Goal: Task Accomplishment & Management: Complete application form

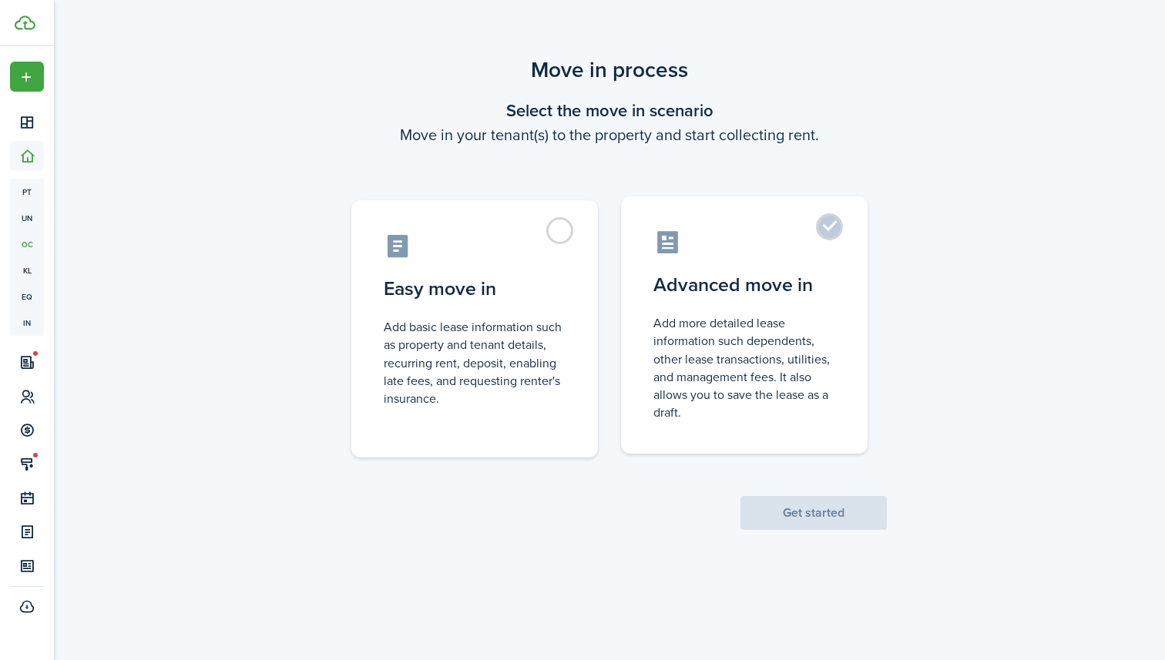
click at [712, 240] on control-radio-card-icon at bounding box center [744, 242] width 182 height 27
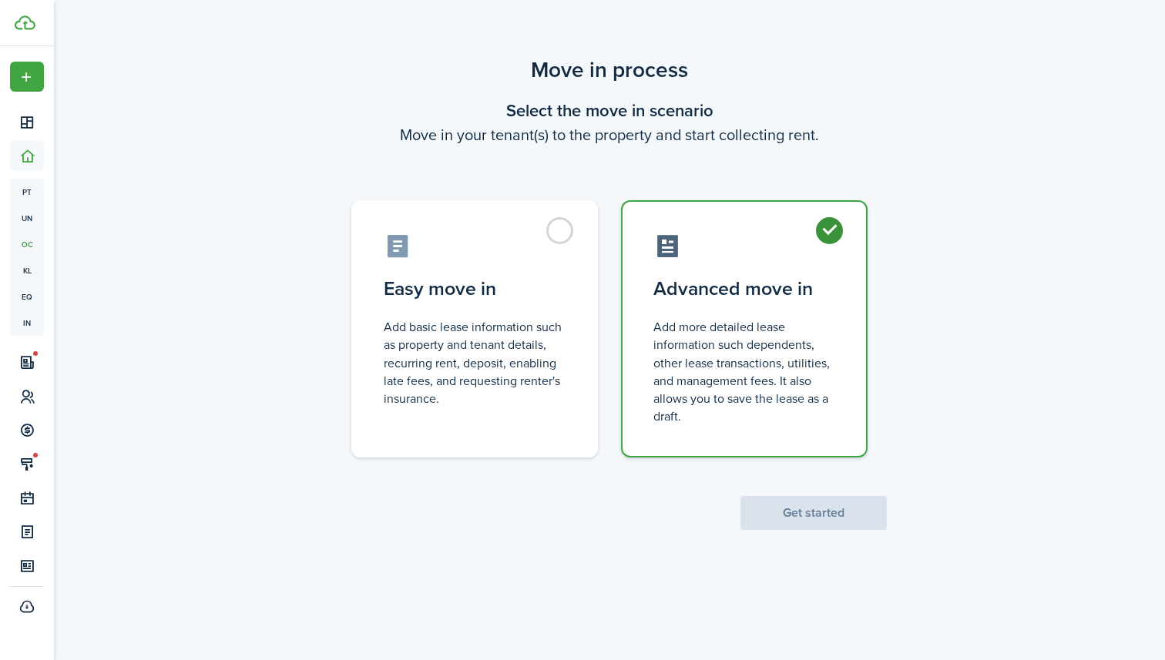
radio input "true"
click at [850, 511] on button "Get started" at bounding box center [813, 513] width 146 height 34
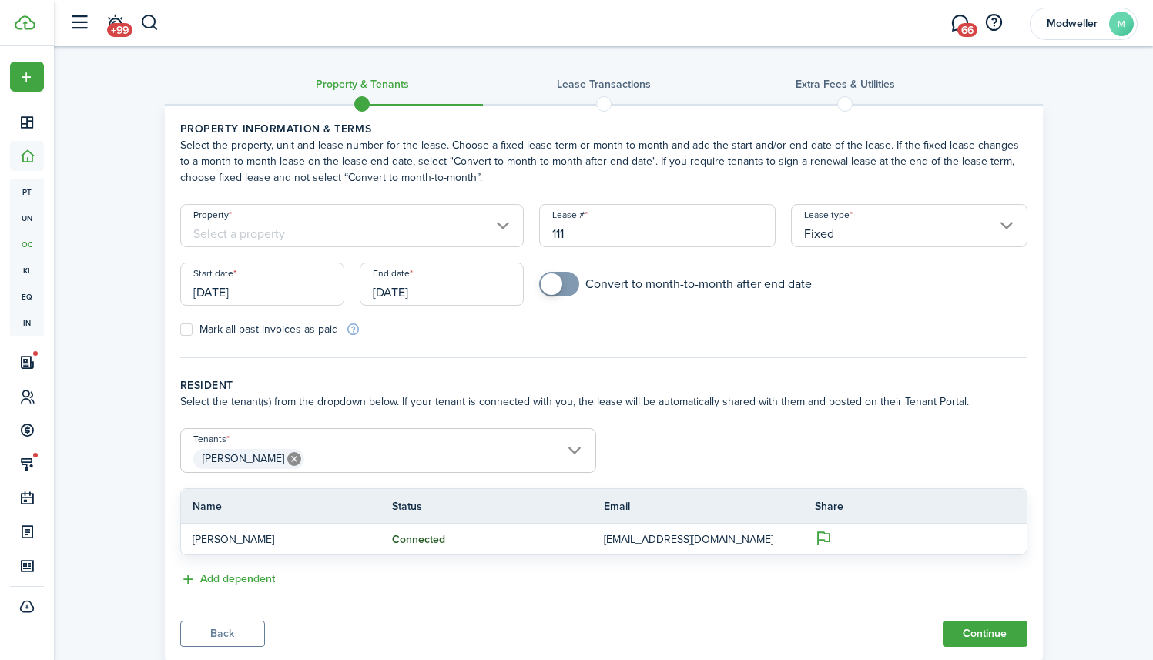
click at [383, 239] on input "Property" at bounding box center [352, 225] width 344 height 43
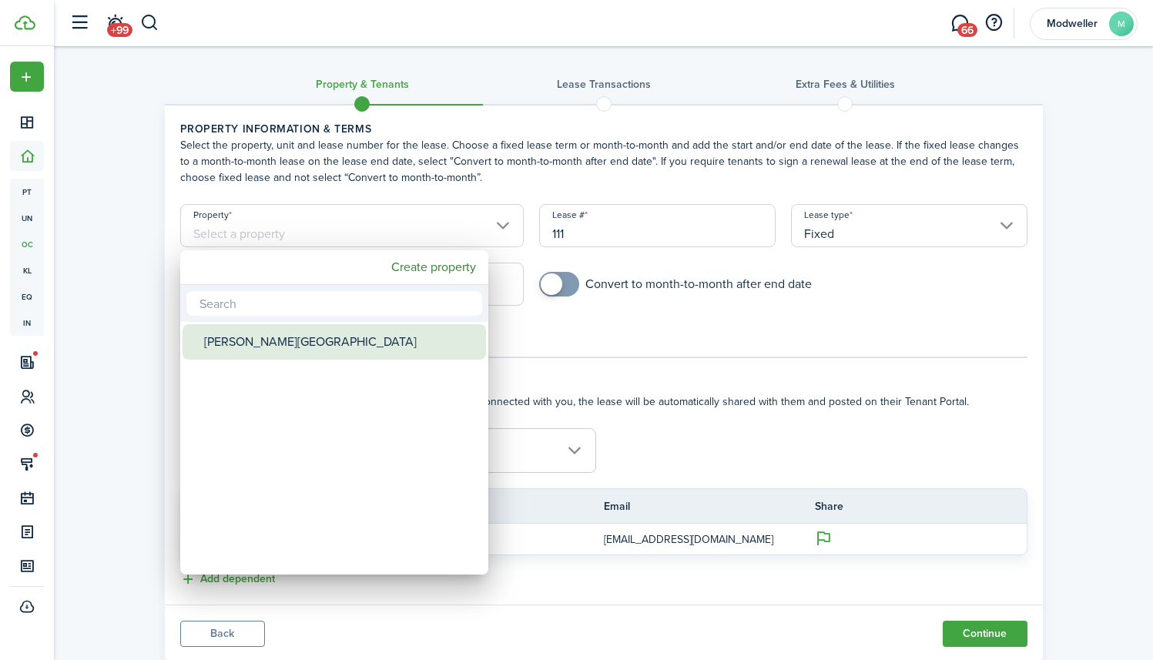
click at [325, 341] on div "[PERSON_NAME][GEOGRAPHIC_DATA]" at bounding box center [340, 341] width 273 height 35
type input "[PERSON_NAME][GEOGRAPHIC_DATA]"
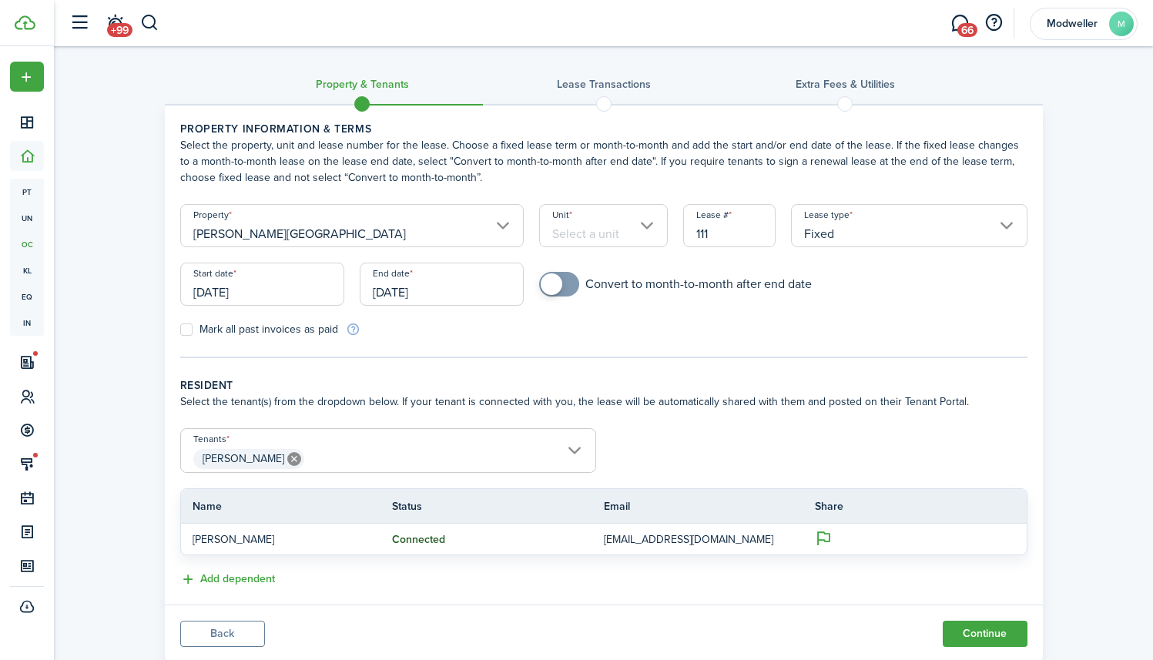
click at [607, 233] on input "Unit" at bounding box center [603, 225] width 129 height 43
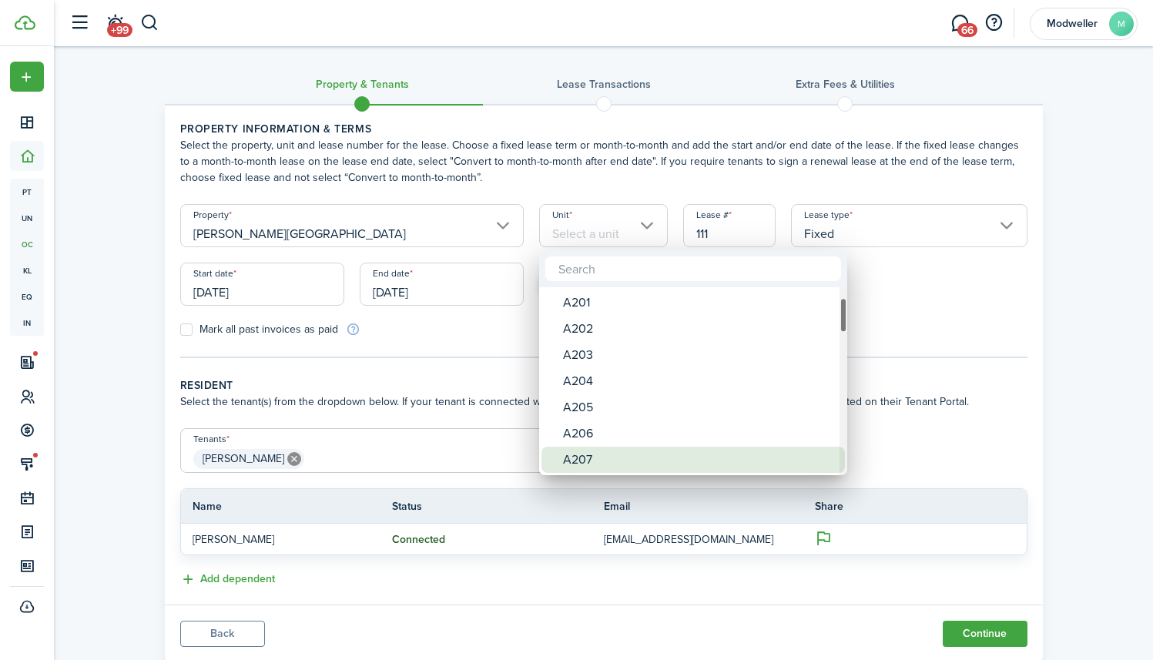
click at [601, 457] on div "A207" at bounding box center [699, 460] width 273 height 26
type input "A207"
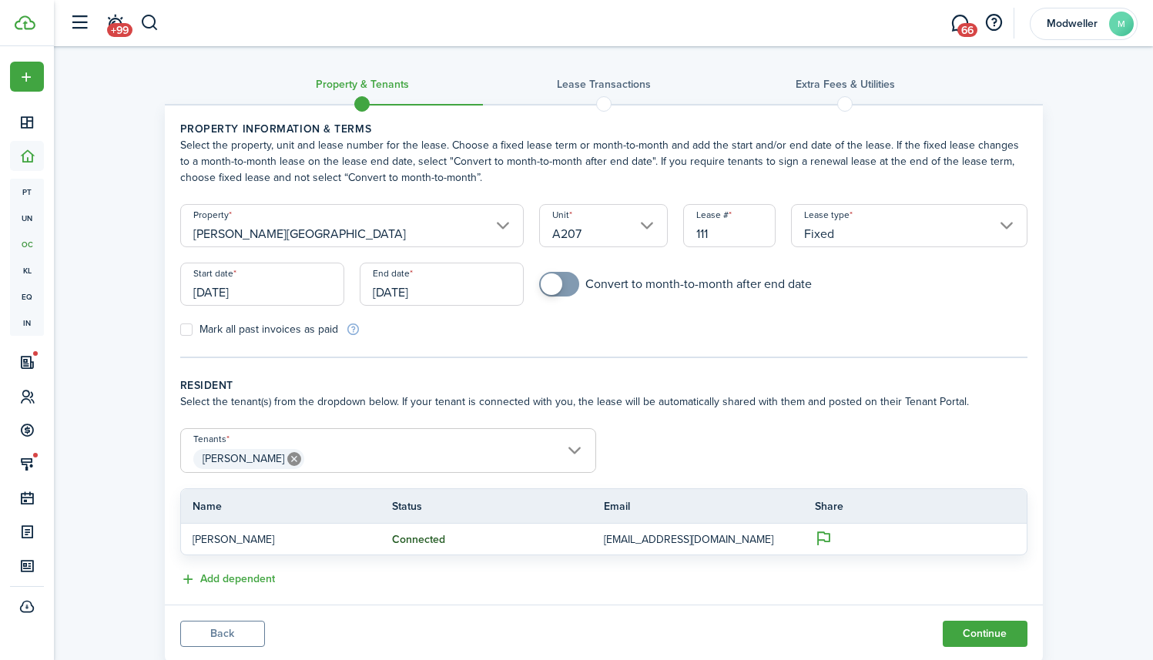
click at [873, 227] on input "Fixed" at bounding box center [909, 225] width 236 height 43
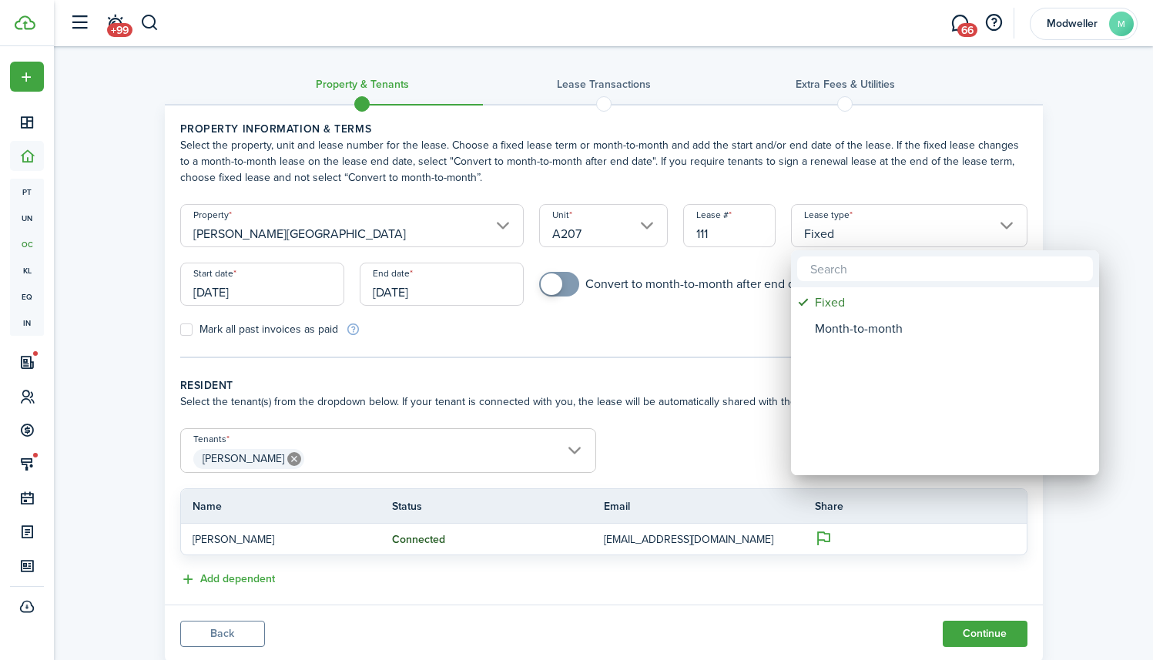
click at [1055, 207] on div at bounding box center [577, 330] width 1400 height 907
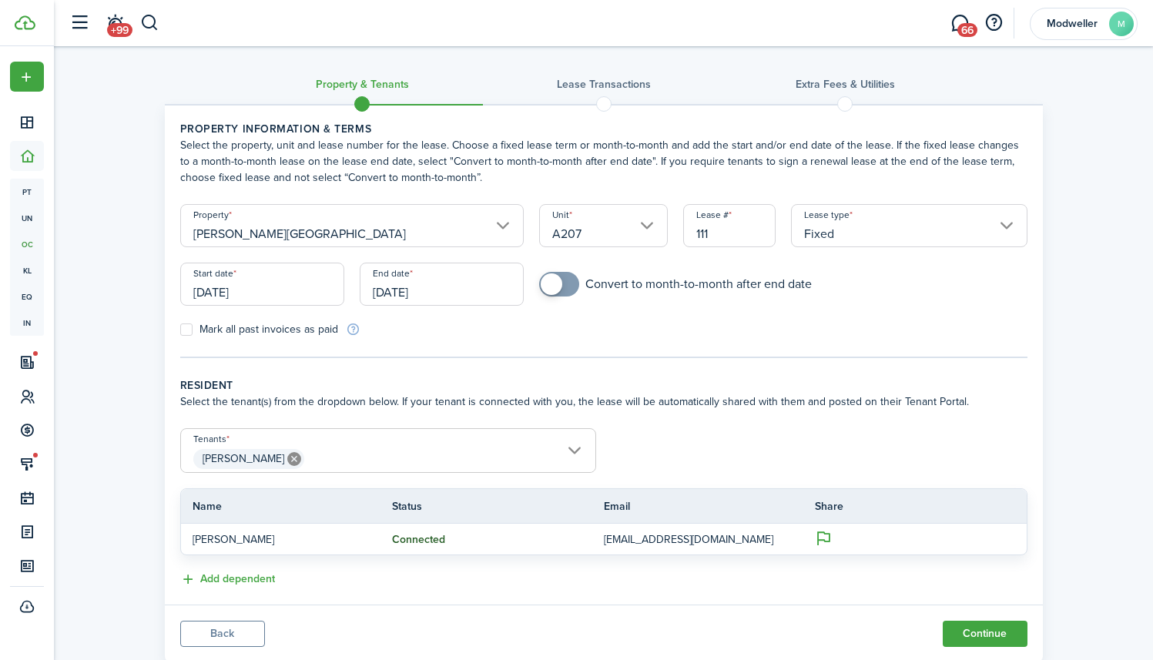
click at [309, 289] on input "[DATE]" at bounding box center [262, 284] width 164 height 43
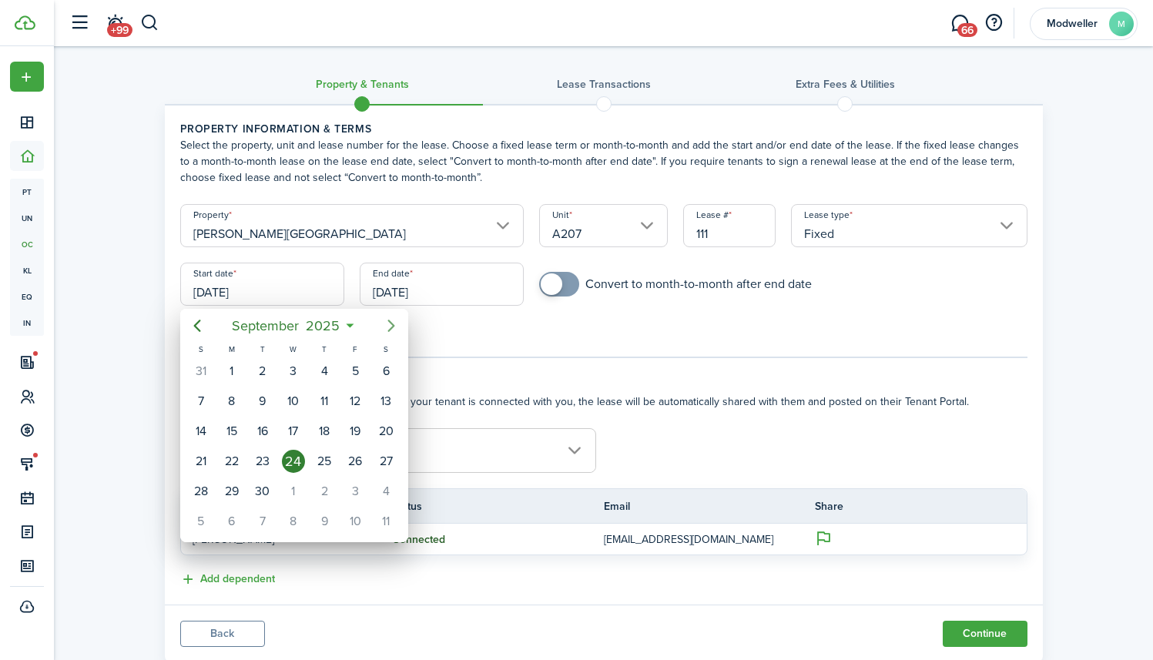
click at [389, 325] on icon "Next page" at bounding box center [391, 326] width 18 height 18
click at [197, 323] on icon "Previous page" at bounding box center [196, 326] width 7 height 12
click at [391, 323] on icon "Next page" at bounding box center [390, 326] width 7 height 12
click at [389, 368] on div "1" at bounding box center [385, 371] width 23 height 23
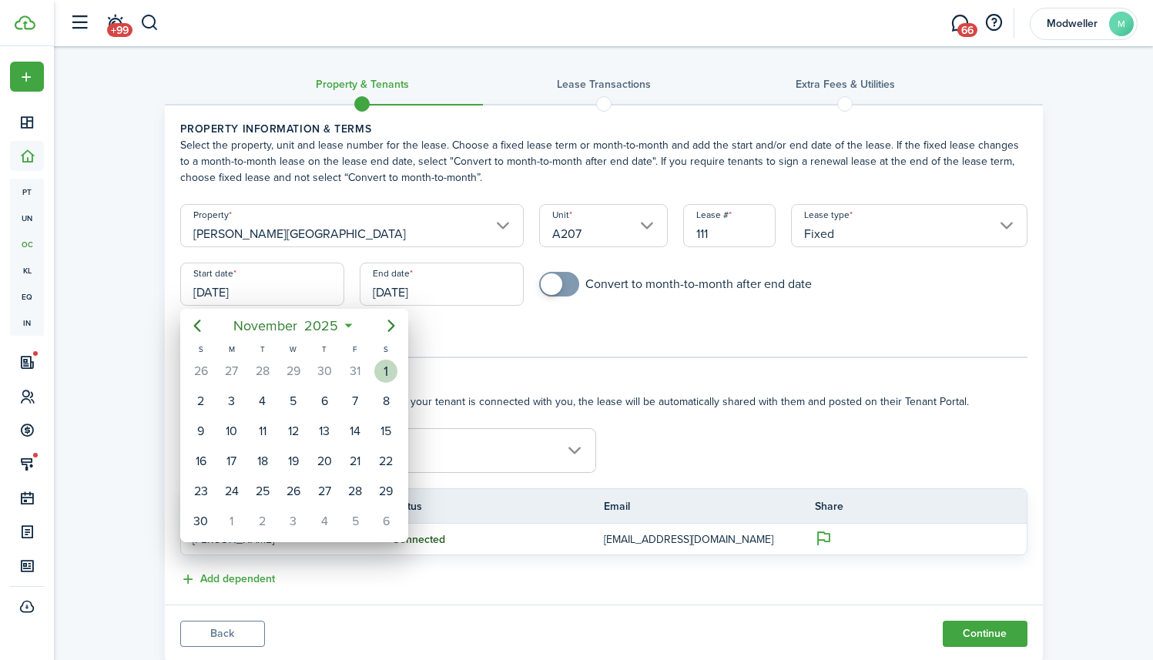
type input "[DATE]"
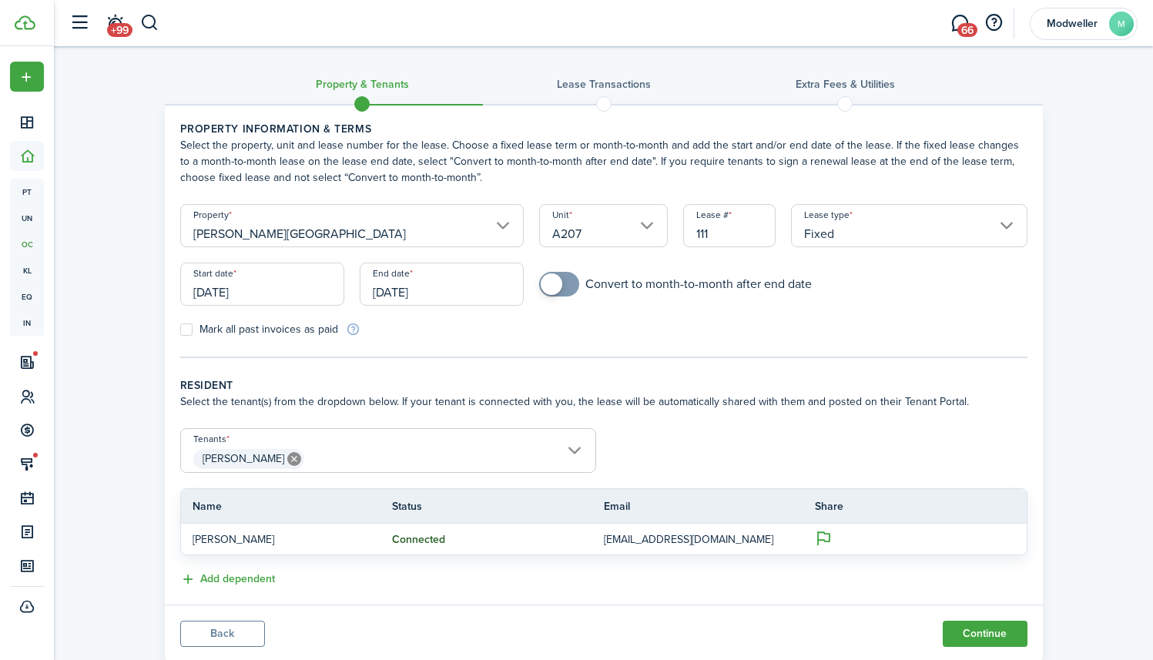
click at [430, 313] on div "End date [DATE]" at bounding box center [441, 292] width 179 height 59
click at [431, 299] on input "[DATE]" at bounding box center [442, 284] width 164 height 43
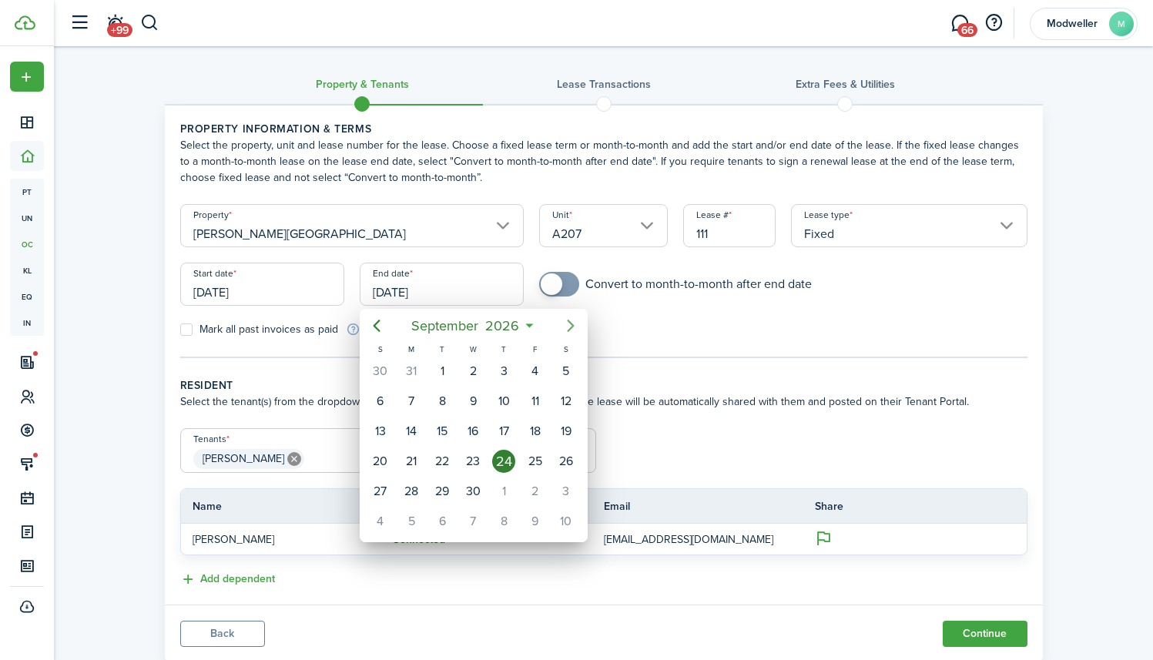
click at [567, 323] on icon "Next page" at bounding box center [570, 326] width 18 height 18
click at [568, 322] on icon "Next page" at bounding box center [570, 326] width 18 height 18
click at [370, 323] on icon "Previous page" at bounding box center [376, 326] width 18 height 18
click at [566, 492] on div "31" at bounding box center [566, 491] width 23 height 23
type input "[DATE]"
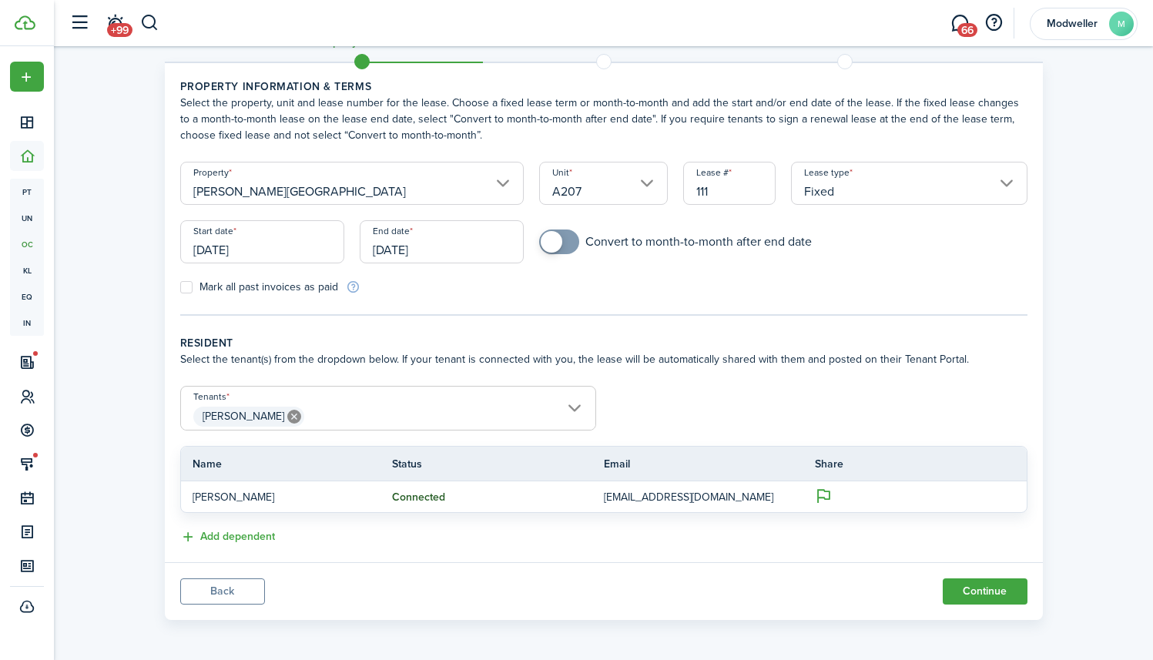
scroll to position [45, 0]
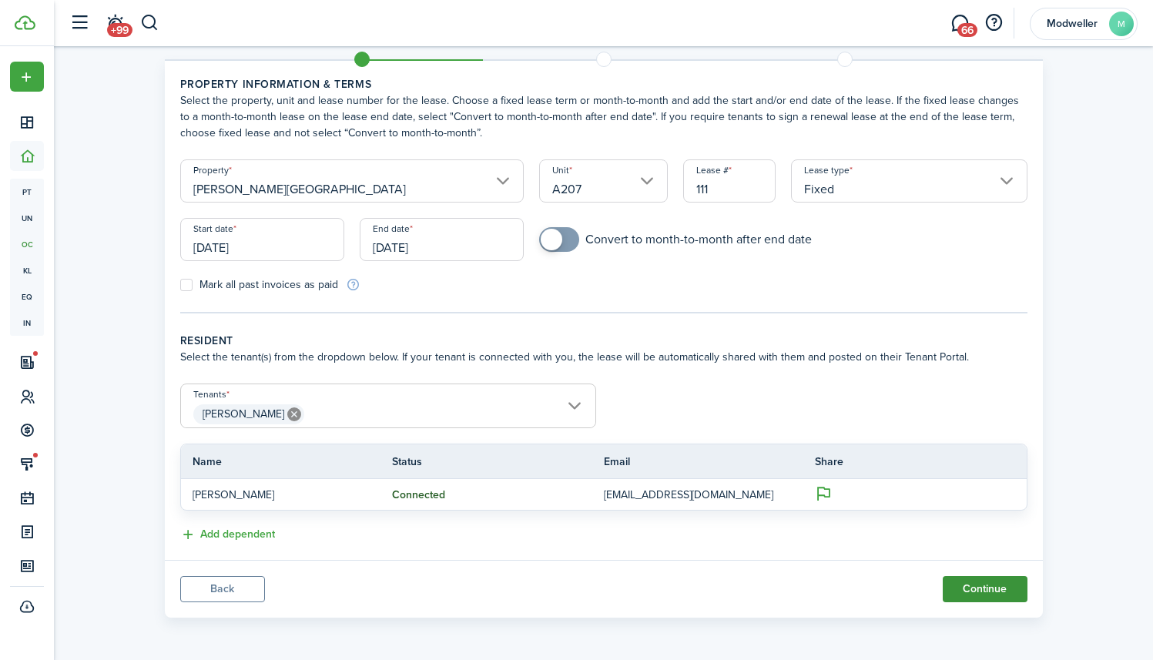
click at [993, 590] on button "Continue" at bounding box center [985, 589] width 85 height 26
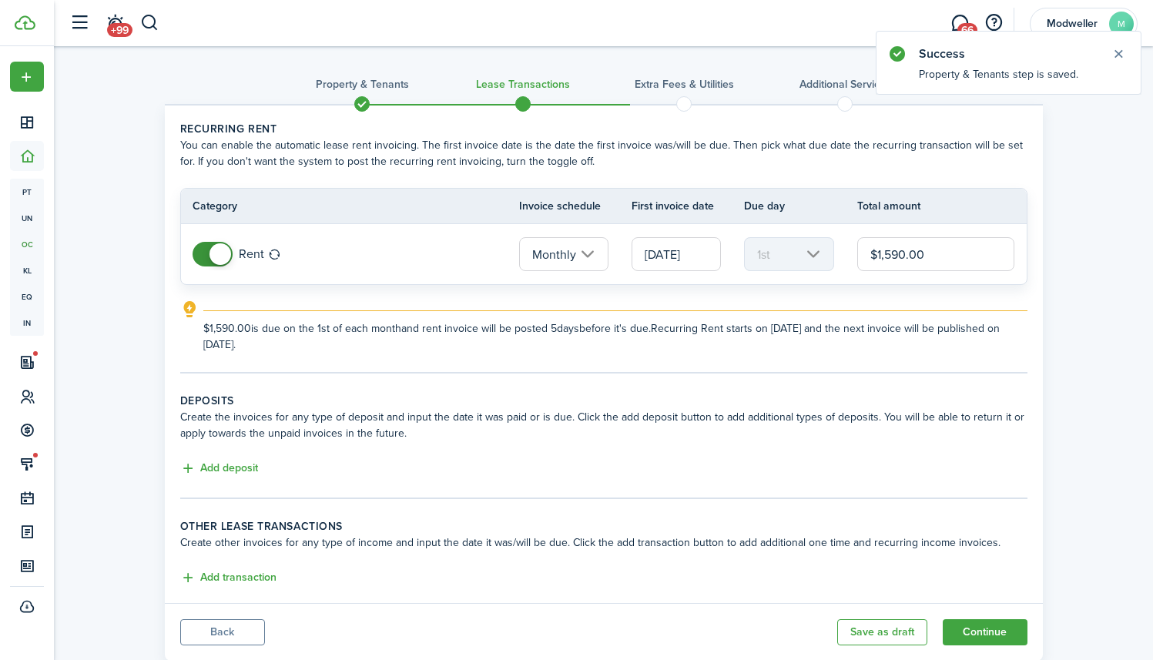
drag, startPoint x: 903, startPoint y: 252, endPoint x: 894, endPoint y: 253, distance: 8.5
click at [894, 253] on input "$1,590.00" at bounding box center [936, 254] width 158 height 34
type input "$1,575.00"
click at [1046, 260] on div "Property & Tenants Lease Transactions Extra fees & Utilities Additional Service…" at bounding box center [603, 357] width 893 height 607
click at [635, 307] on explanation "$1,575.00 is due on the 1st of each month and rent invoice will be posted 5 day…" at bounding box center [603, 326] width 847 height 52
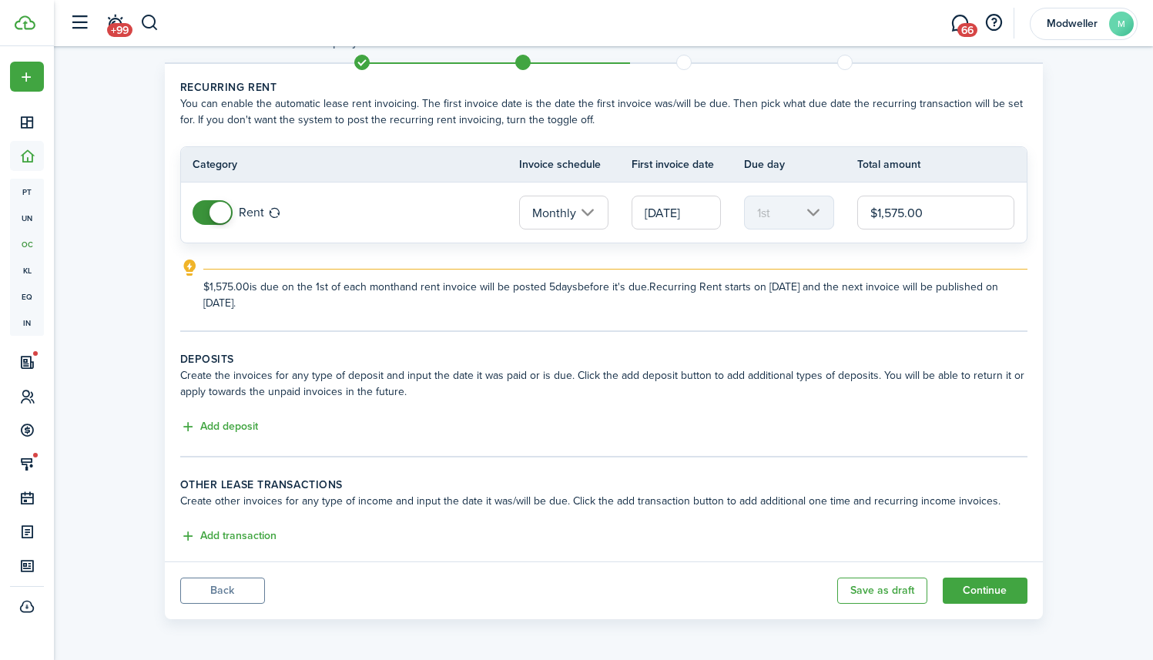
scroll to position [43, 0]
click at [229, 426] on button "Add deposit" at bounding box center [219, 426] width 78 height 18
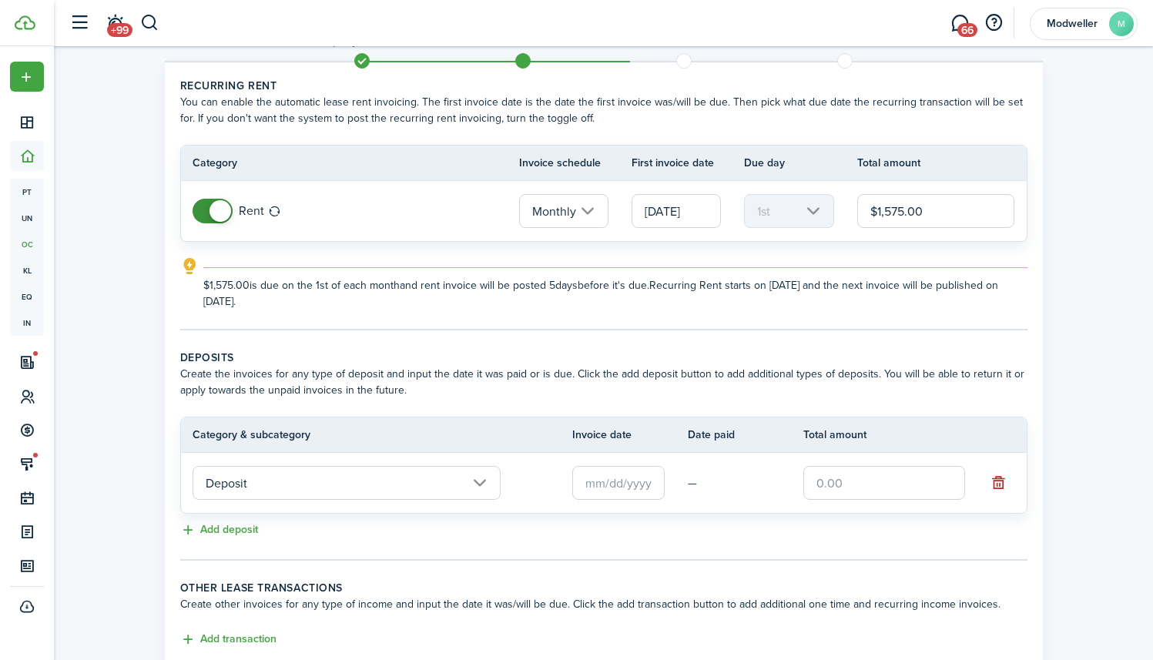
click at [423, 484] on input "Deposit" at bounding box center [347, 483] width 308 height 34
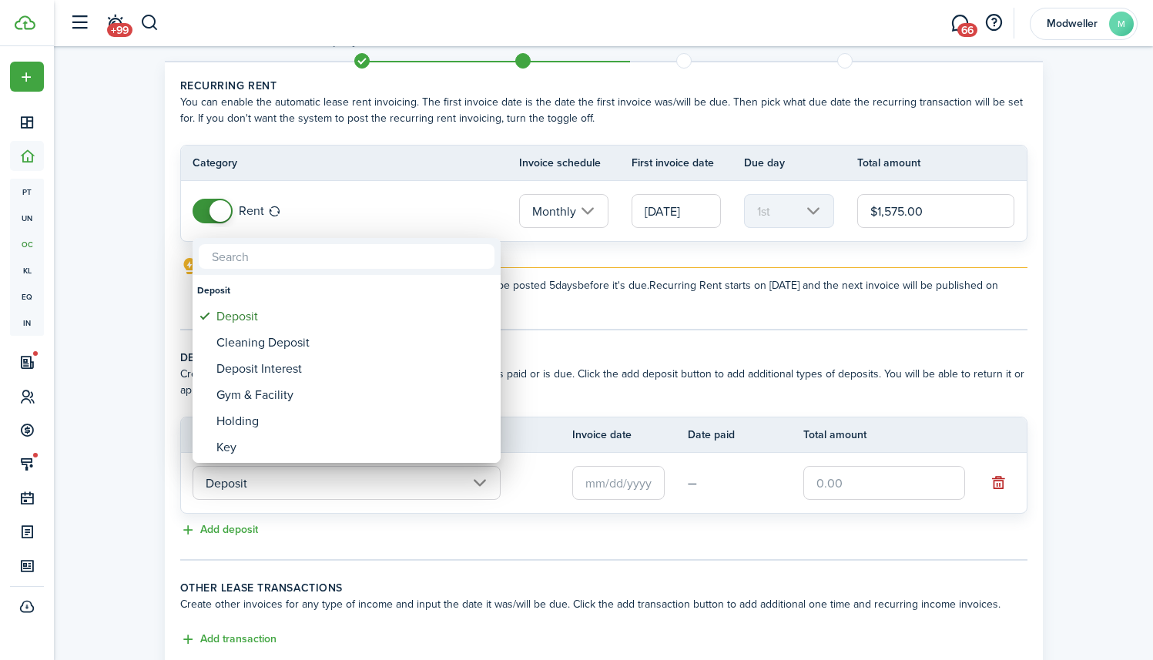
click at [624, 474] on div at bounding box center [577, 330] width 1400 height 907
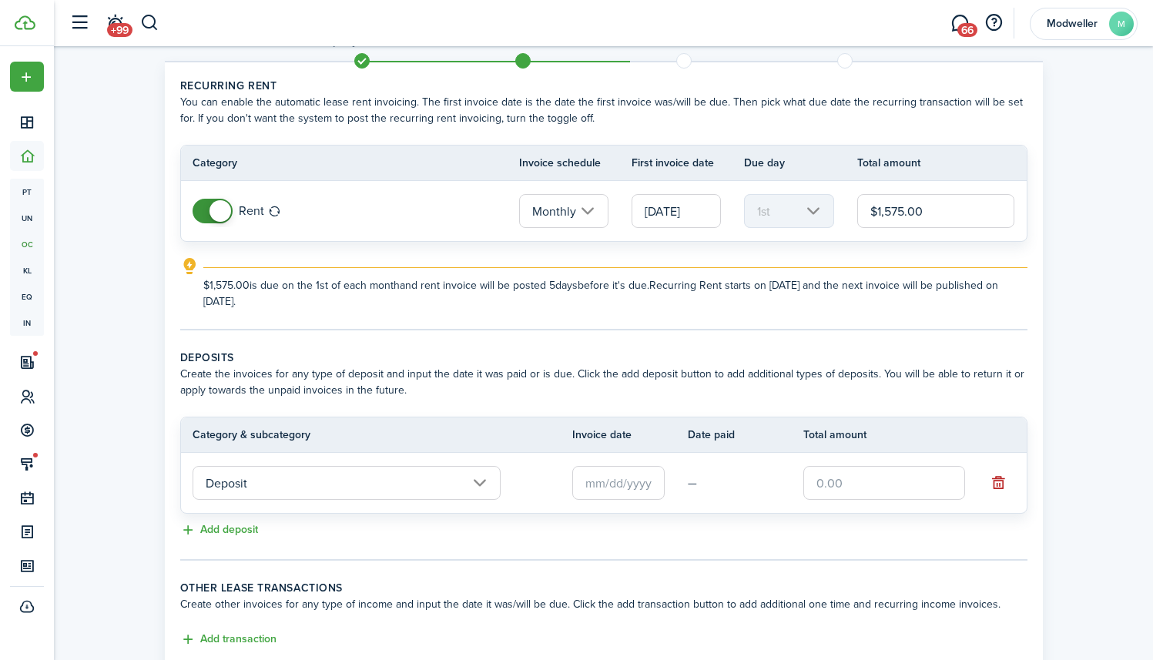
click at [624, 492] on input "text" at bounding box center [618, 483] width 92 height 34
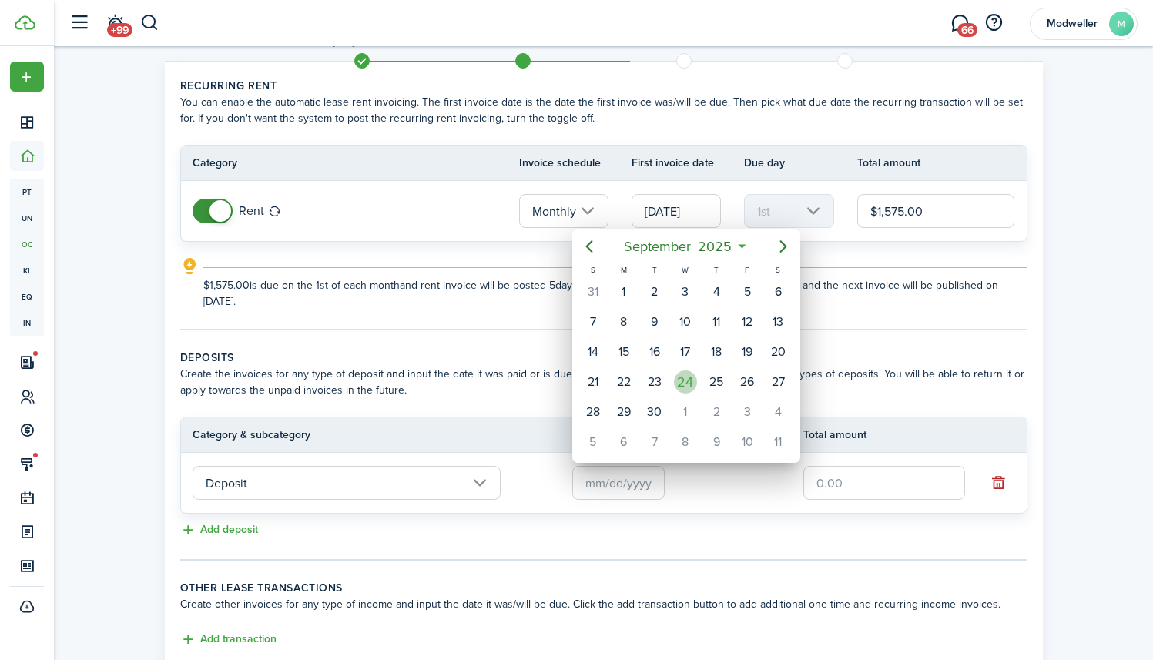
click at [689, 384] on div "24" at bounding box center [685, 381] width 23 height 23
type input "[DATE]"
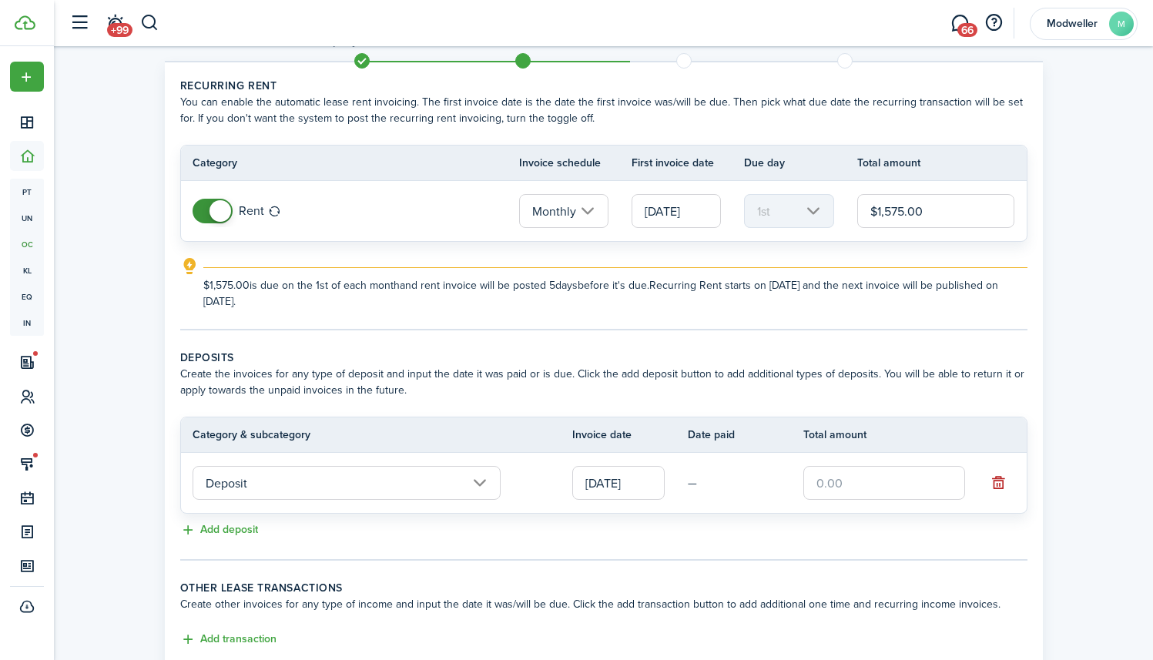
click at [863, 481] on input "text" at bounding box center [884, 483] width 162 height 34
type input "$1,575.00"
click at [655, 551] on tc-wizard-step "Deposits Create the invoices for any type of deposit and input the date it was …" at bounding box center [603, 455] width 847 height 211
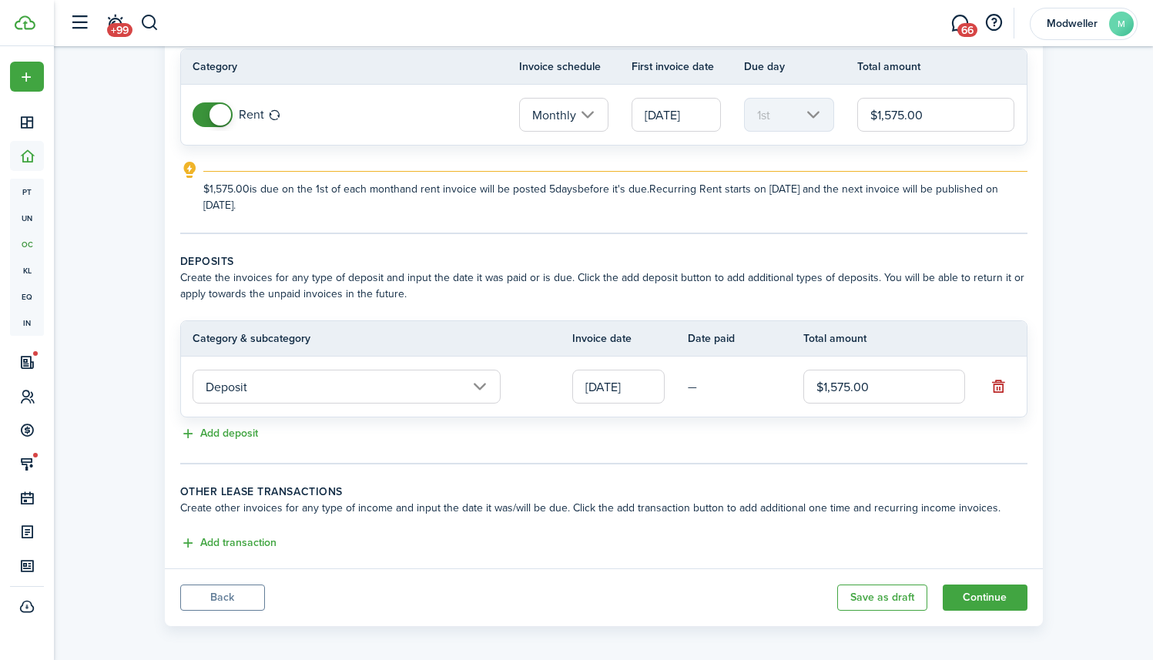
scroll to position [148, 0]
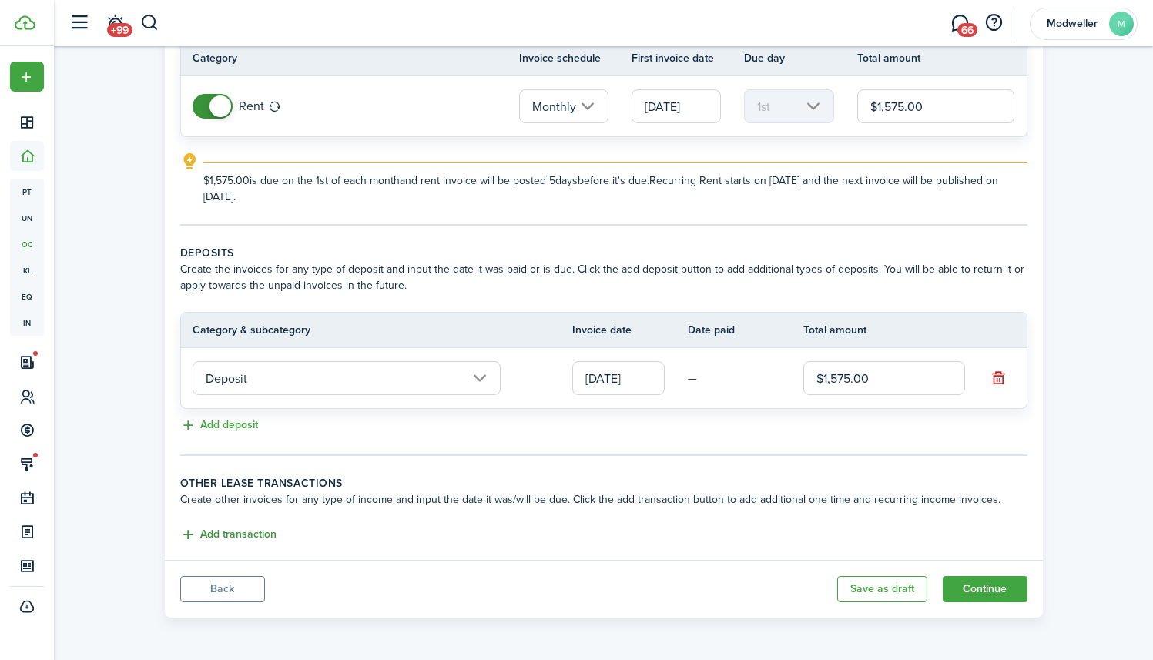
click at [223, 535] on button "Add transaction" at bounding box center [228, 535] width 96 height 18
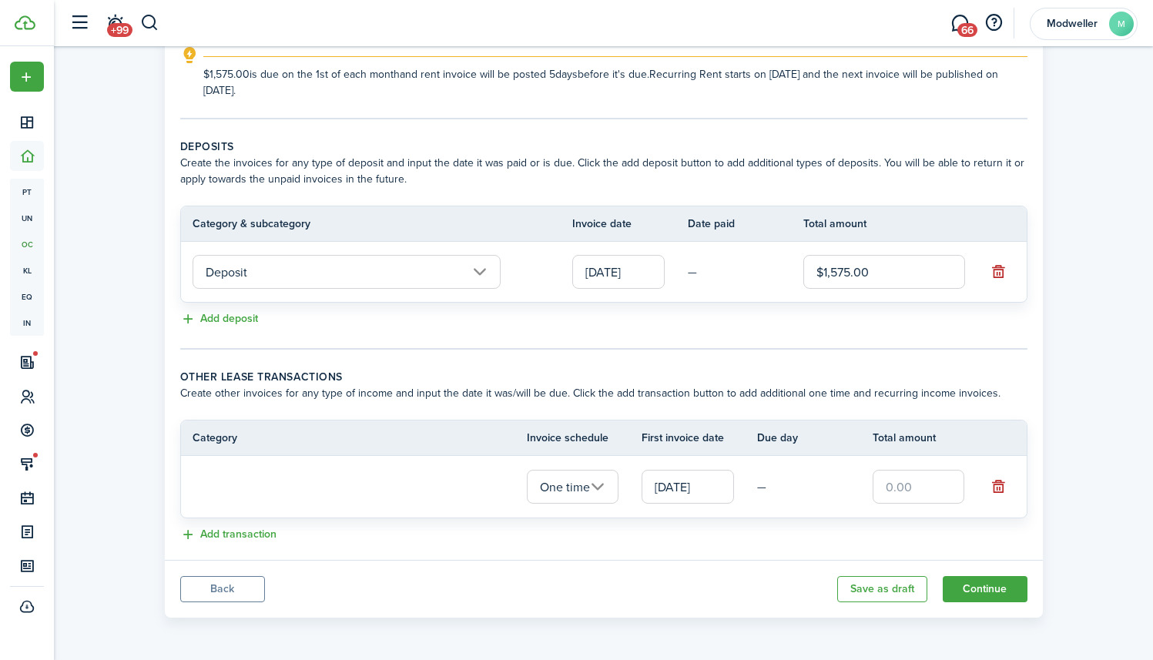
scroll to position [253, 0]
click at [314, 500] on input "text" at bounding box center [347, 488] width 308 height 34
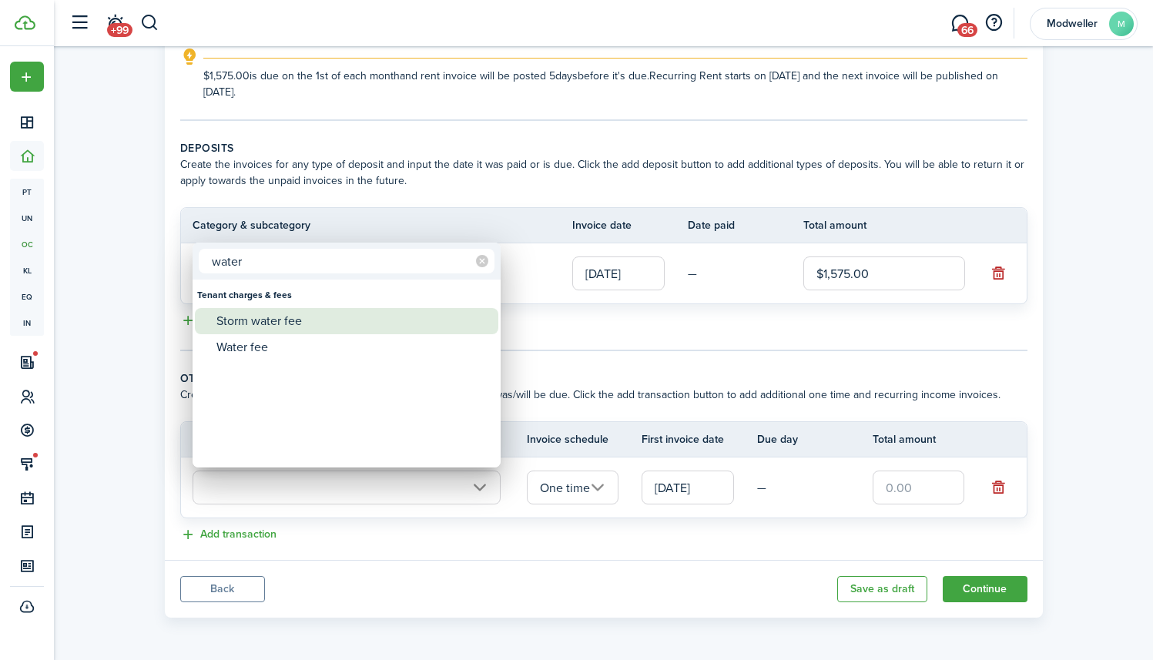
type input "water"
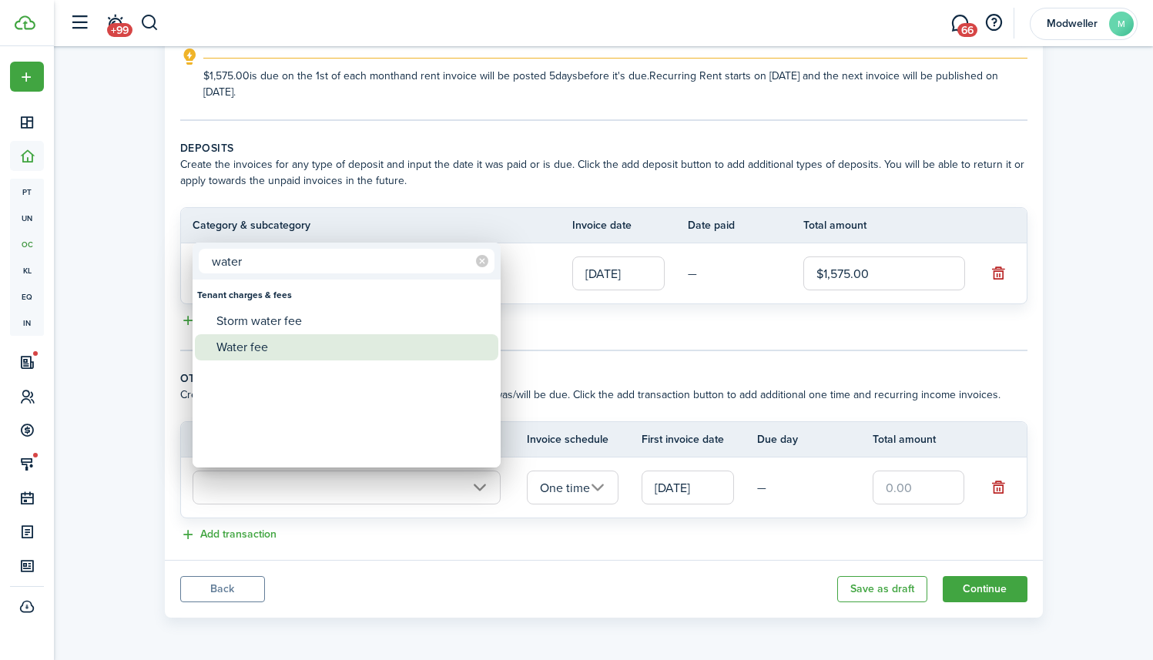
click at [293, 346] on div "Water fee" at bounding box center [352, 347] width 273 height 26
type input "Tenant charges & fees / Water fee"
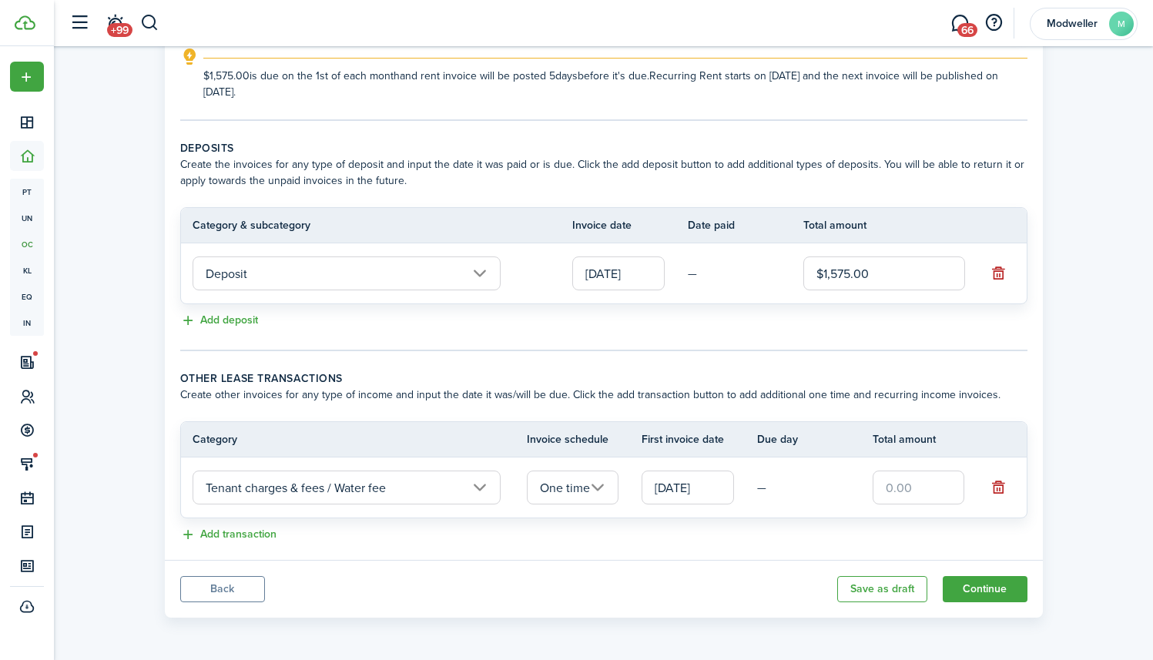
click at [581, 494] on input "One time" at bounding box center [573, 488] width 92 height 34
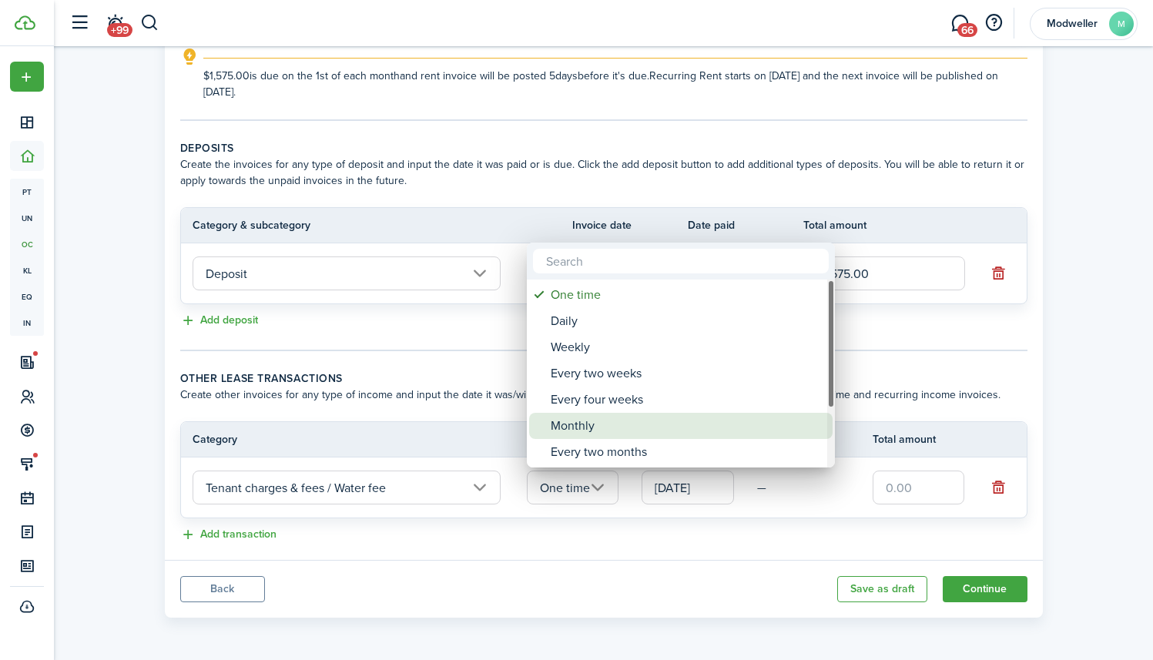
click at [609, 426] on div "Monthly" at bounding box center [687, 426] width 273 height 26
type input "Monthly"
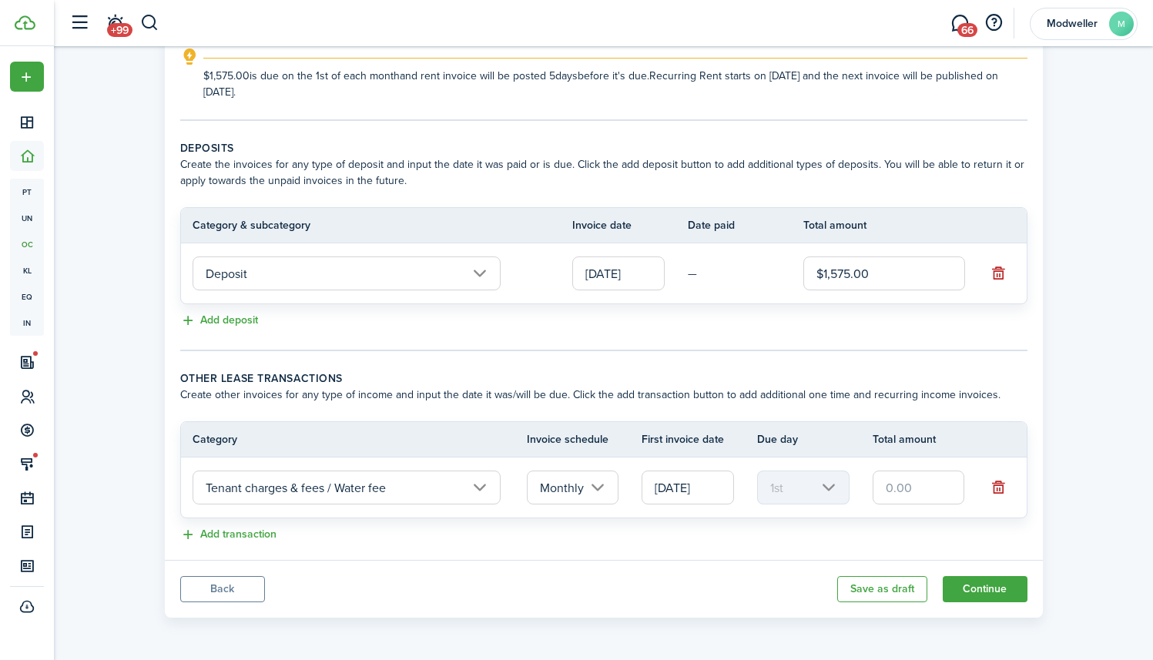
click at [702, 483] on input "[DATE]" at bounding box center [688, 488] width 92 height 34
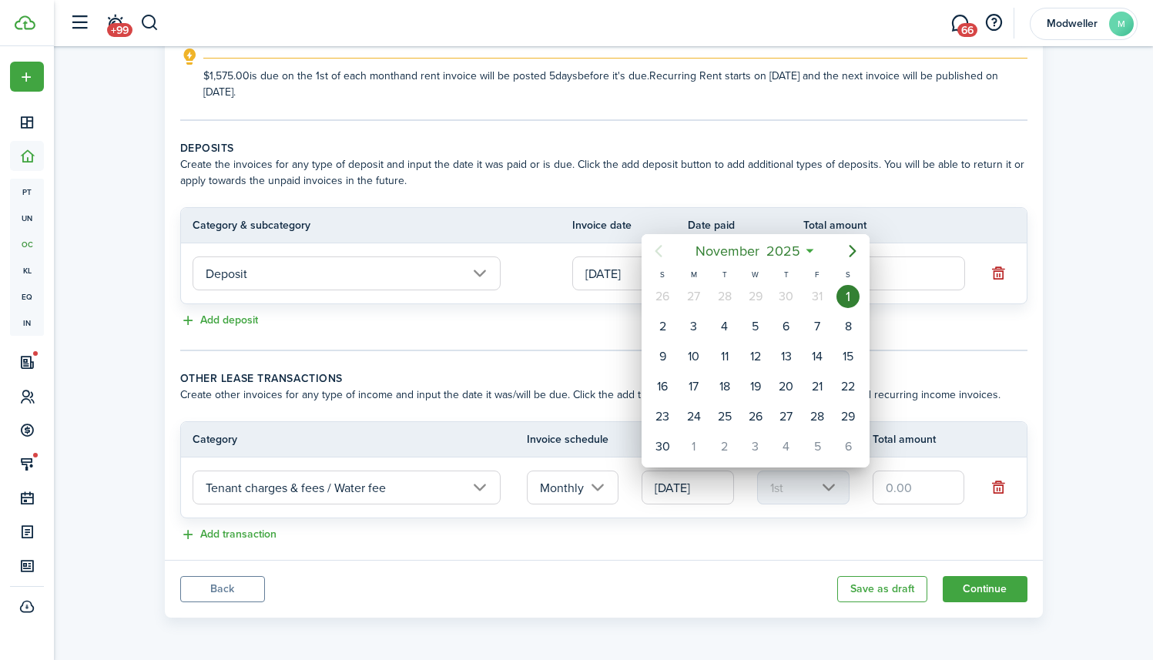
click at [731, 545] on div at bounding box center [577, 330] width 1400 height 907
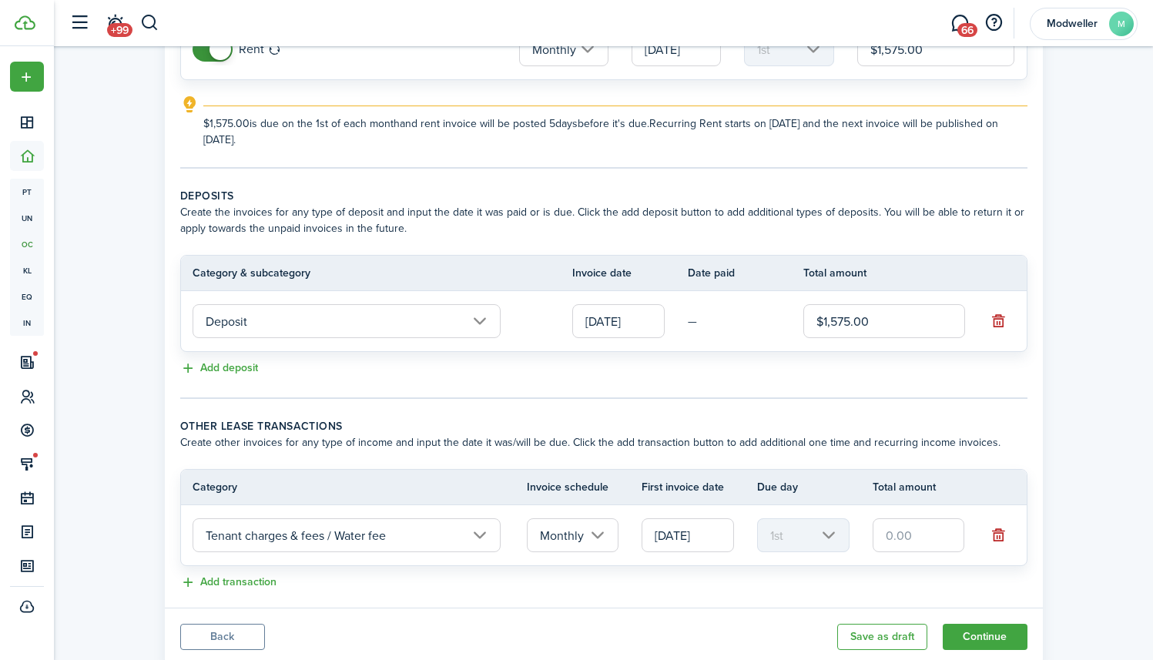
scroll to position [206, 0]
click at [918, 533] on input "text" at bounding box center [919, 535] width 92 height 34
type input "$75.00"
click at [597, 579] on div "Add transaction" at bounding box center [603, 582] width 847 height 18
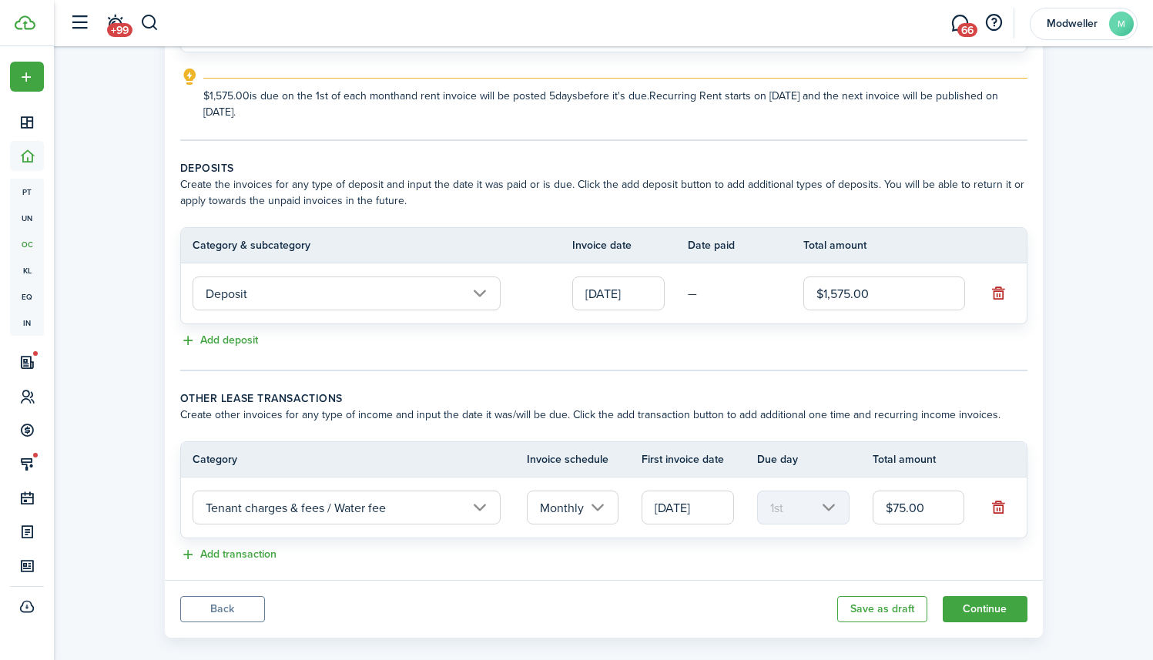
scroll to position [236, 0]
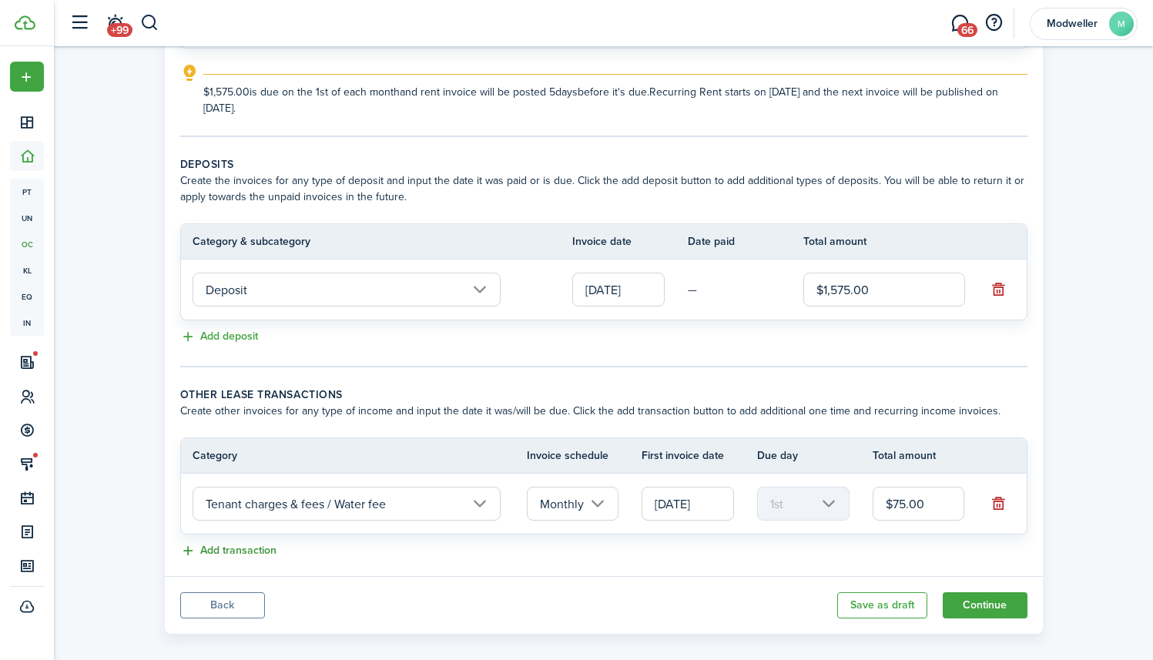
click at [266, 548] on button "Add transaction" at bounding box center [228, 551] width 96 height 18
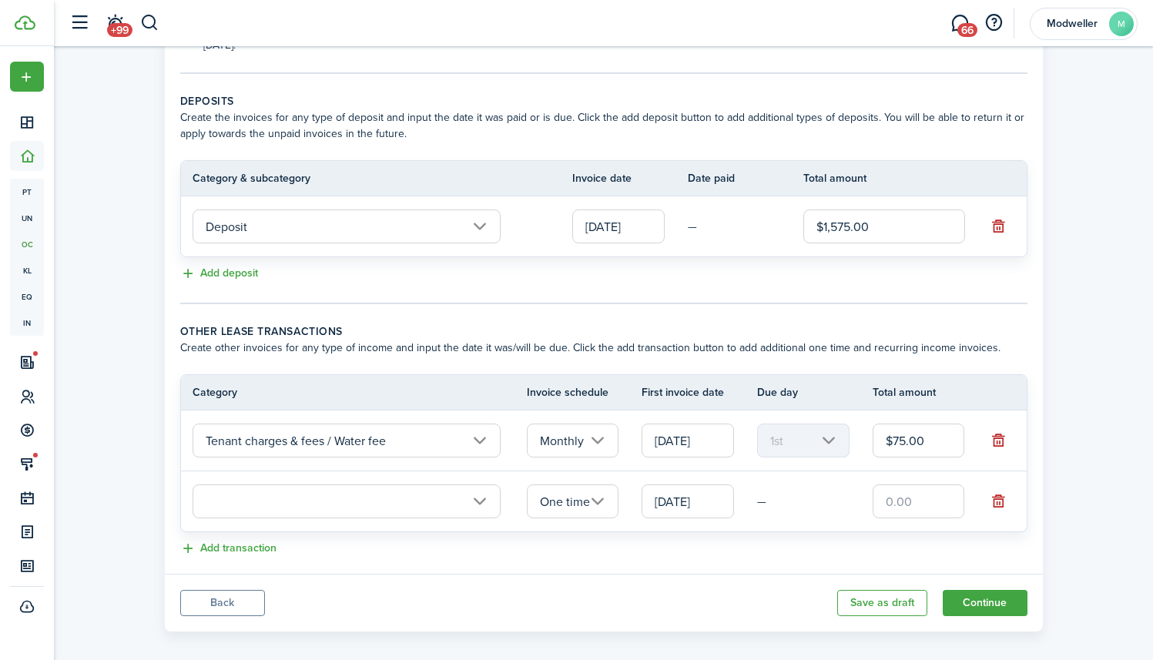
scroll to position [313, 0]
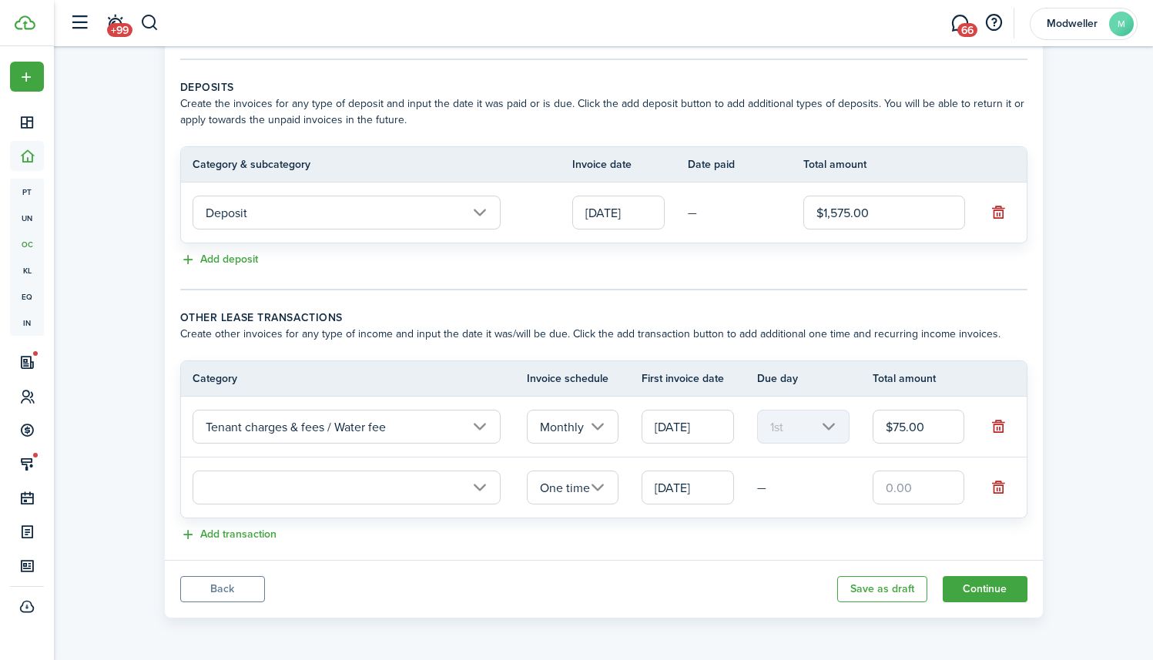
click at [415, 498] on input "text" at bounding box center [347, 488] width 308 height 34
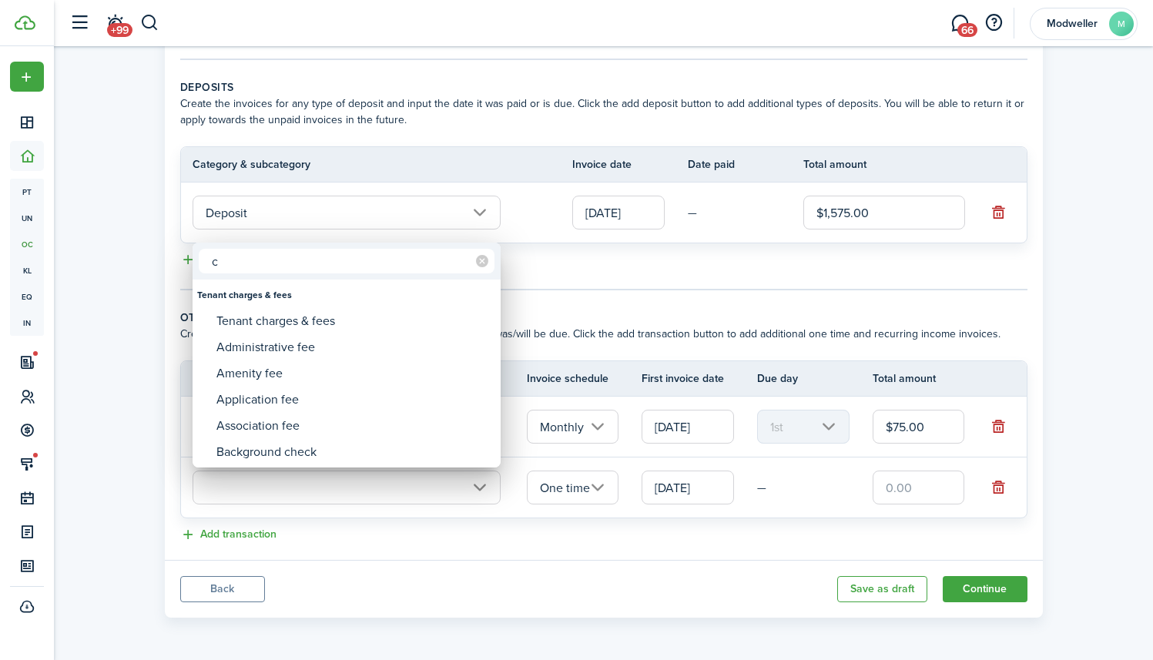
drag, startPoint x: 229, startPoint y: 259, endPoint x: 210, endPoint y: 258, distance: 19.3
click at [210, 258] on input "c" at bounding box center [347, 261] width 296 height 25
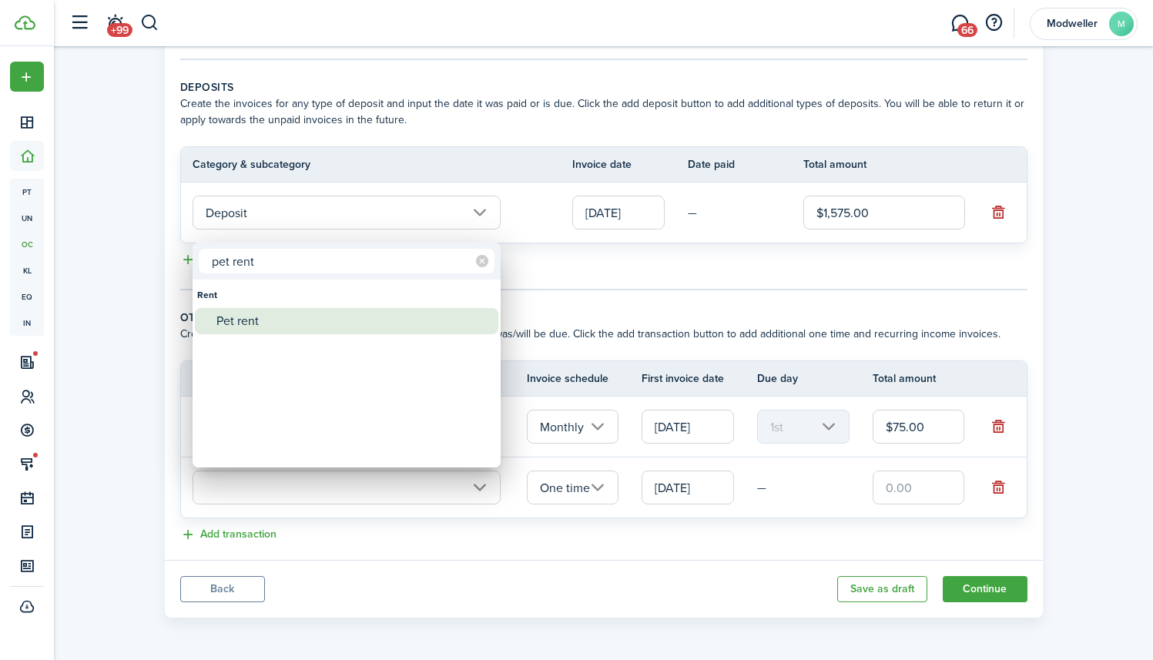
type input "pet rent"
click at [260, 320] on div "Pet rent" at bounding box center [352, 321] width 273 height 26
type input "Rent / Pet rent"
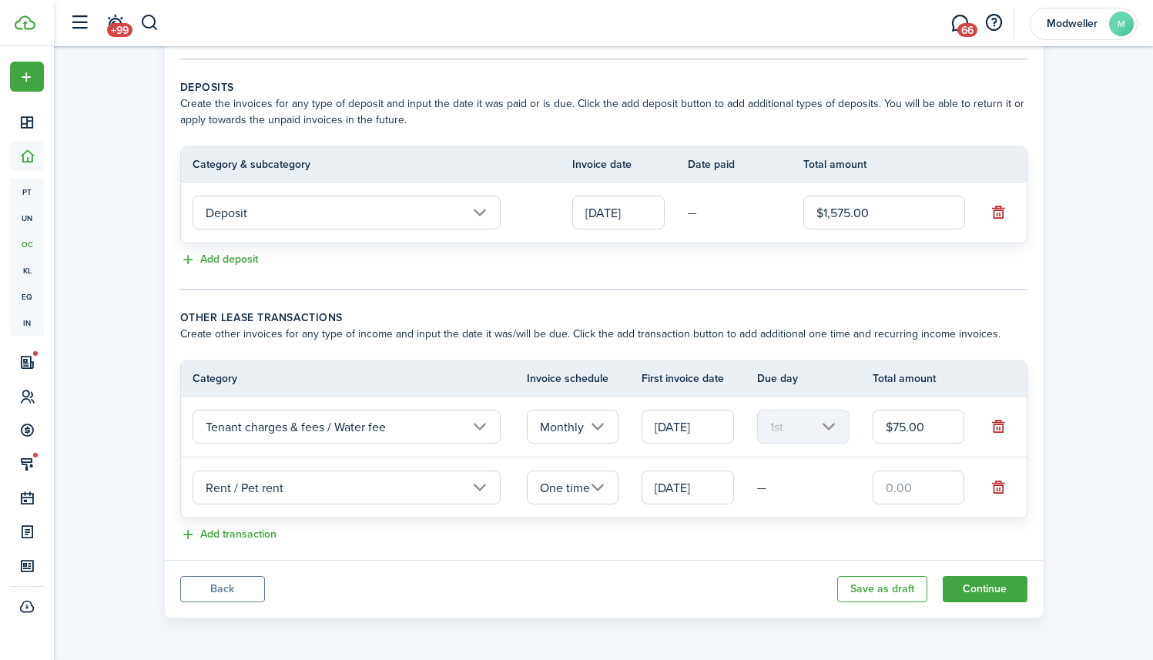
click at [604, 496] on input "One time" at bounding box center [573, 488] width 92 height 34
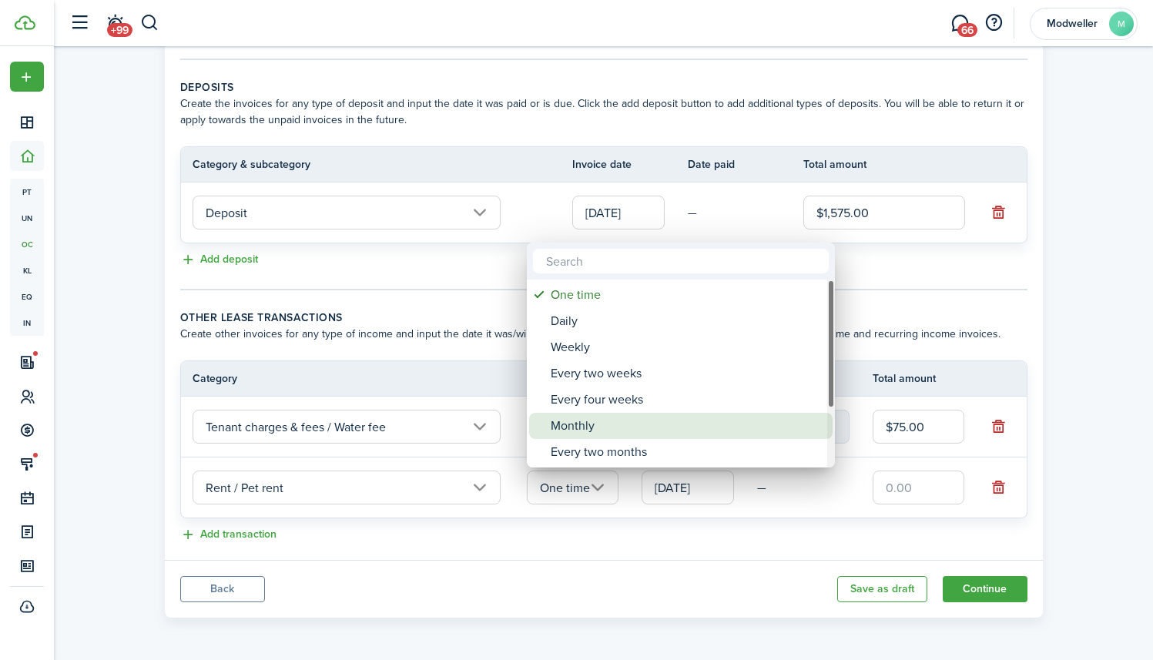
click at [612, 428] on div "Monthly" at bounding box center [687, 426] width 273 height 26
type input "Monthly"
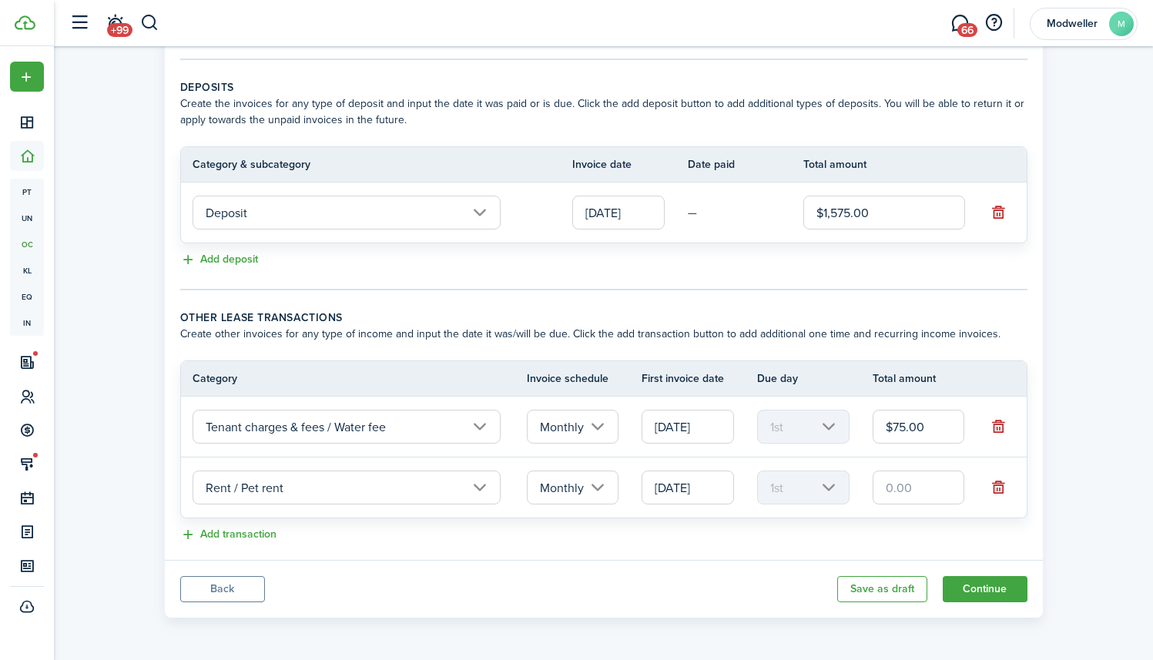
click at [908, 491] on input "text" at bounding box center [919, 488] width 92 height 34
type input "$25.00"
click at [733, 575] on panel-main-footer "Back Save as draft Continue" at bounding box center [604, 589] width 878 height 58
click at [236, 538] on button "Add transaction" at bounding box center [228, 535] width 96 height 18
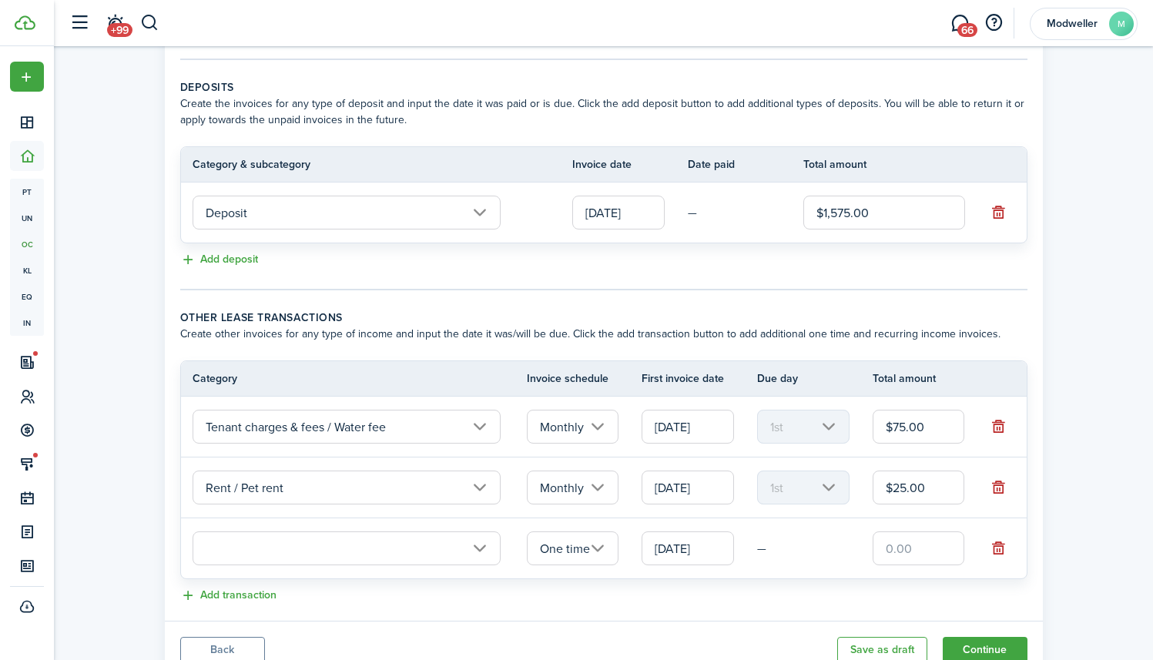
click at [277, 552] on input "text" at bounding box center [347, 548] width 308 height 34
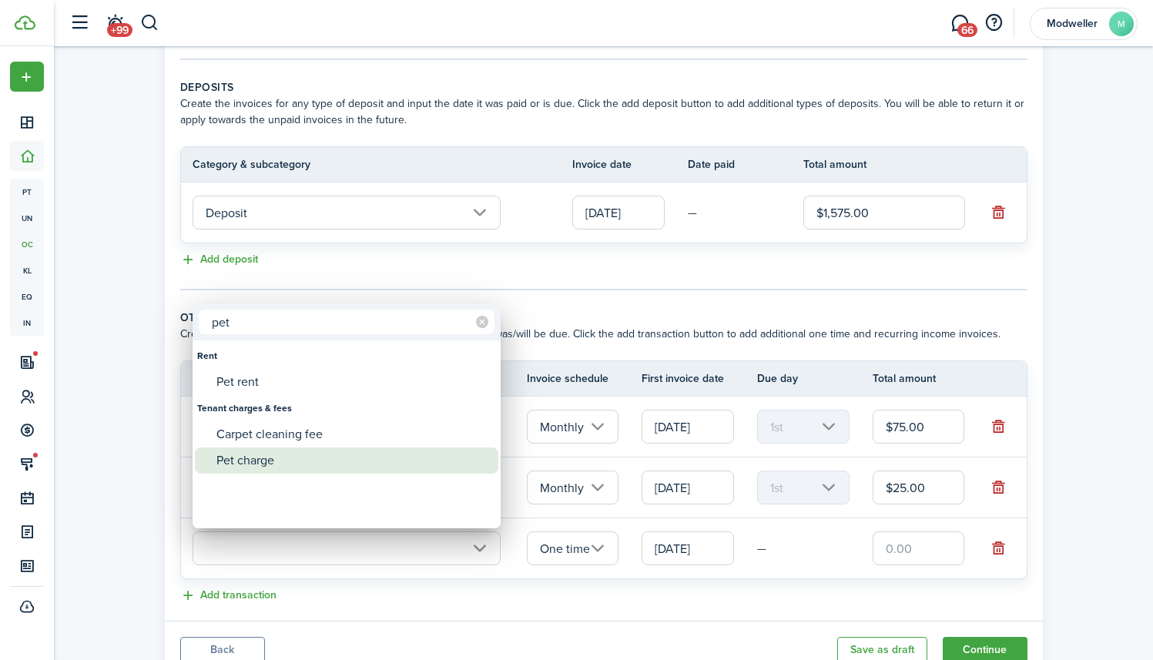
type input "pet"
click at [256, 464] on div "Pet charge" at bounding box center [352, 461] width 273 height 26
type input "Tenant charges & fees / Pet charge"
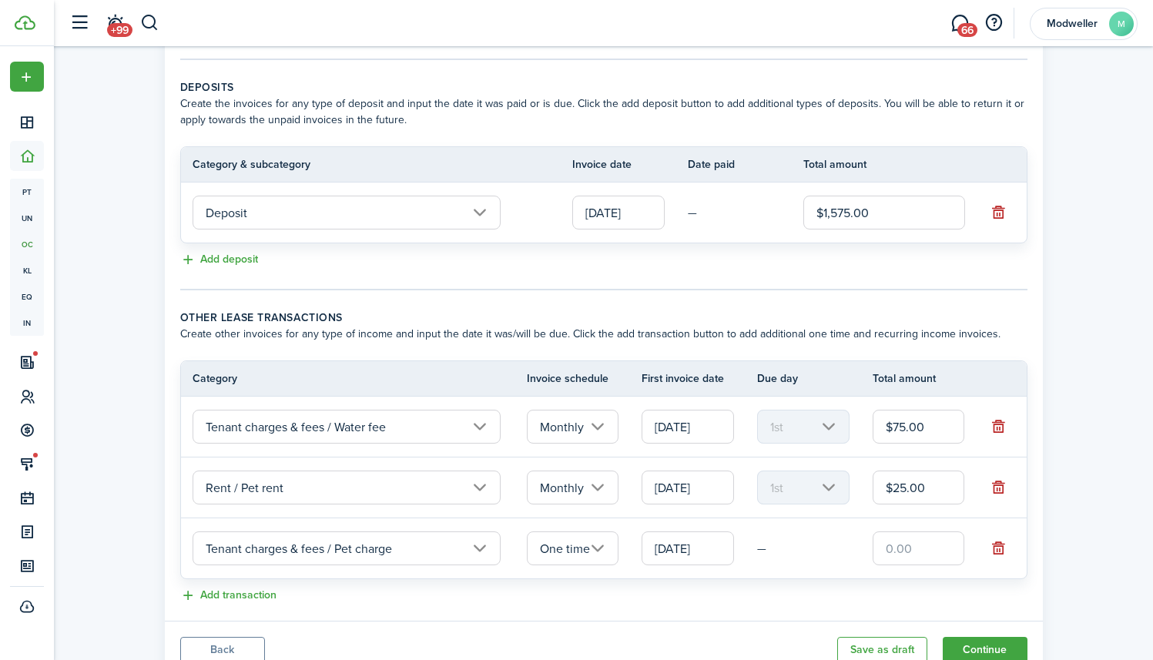
click at [612, 557] on input "One time" at bounding box center [573, 548] width 92 height 34
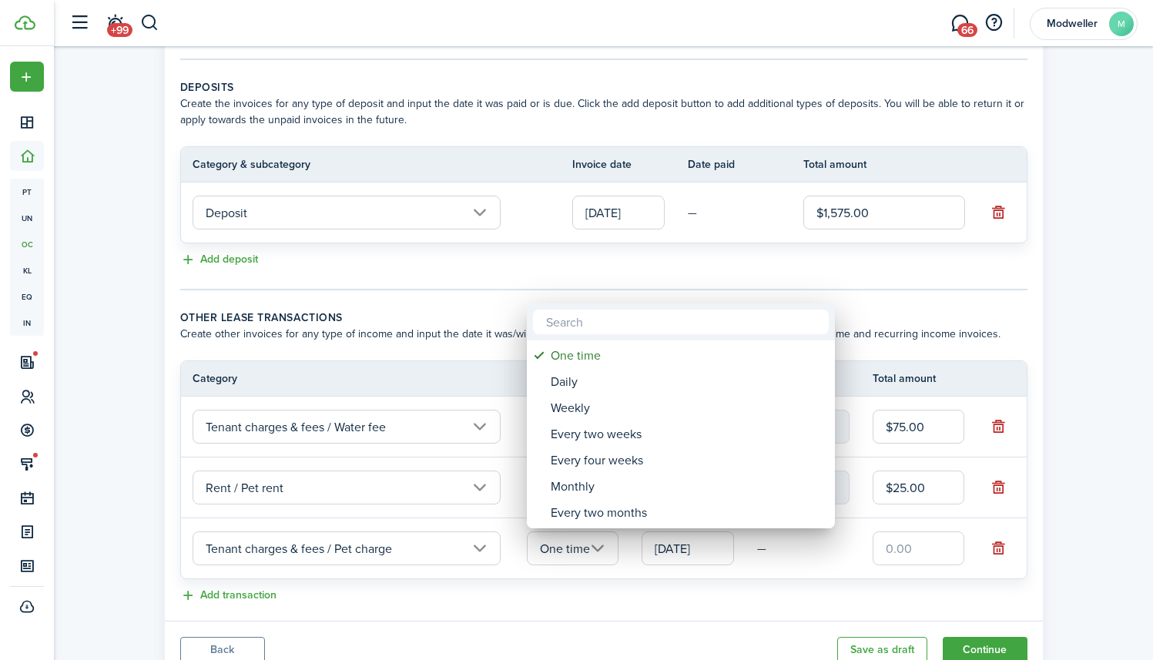
click at [716, 551] on div at bounding box center [577, 330] width 1400 height 907
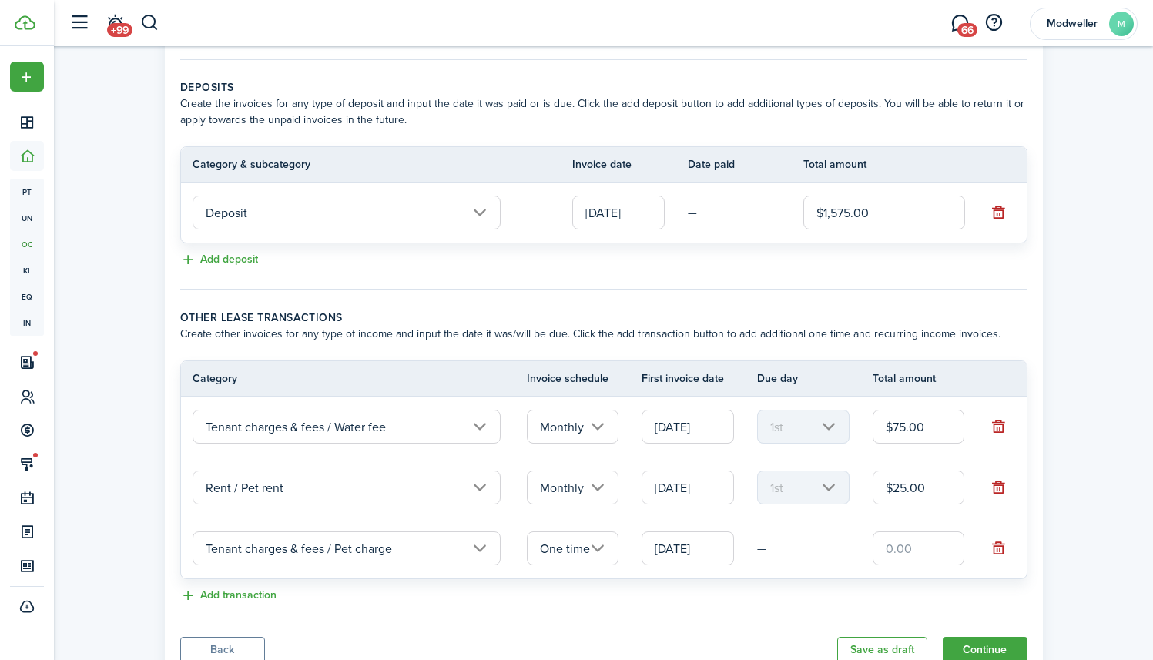
click at [873, 551] on input "text" at bounding box center [919, 548] width 92 height 34
click at [893, 551] on input "text" at bounding box center [919, 548] width 92 height 34
type input "$250.00"
click at [752, 617] on panel-main-body "Recurring rent You can enable the automatic lease rent invoicing. The first inv…" at bounding box center [604, 206] width 878 height 829
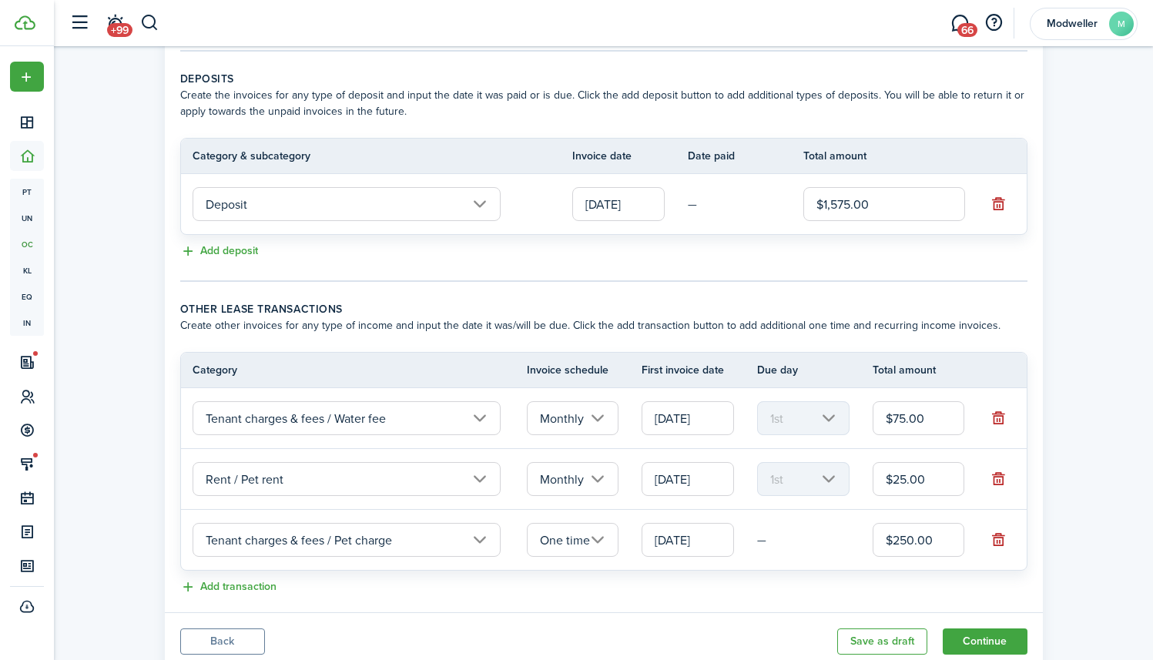
scroll to position [344, 0]
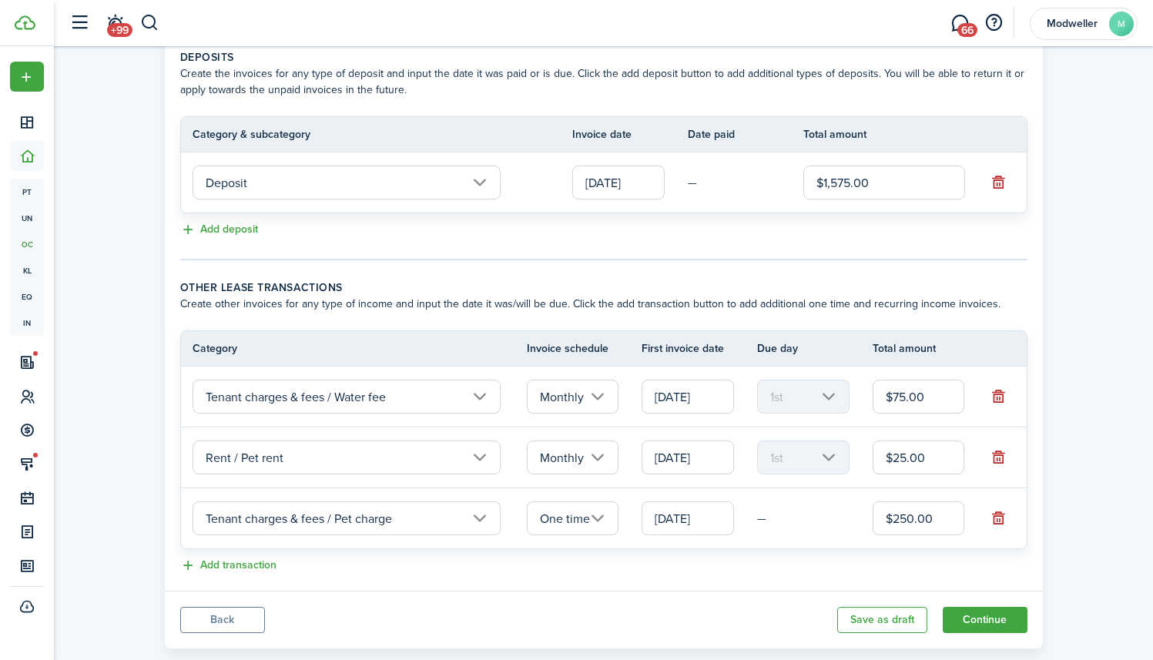
click at [675, 563] on div "Add transaction" at bounding box center [603, 566] width 847 height 18
click at [994, 619] on button "Continue" at bounding box center [985, 620] width 85 height 26
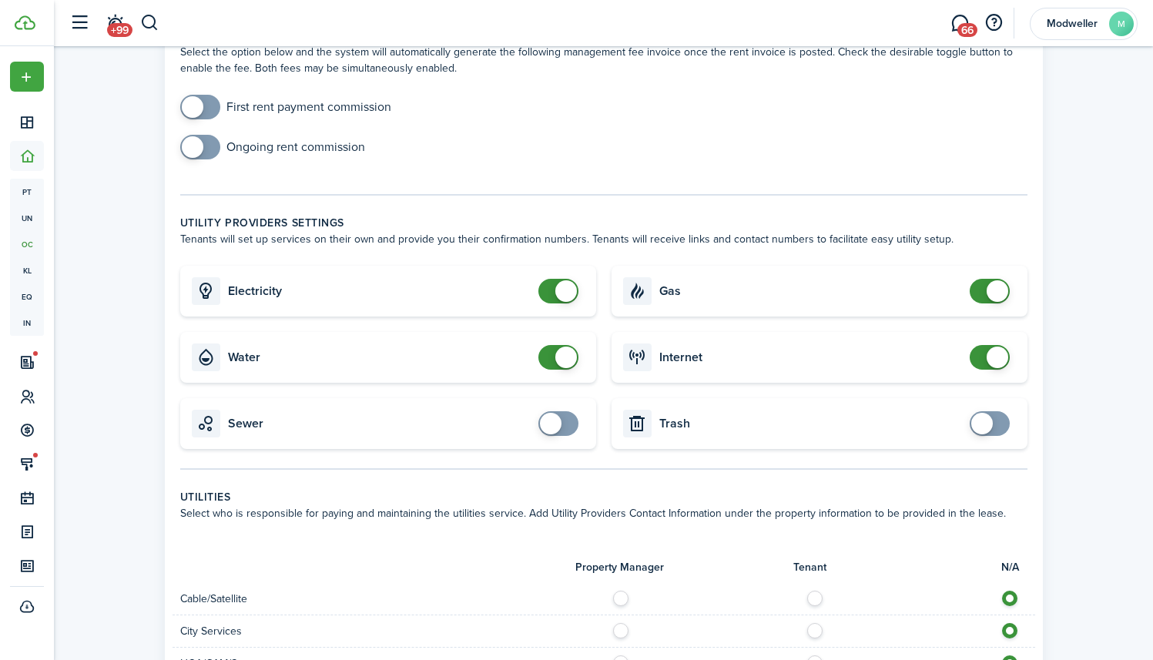
scroll to position [541, 0]
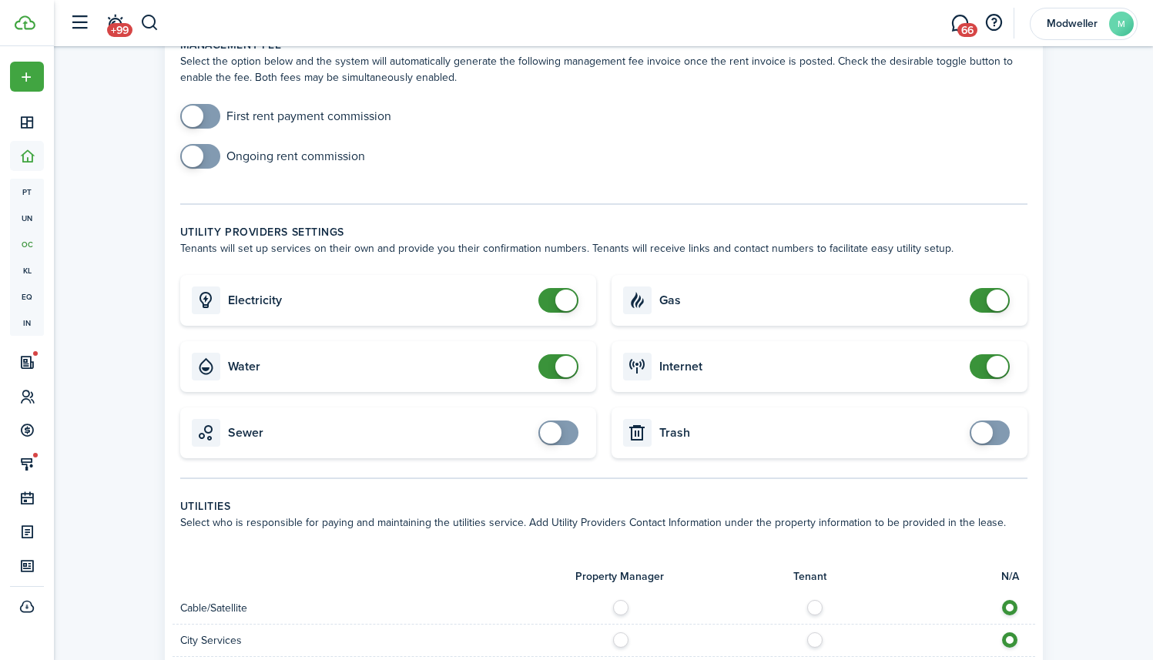
checkbox input "false"
click at [556, 372] on span at bounding box center [558, 366] width 15 height 25
checkbox input "false"
click at [997, 297] on span at bounding box center [989, 300] width 15 height 25
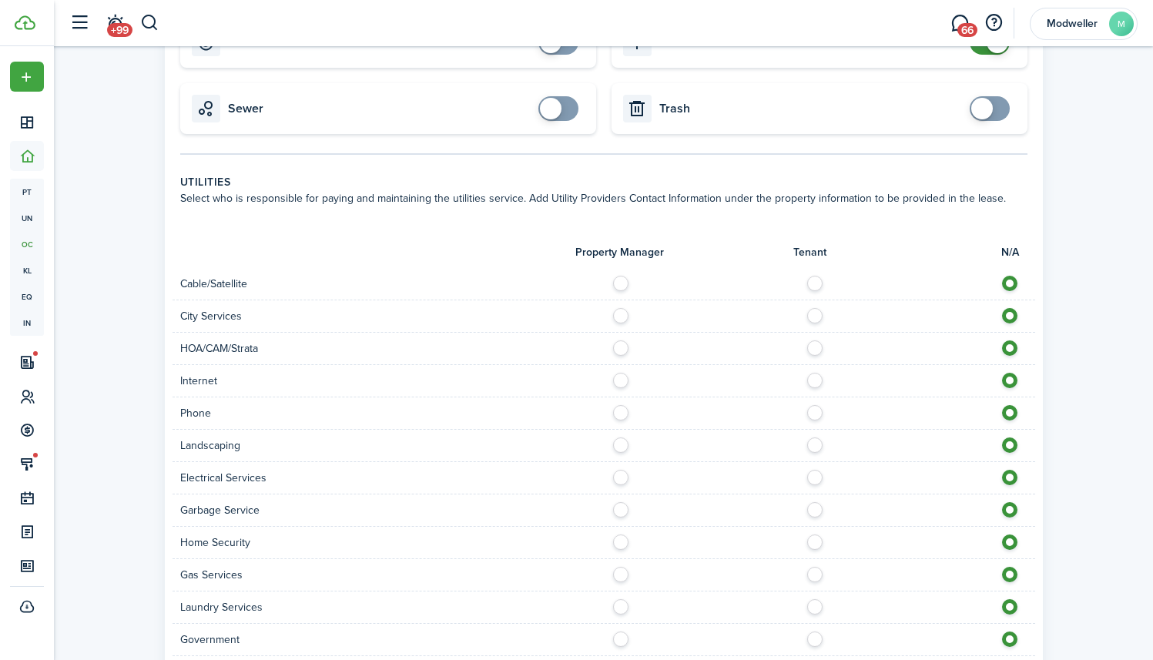
scroll to position [870, 0]
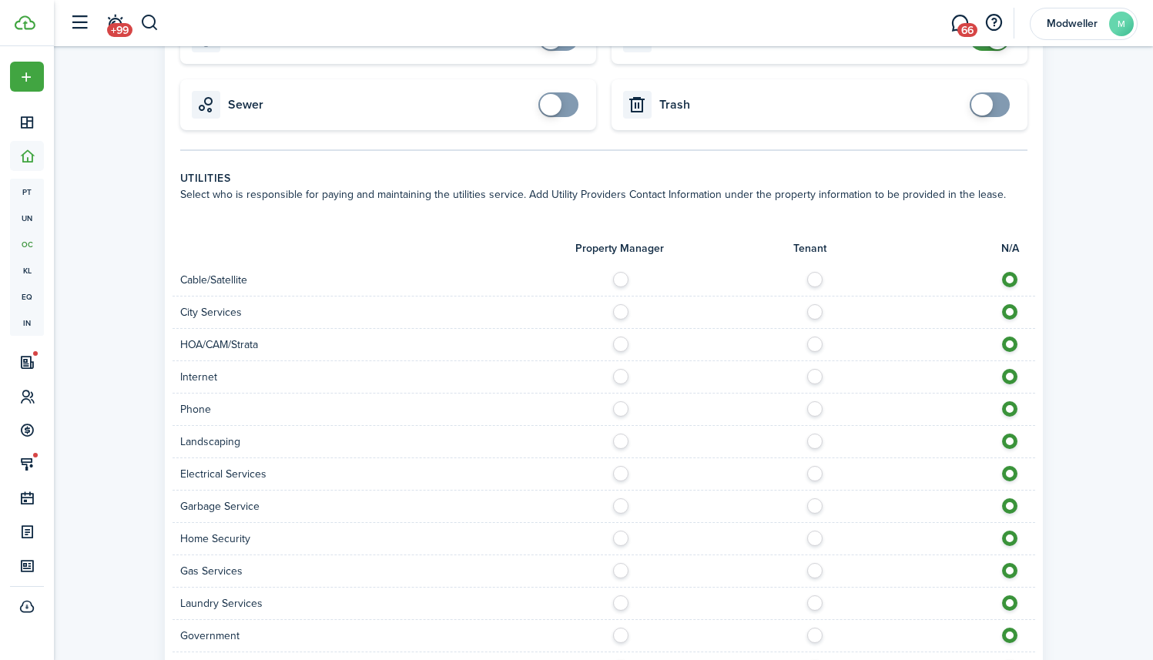
click at [810, 280] on label at bounding box center [819, 276] width 27 height 8
radio input "true"
click at [812, 373] on label at bounding box center [819, 373] width 27 height 8
radio input "true"
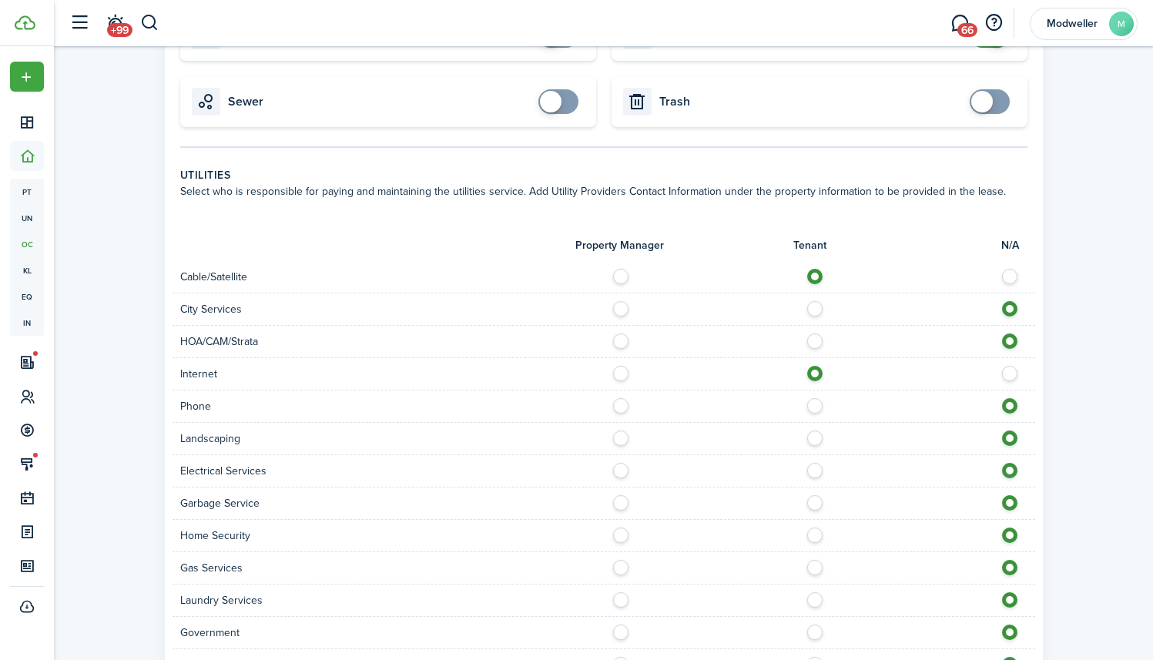
click at [815, 406] on label at bounding box center [819, 402] width 27 height 8
radio input "true"
click at [626, 437] on label at bounding box center [625, 435] width 27 height 8
radio input "true"
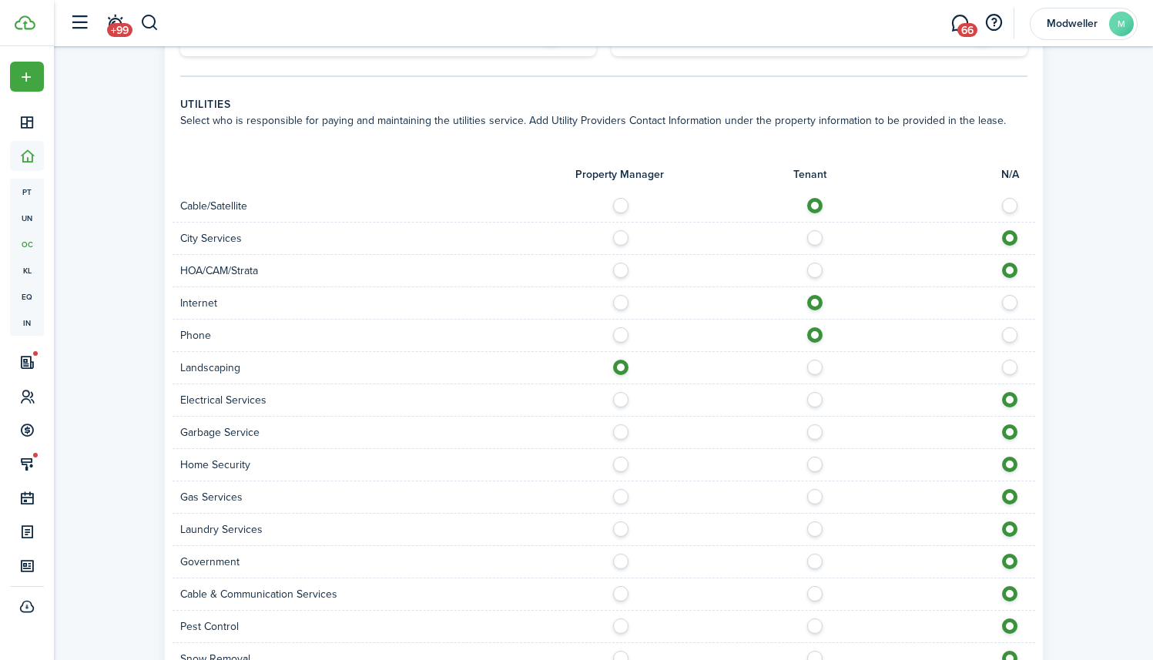
scroll to position [977, 0]
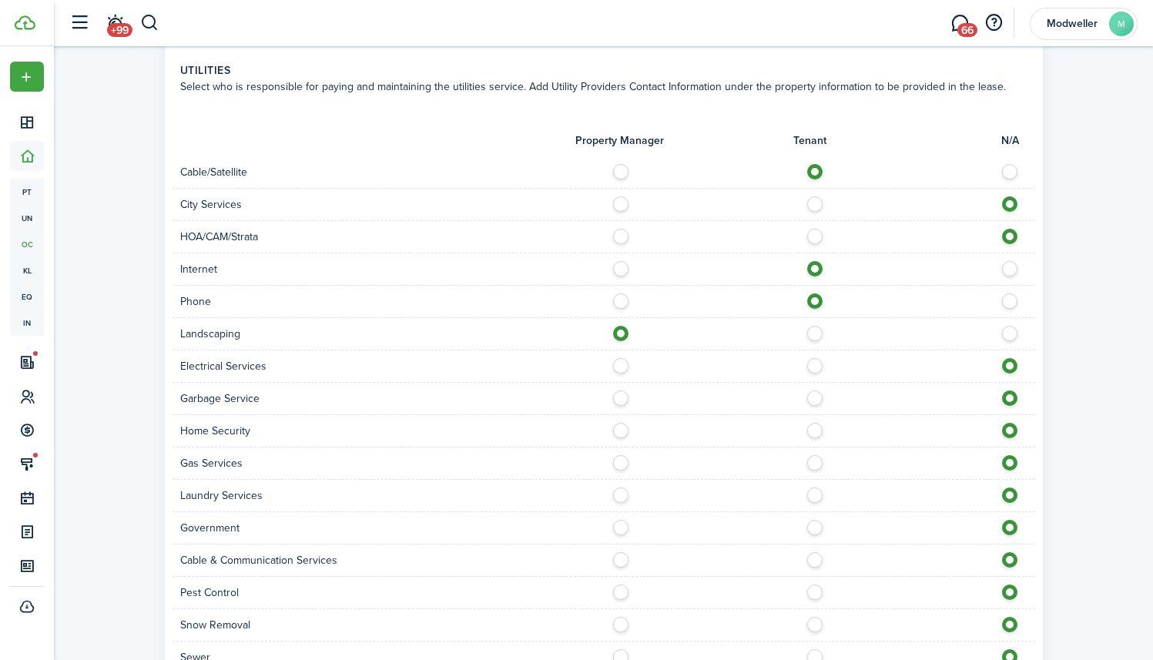
click at [818, 366] on label at bounding box center [819, 362] width 27 height 8
radio input "true"
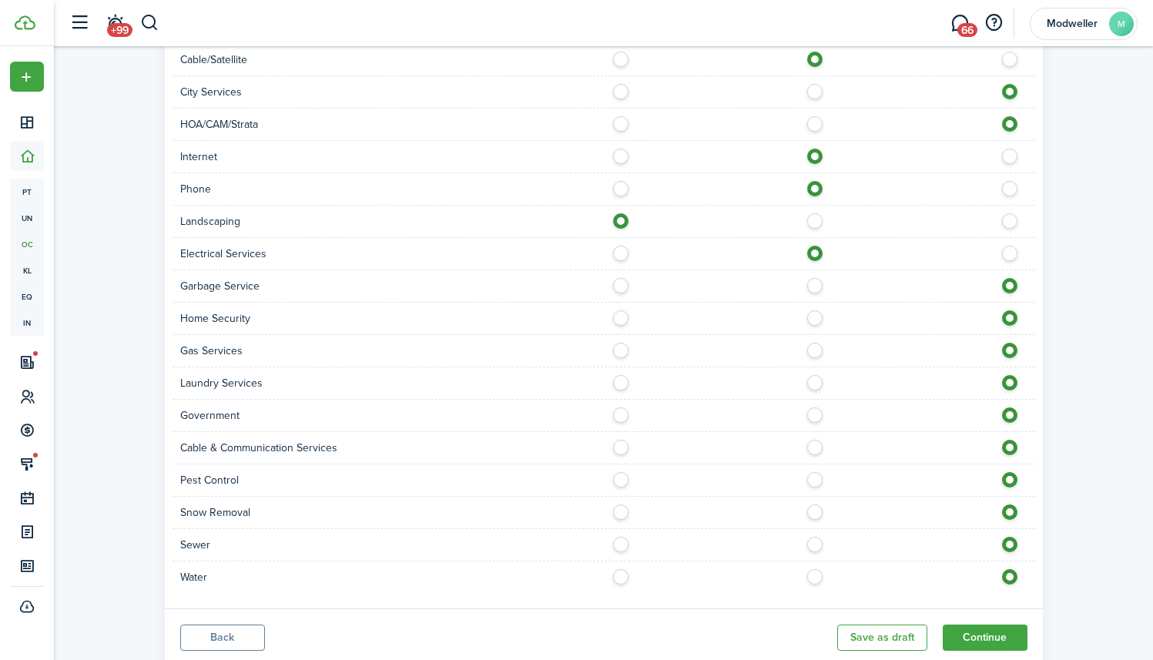
scroll to position [1132, 0]
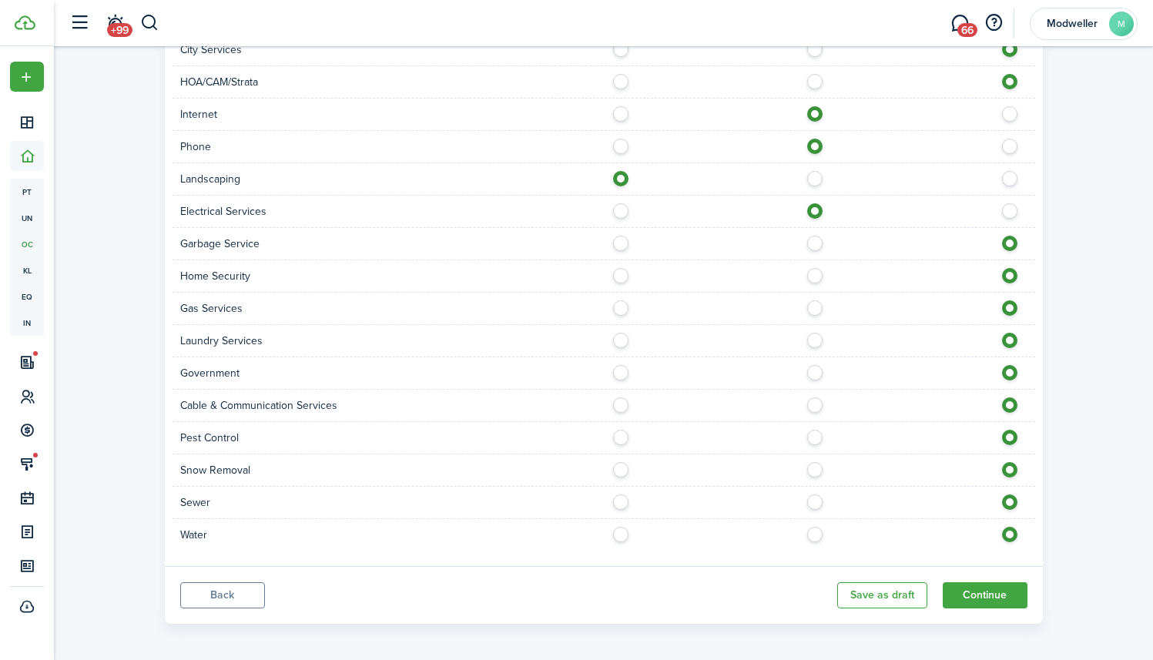
click at [819, 404] on label at bounding box center [819, 401] width 27 height 8
radio input "true"
click at [627, 437] on label at bounding box center [625, 434] width 27 height 8
radio input "true"
click at [815, 511] on div "Sewer" at bounding box center [604, 503] width 863 height 32
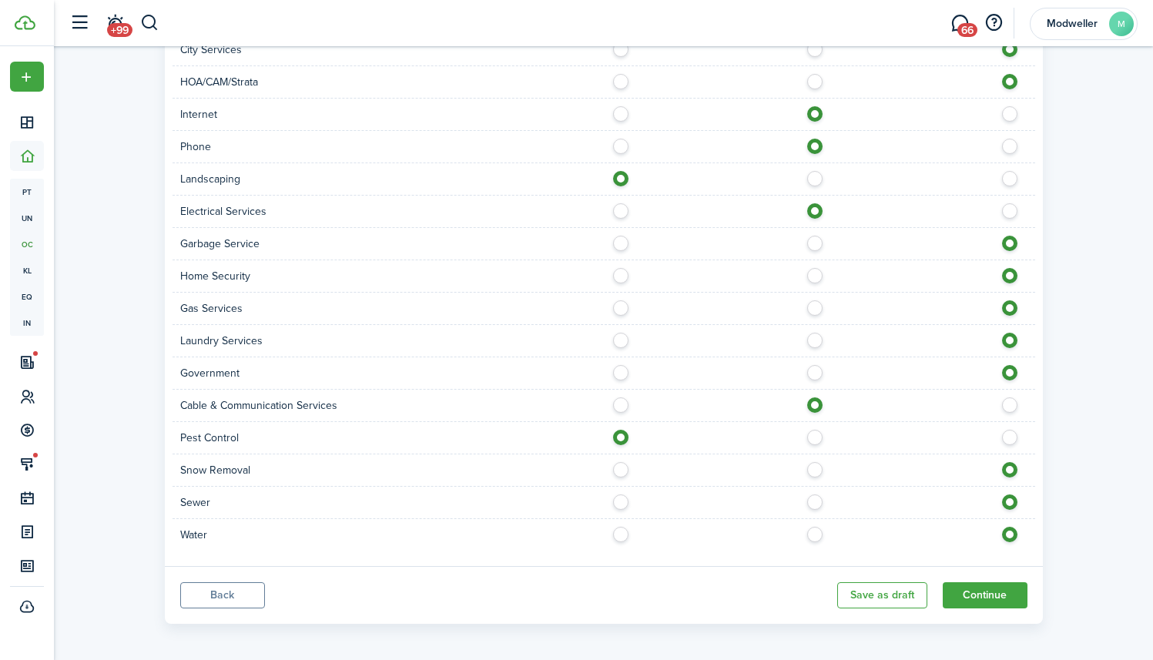
click at [815, 530] on label at bounding box center [819, 531] width 27 height 8
radio input "true"
click at [813, 502] on label at bounding box center [819, 498] width 27 height 8
radio input "true"
click at [965, 588] on button "Continue" at bounding box center [985, 595] width 85 height 26
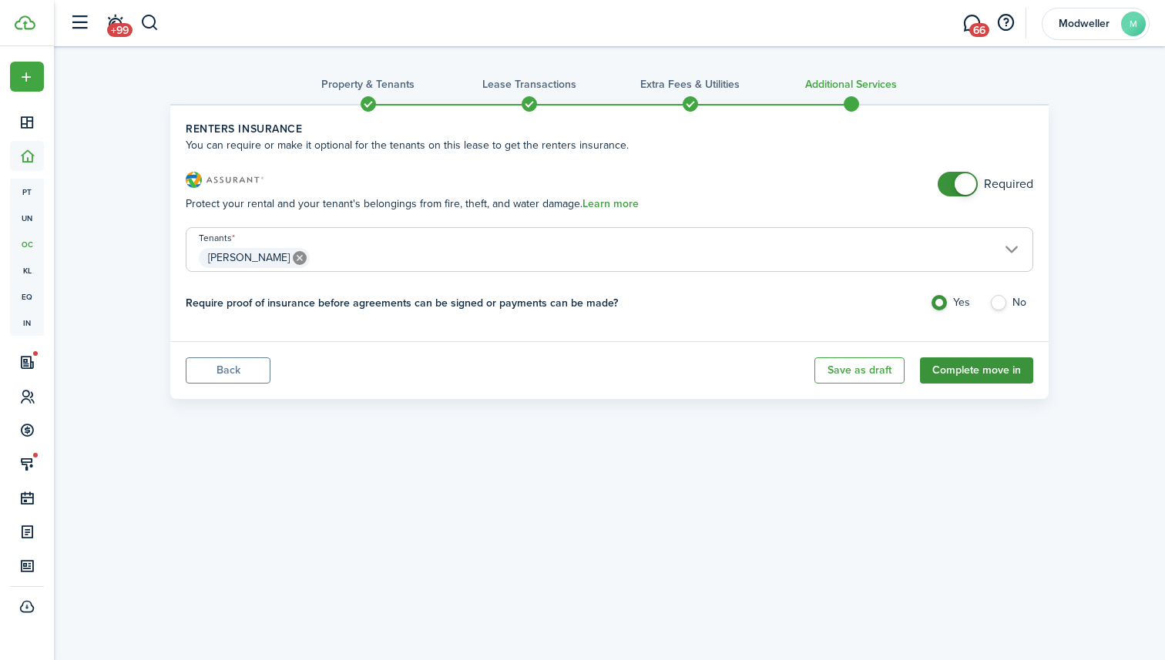
click at [998, 374] on button "Complete move in" at bounding box center [976, 370] width 113 height 26
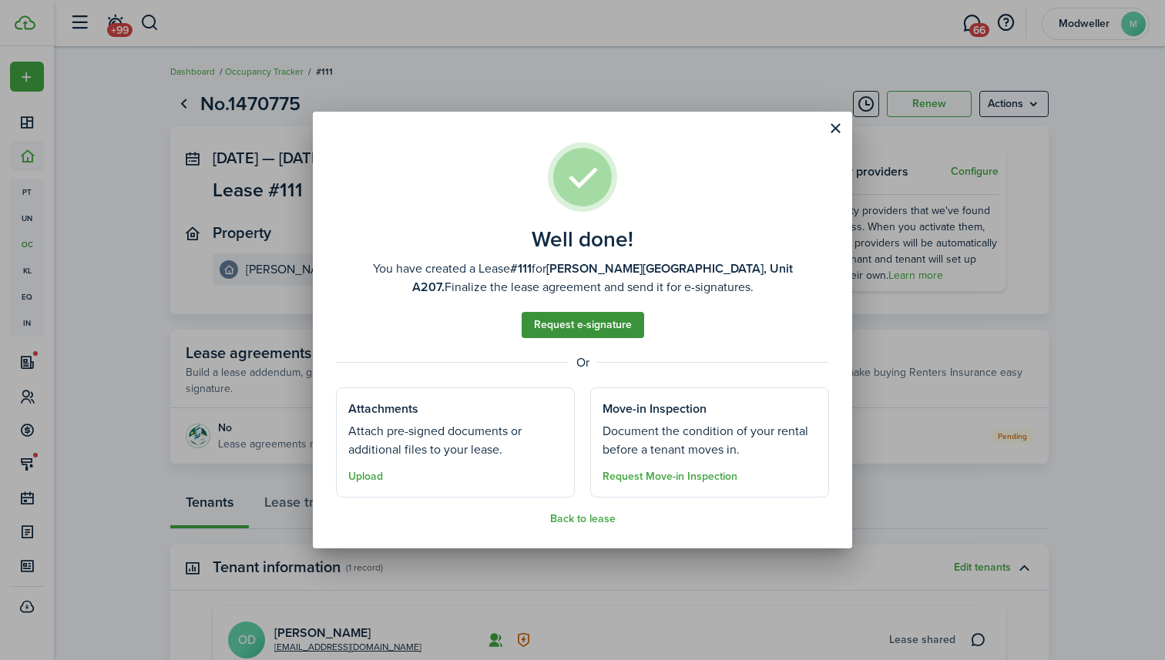
click at [611, 321] on link "Request e-signature" at bounding box center [582, 325] width 122 height 26
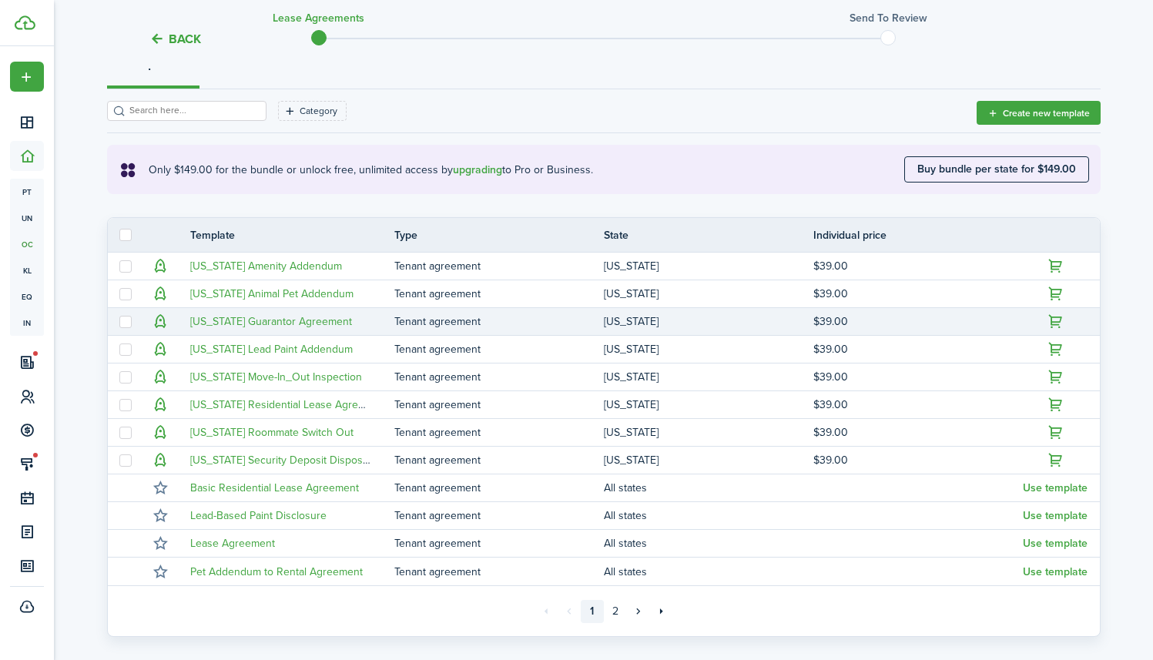
scroll to position [310, 0]
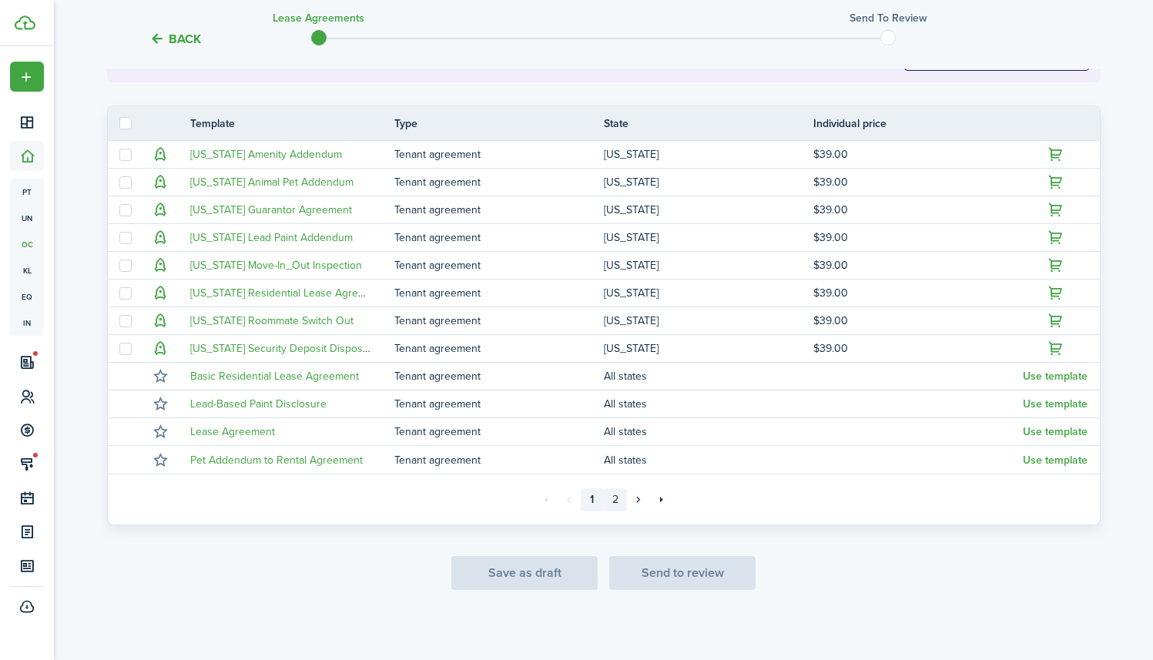
click at [610, 501] on link "2" at bounding box center [615, 499] width 23 height 23
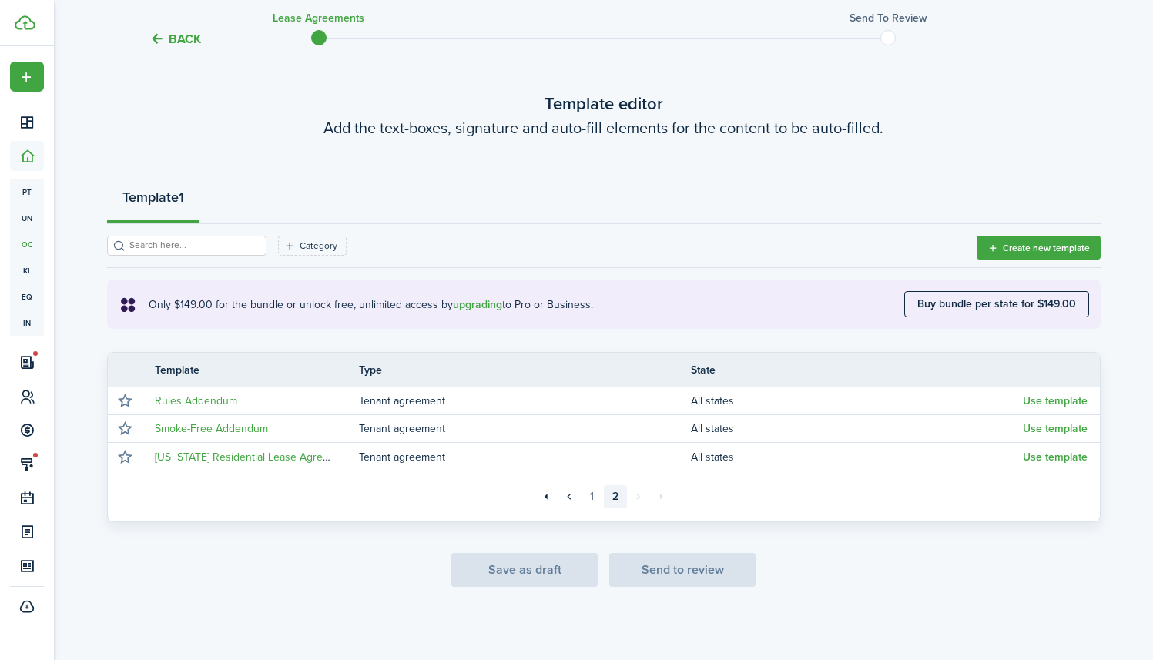
scroll to position [63, 0]
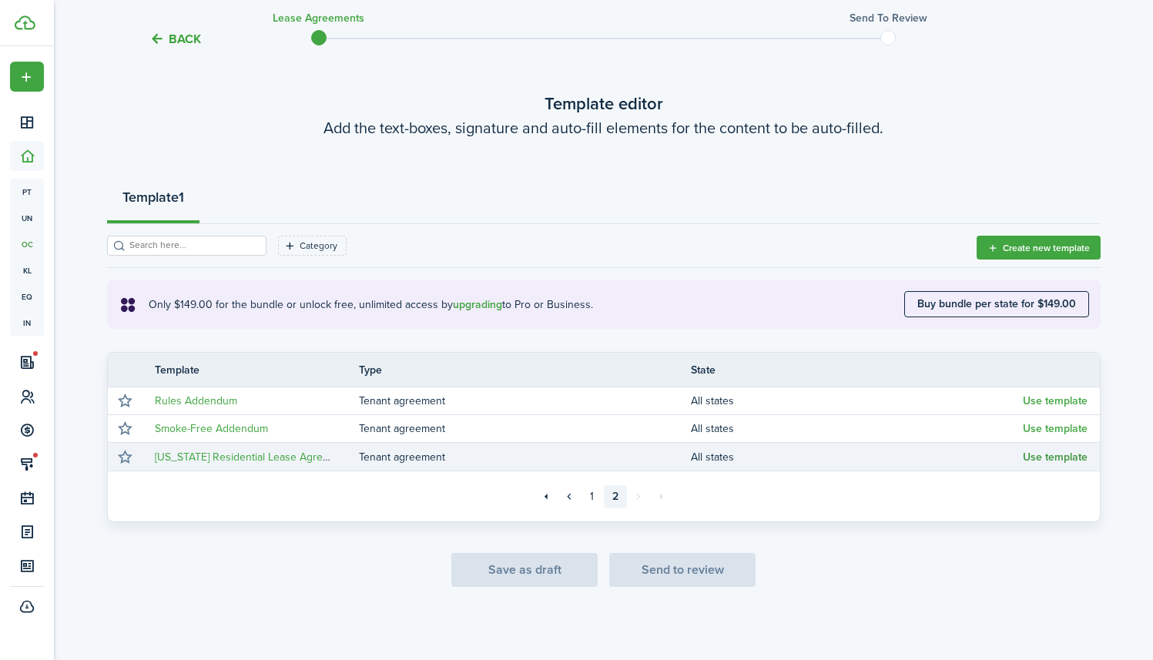
click at [1024, 455] on button "Use template" at bounding box center [1055, 457] width 65 height 12
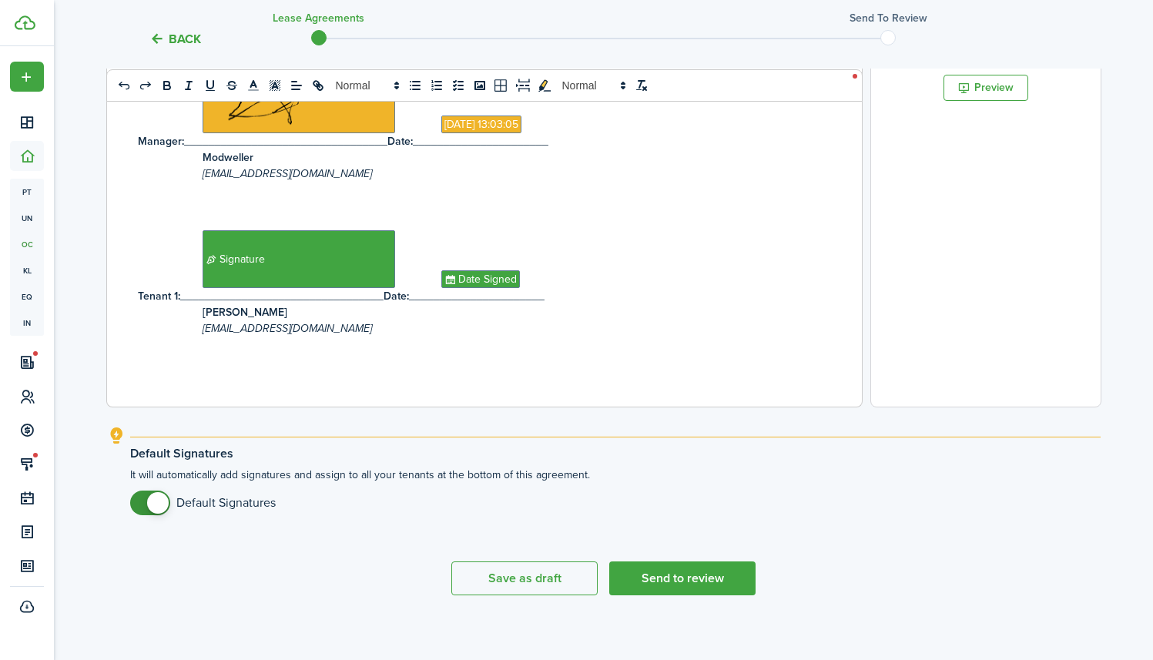
scroll to position [538, 0]
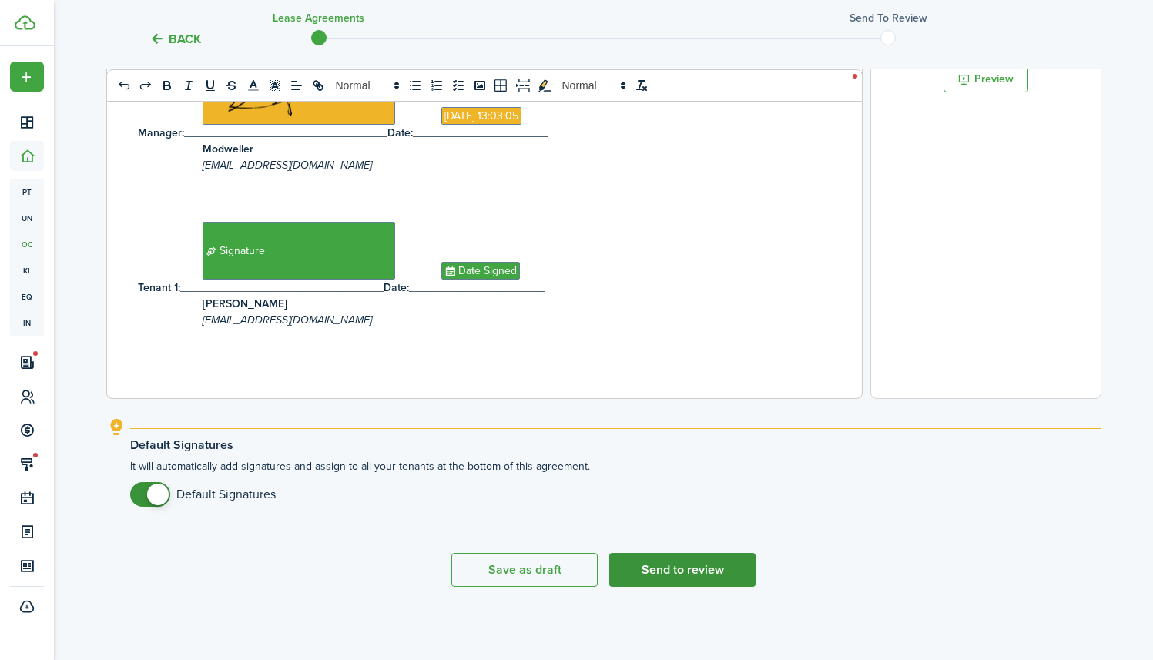
click at [662, 575] on button "Send to review" at bounding box center [682, 570] width 146 height 34
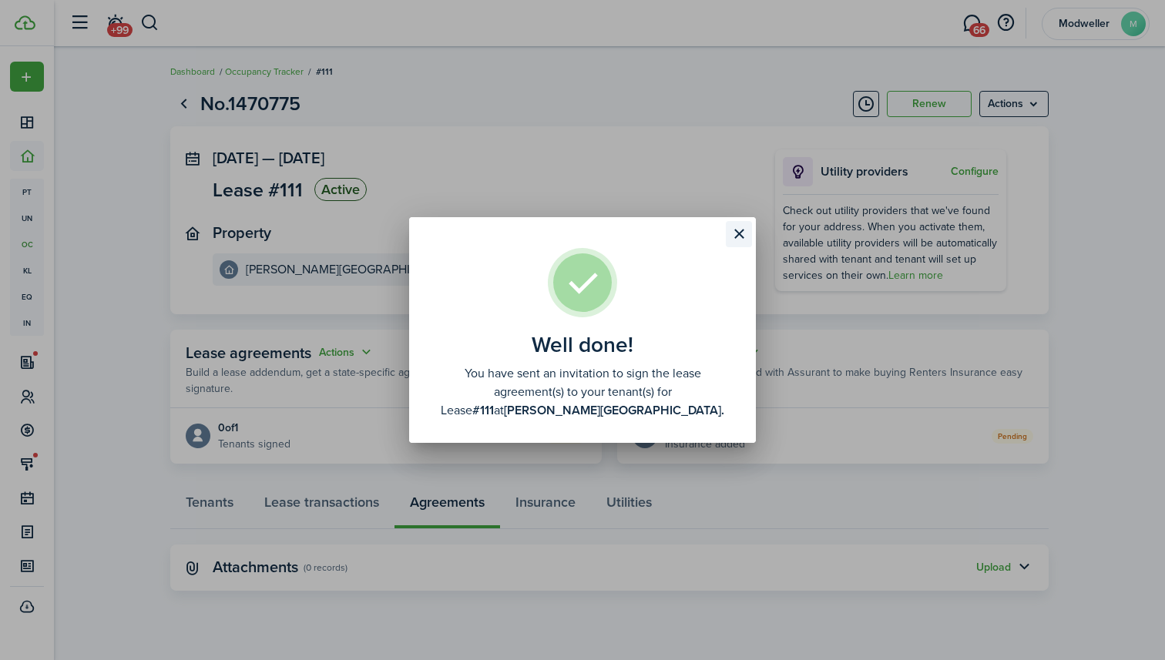
click at [735, 233] on button "Close modal" at bounding box center [739, 234] width 26 height 26
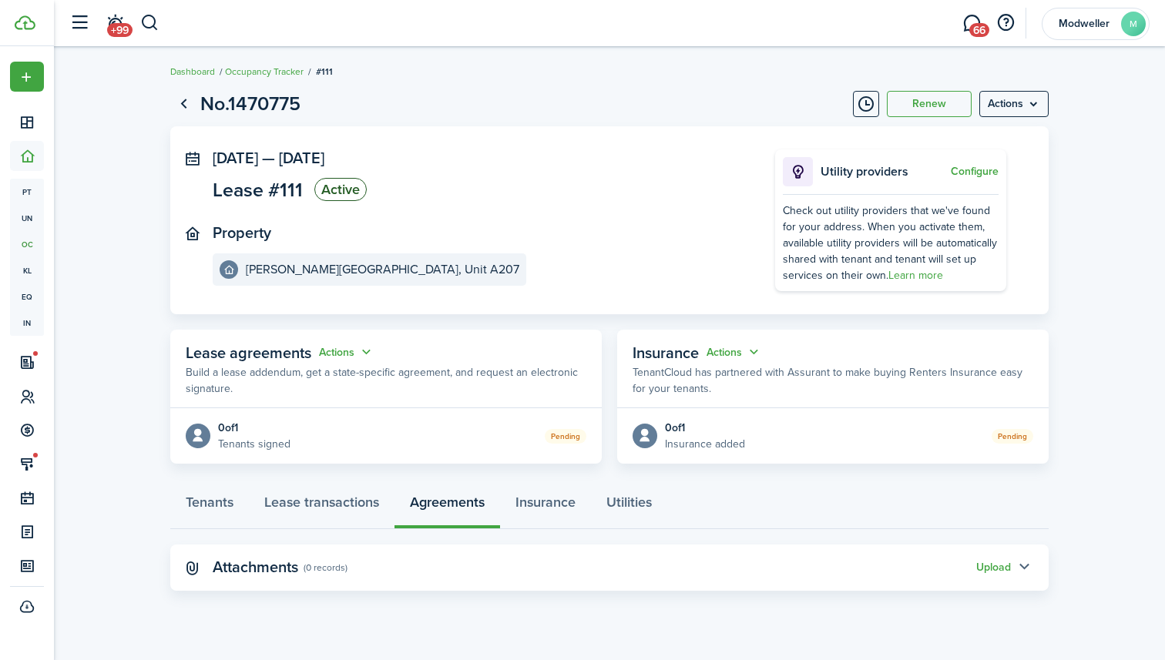
click at [1013, 565] on button "button" at bounding box center [1024, 568] width 26 height 26
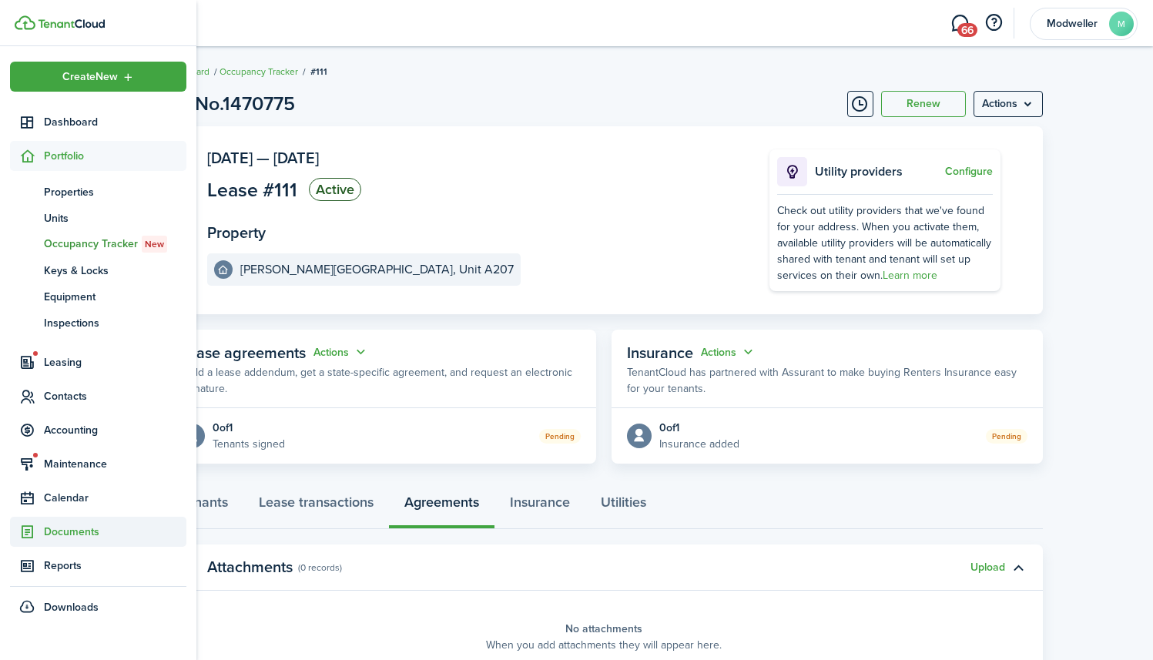
click at [64, 530] on span "Documents" at bounding box center [115, 532] width 142 height 16
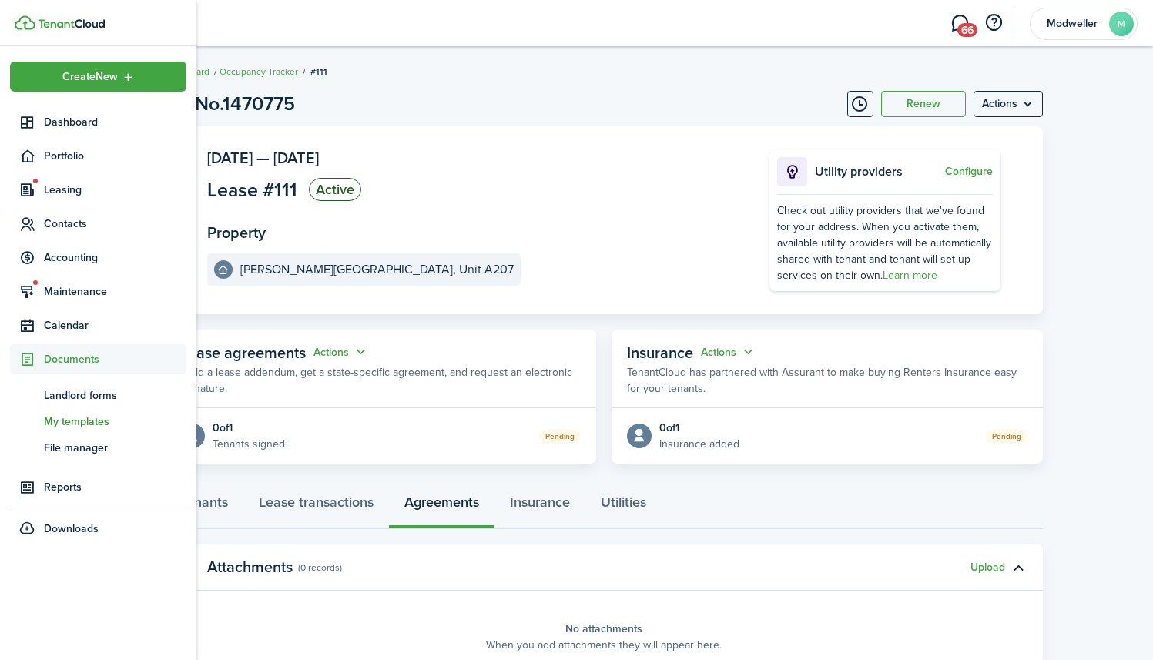
click at [69, 424] on span "My templates" at bounding box center [115, 422] width 142 height 16
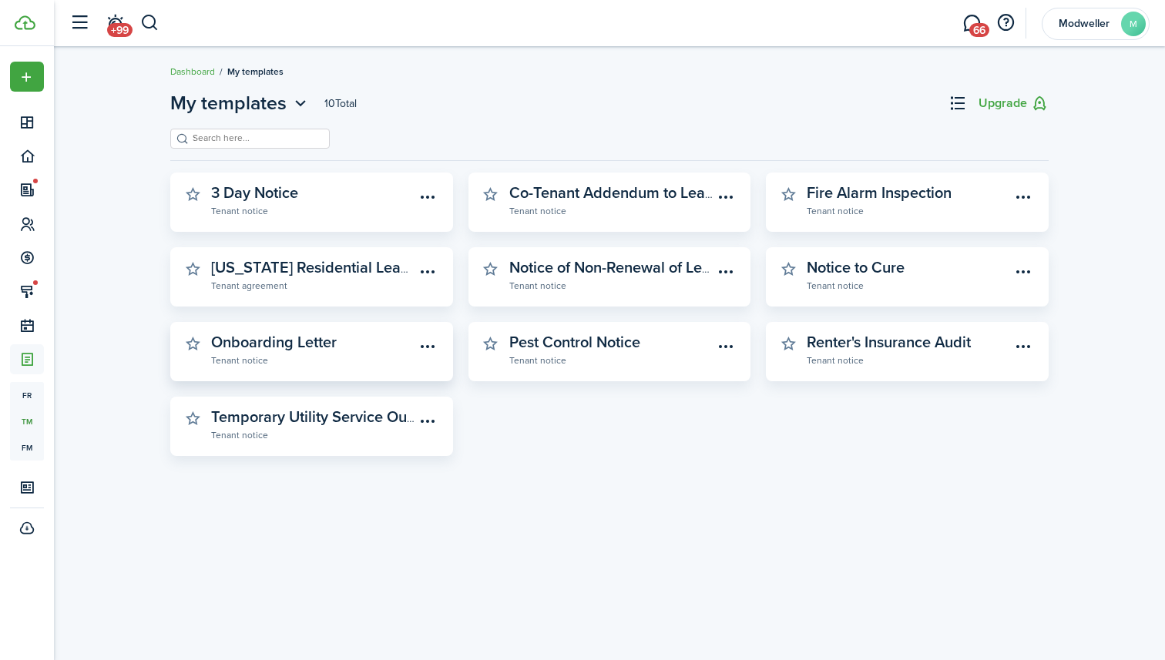
click at [350, 340] on link "Onboarding Letter Tenant notice" at bounding box center [313, 351] width 204 height 34
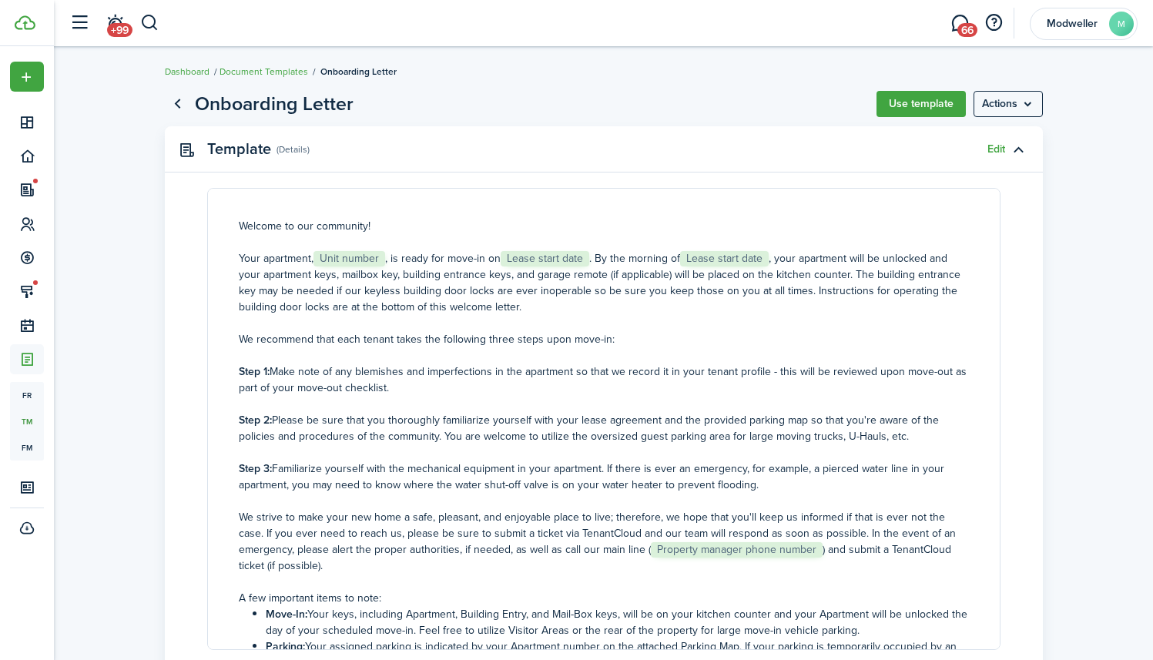
scroll to position [31, 0]
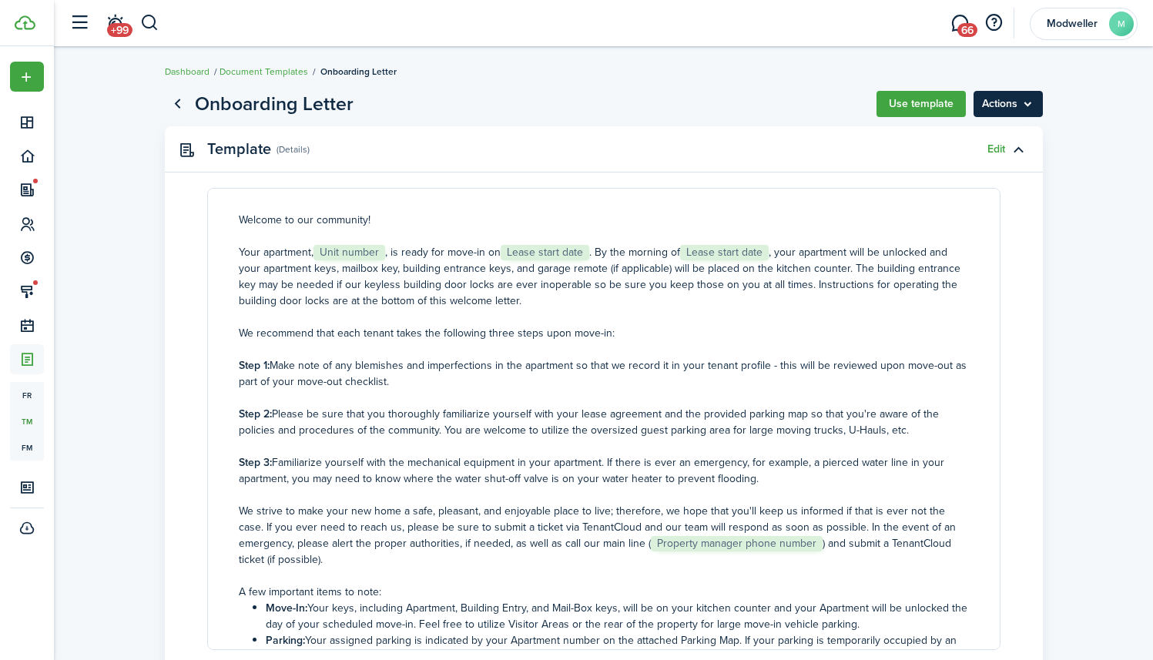
click at [999, 103] on menu-btn "Actions" at bounding box center [1008, 104] width 69 height 26
click at [917, 107] on button "Use template" at bounding box center [921, 104] width 89 height 26
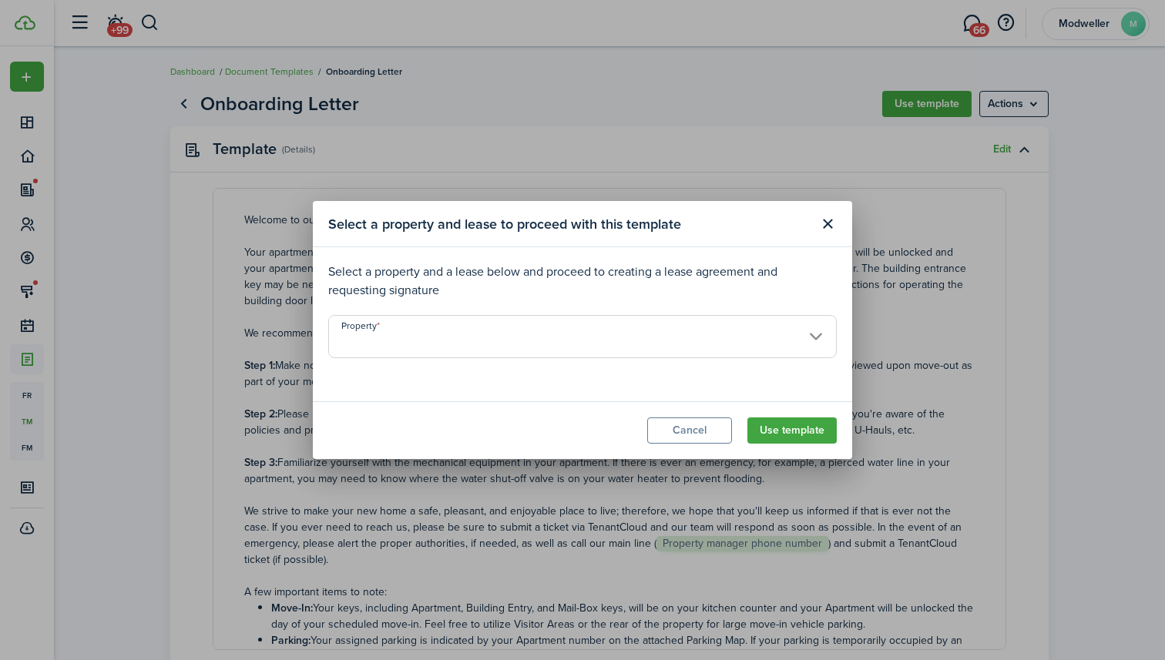
click at [617, 354] on input "Property" at bounding box center [582, 336] width 508 height 43
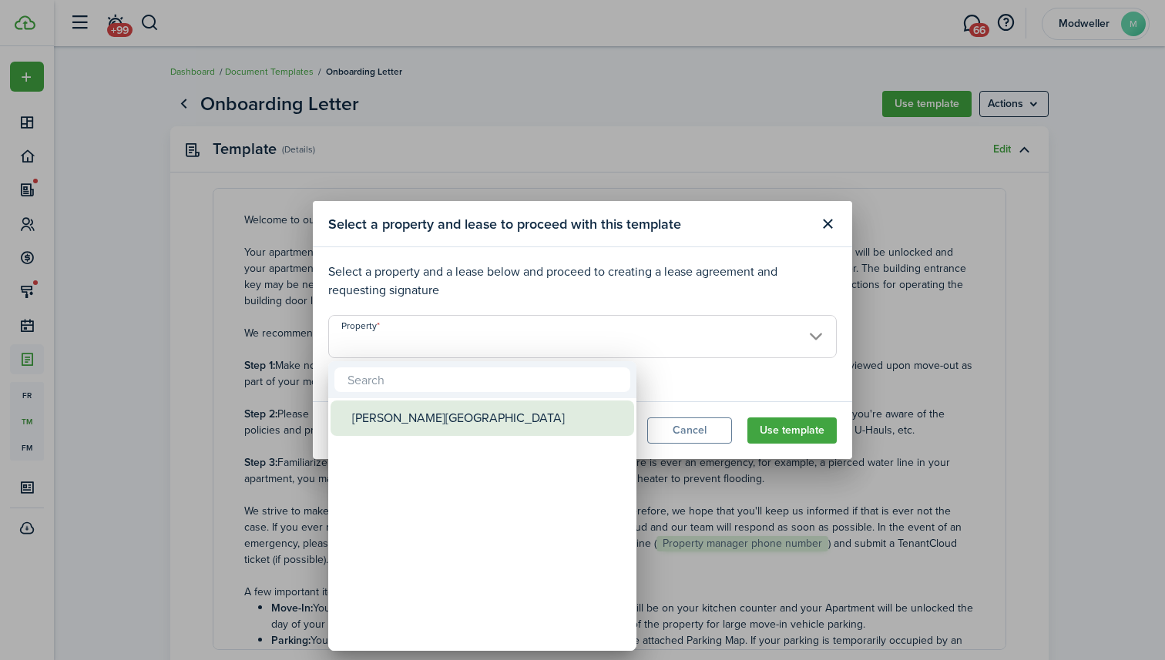
click at [530, 422] on div "[PERSON_NAME][GEOGRAPHIC_DATA]" at bounding box center [488, 418] width 273 height 35
type input "[PERSON_NAME][GEOGRAPHIC_DATA]"
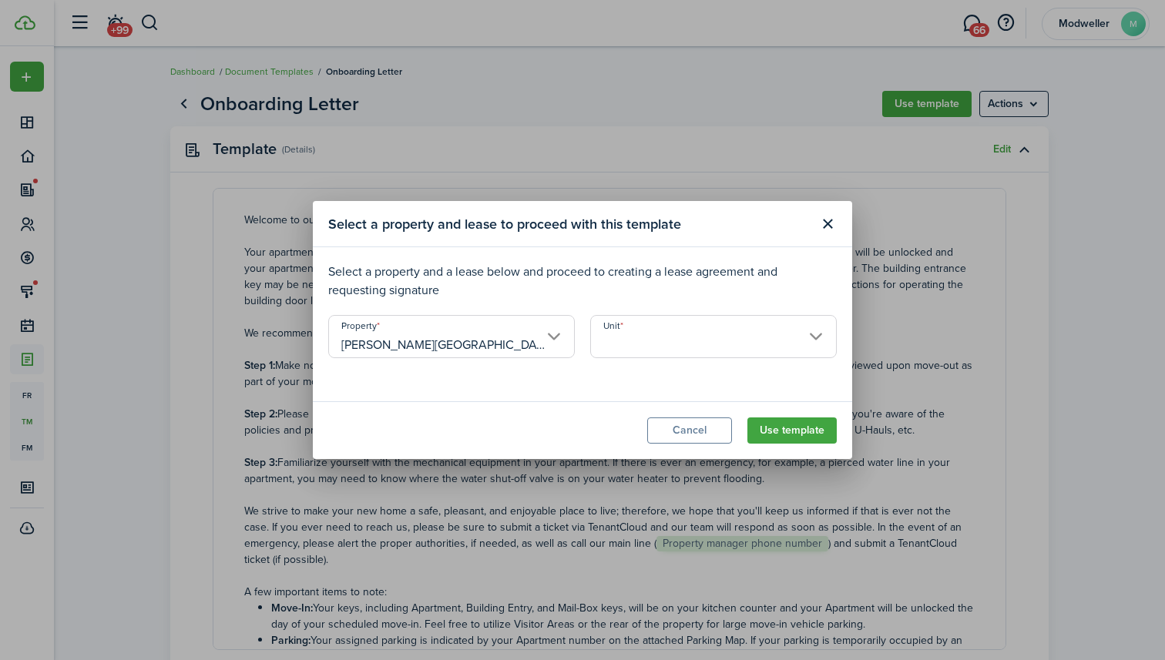
click at [656, 322] on input "Unit" at bounding box center [713, 336] width 246 height 43
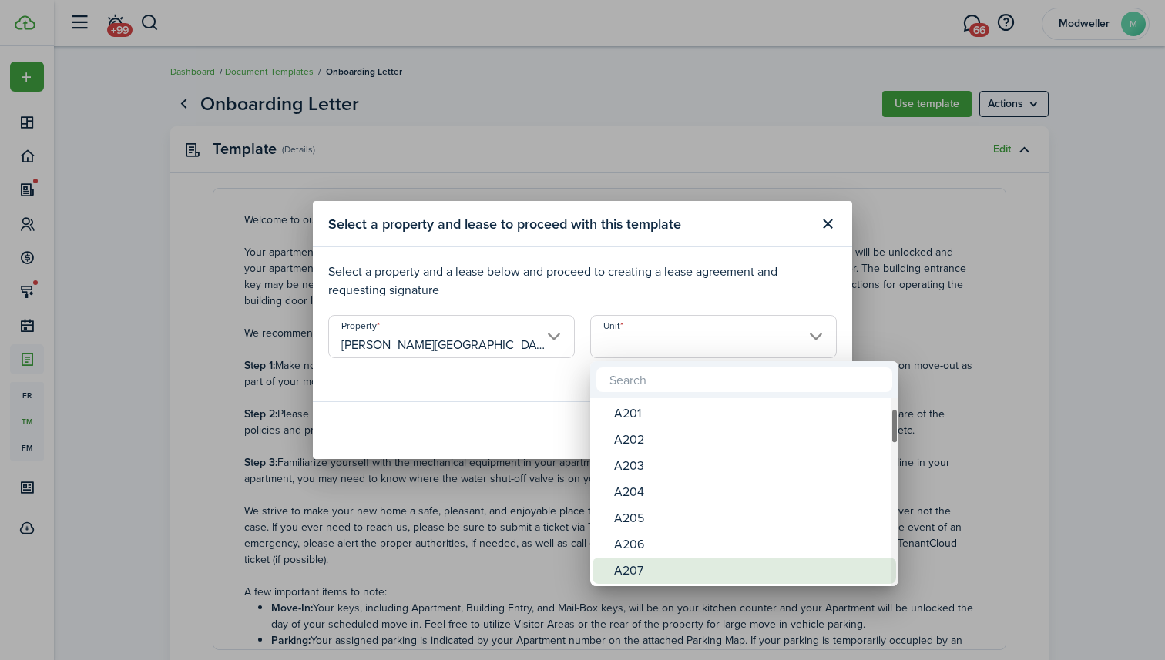
click at [673, 570] on div "A207" at bounding box center [750, 571] width 273 height 26
type input "A207"
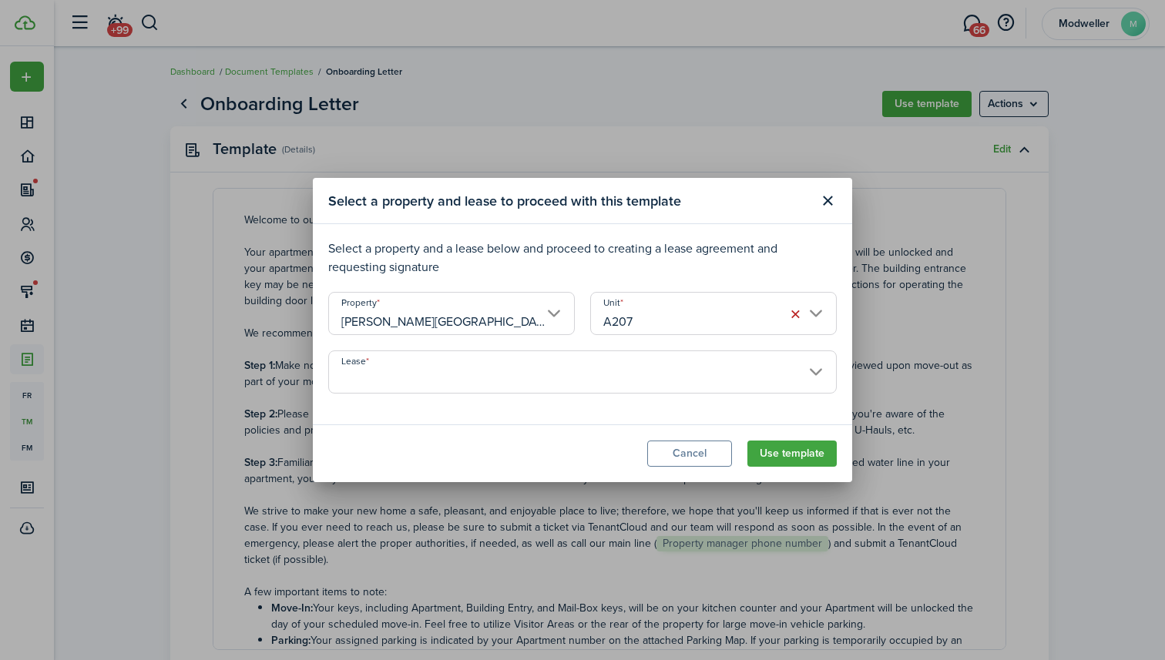
click at [677, 381] on input "Lease" at bounding box center [582, 371] width 508 height 43
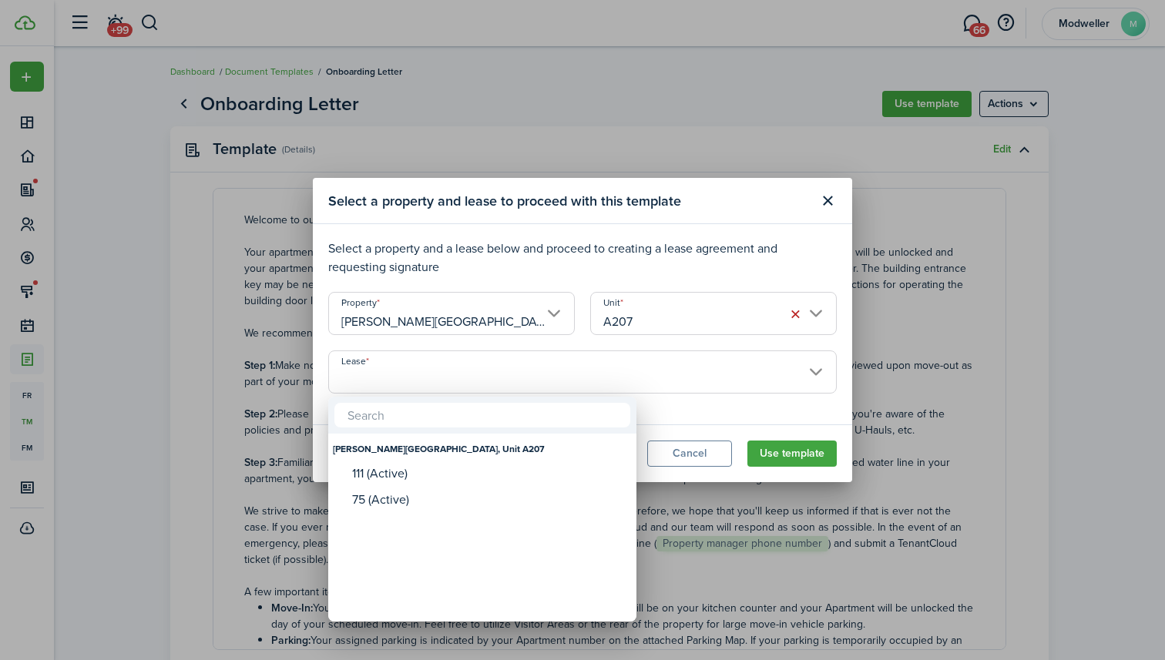
click at [706, 456] on div at bounding box center [582, 330] width 1411 height 907
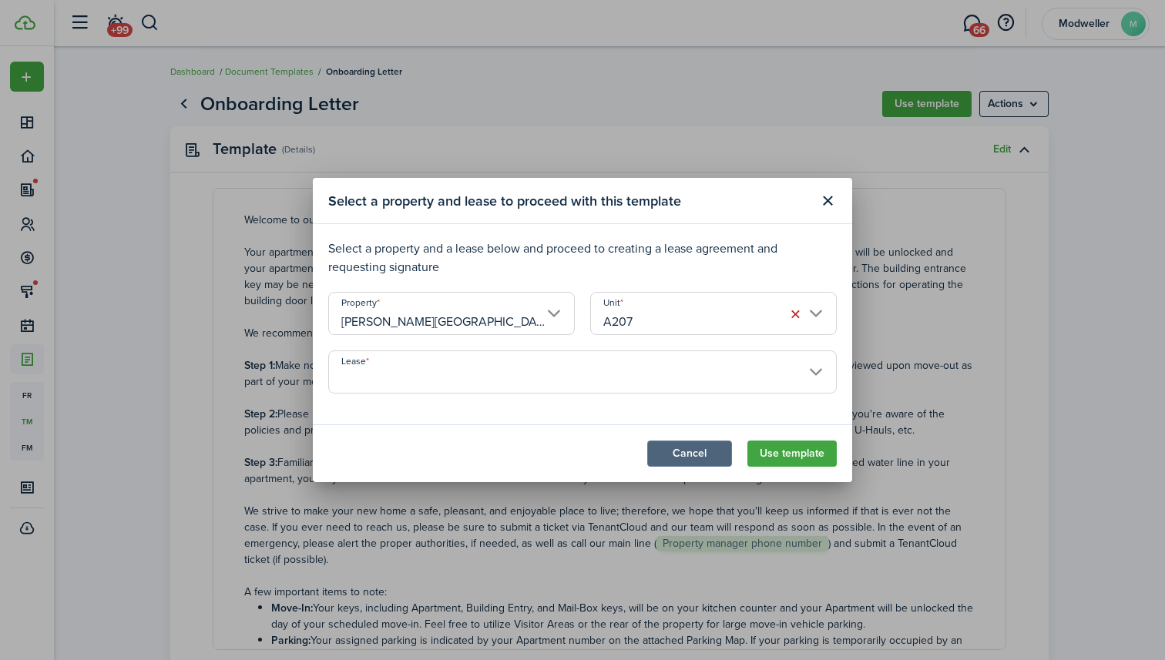
click at [695, 454] on button "Cancel" at bounding box center [689, 454] width 85 height 26
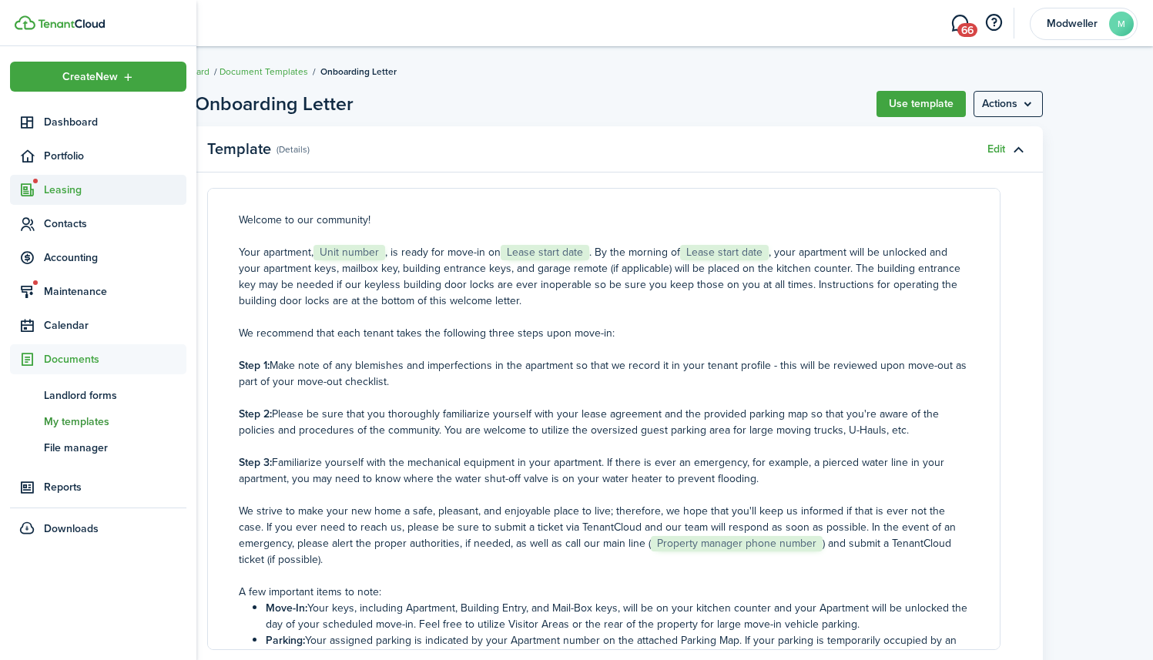
click at [33, 189] on icon at bounding box center [27, 190] width 16 height 15
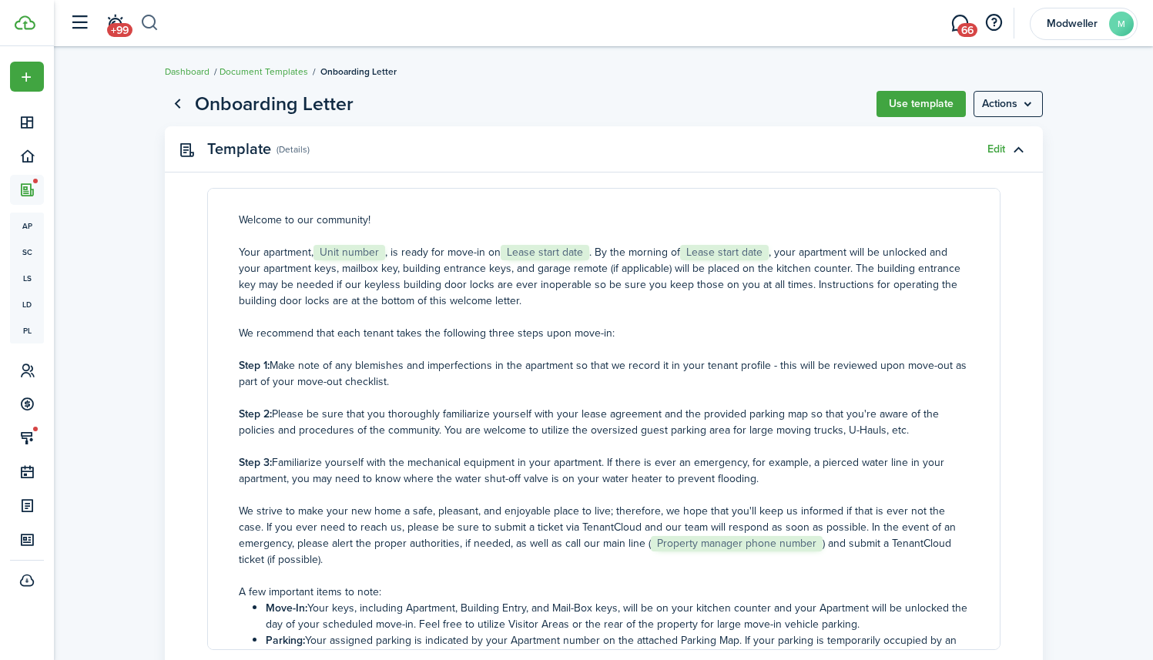
click at [150, 22] on button "button" at bounding box center [149, 23] width 19 height 26
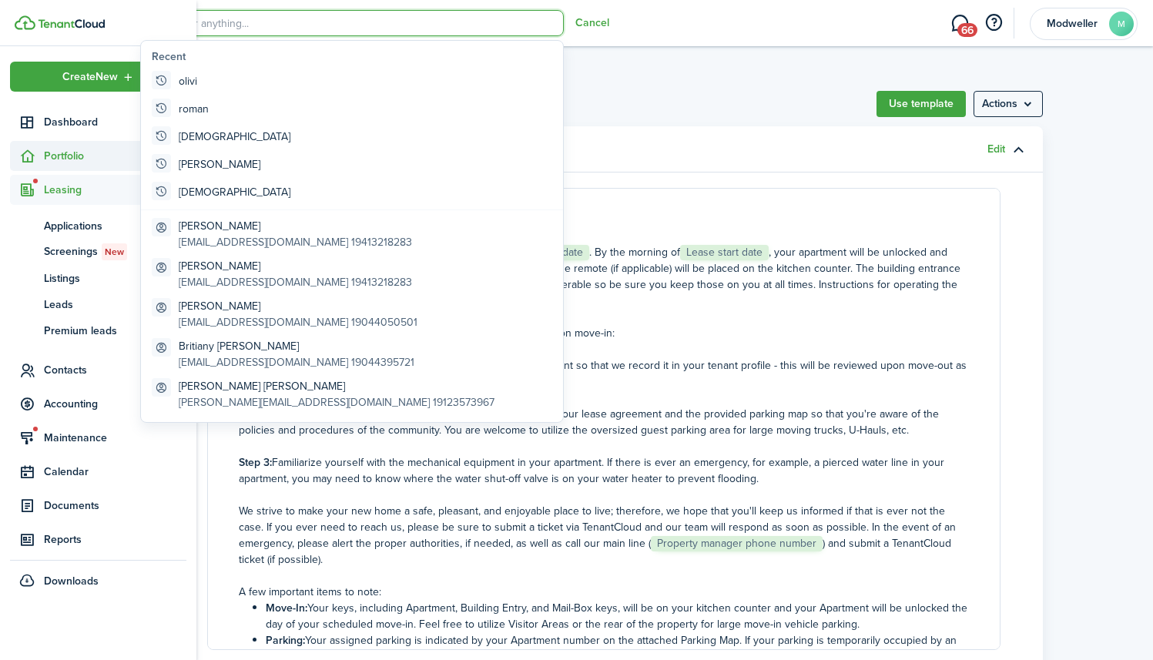
click at [30, 160] on icon at bounding box center [27, 156] width 16 height 15
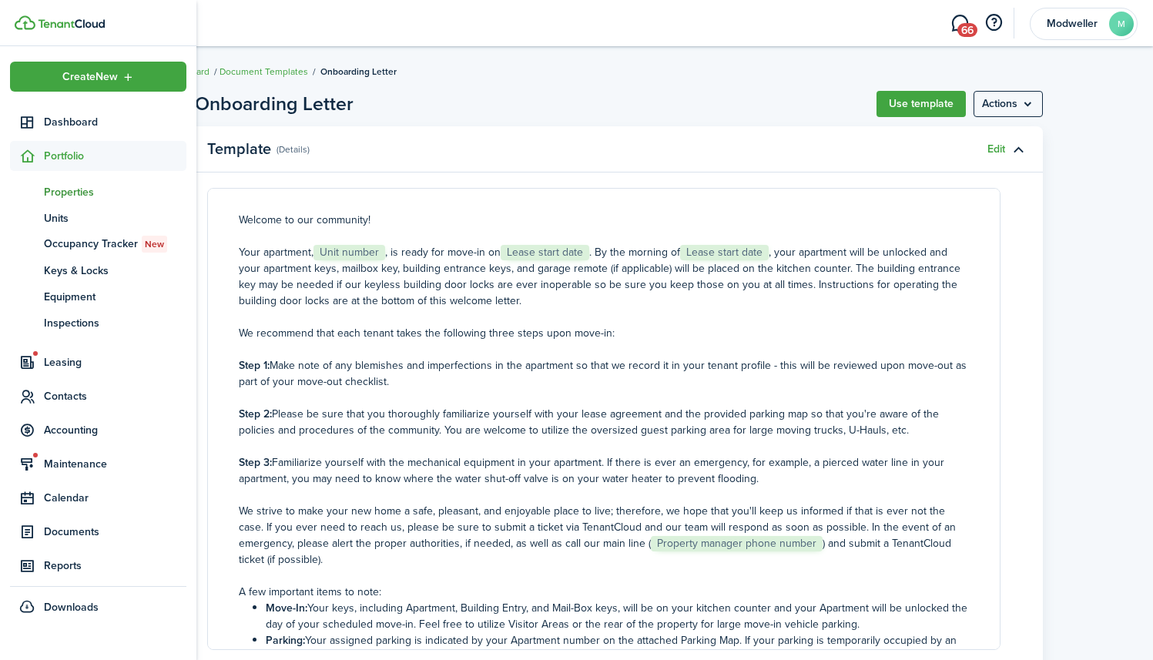
click at [55, 185] on span "Properties" at bounding box center [115, 192] width 142 height 16
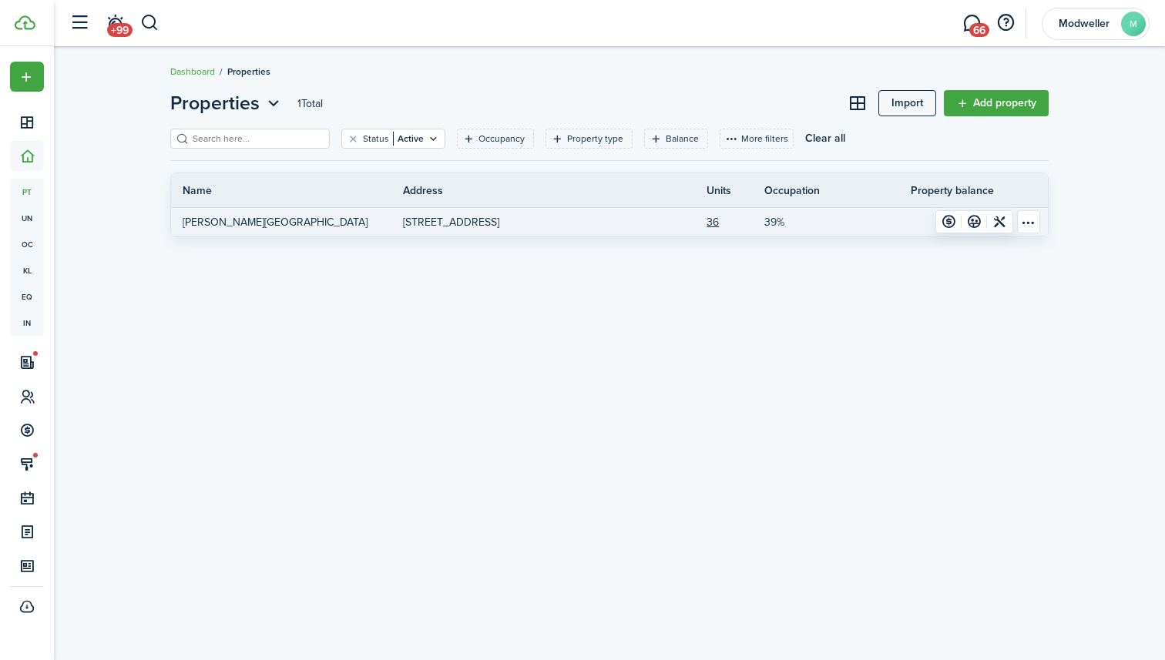
click at [629, 217] on link "[STREET_ADDRESS]" at bounding box center [519, 222] width 232 height 28
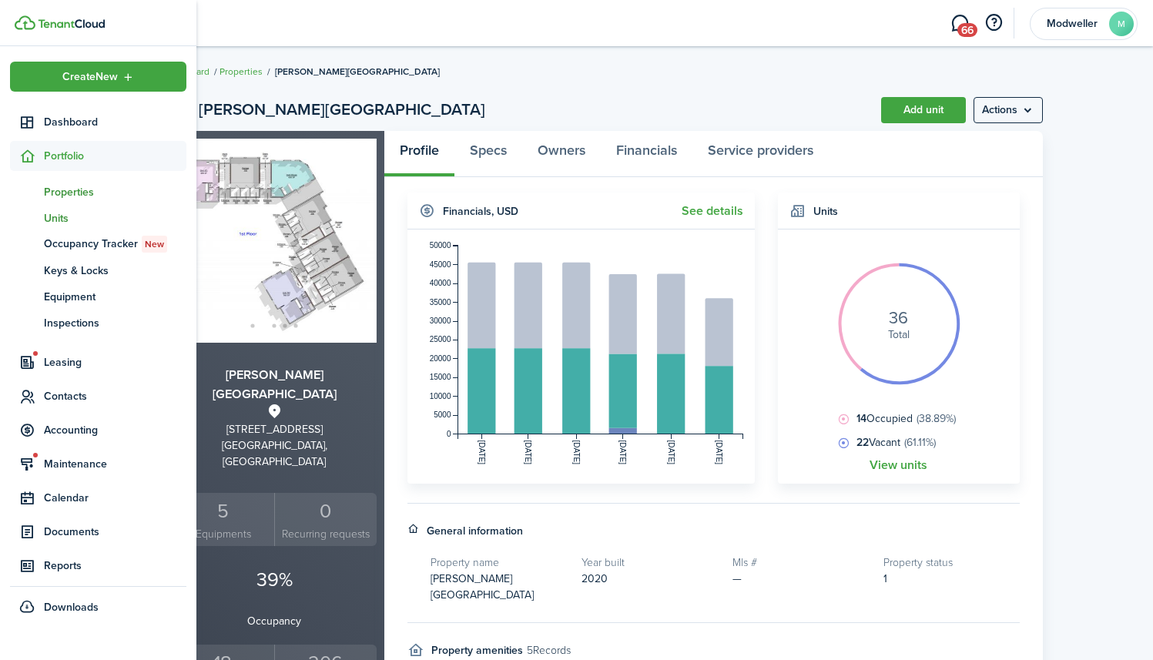
click at [45, 213] on span "Units" at bounding box center [115, 218] width 142 height 16
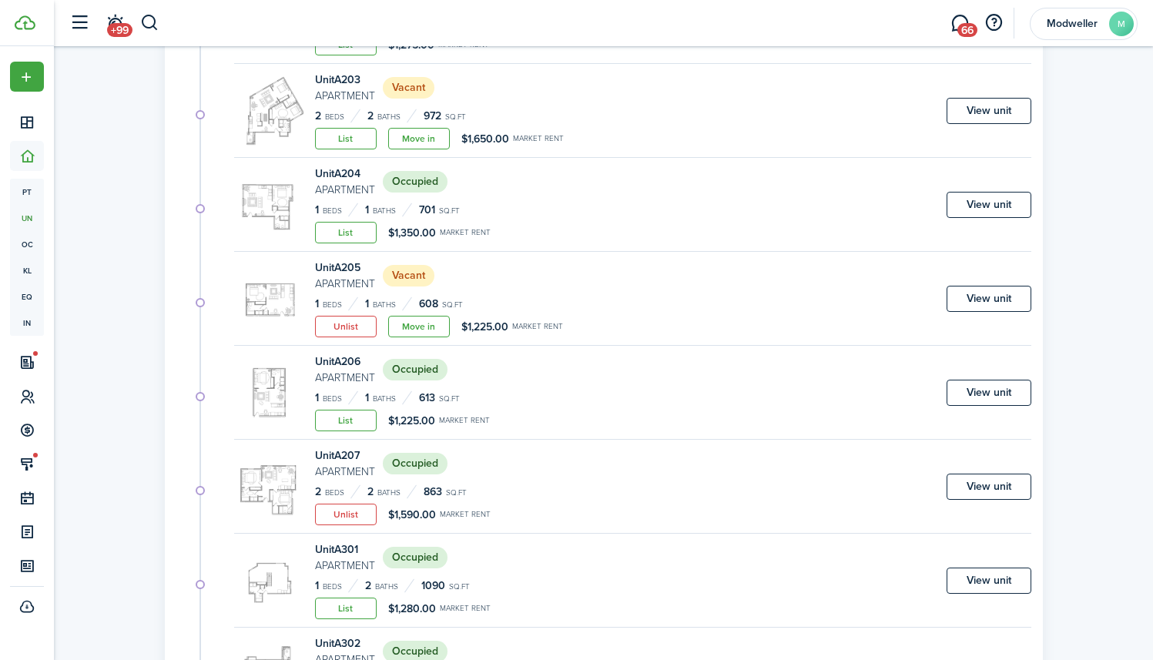
scroll to position [574, 0]
click at [988, 483] on link "View unit" at bounding box center [989, 485] width 85 height 26
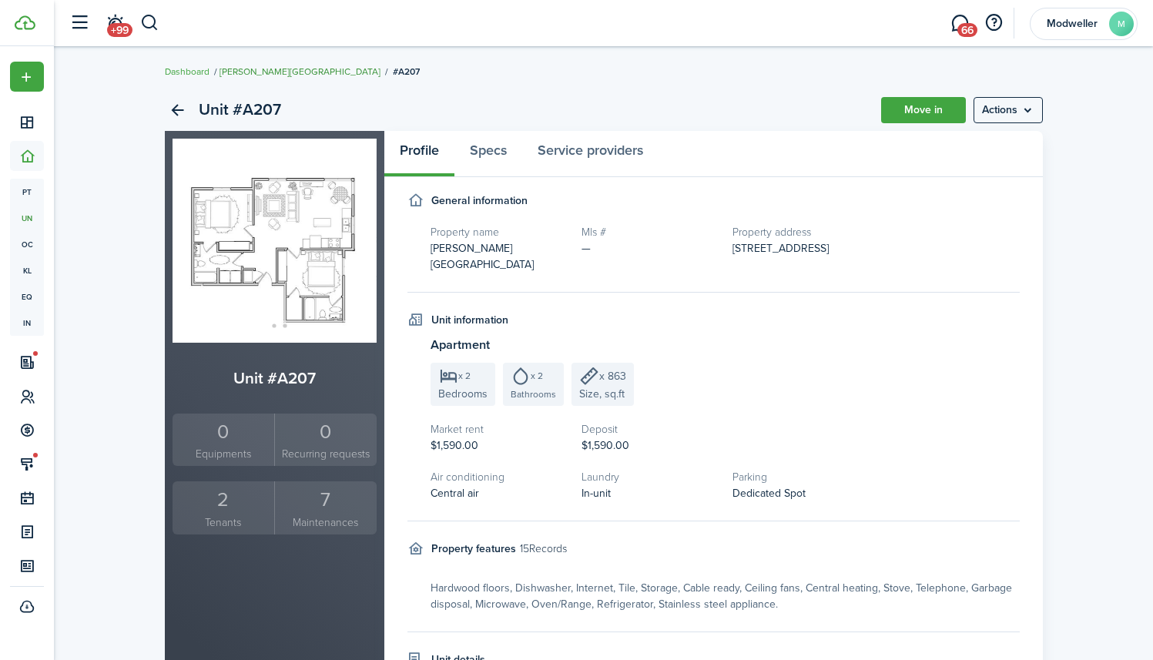
click at [300, 72] on link "[PERSON_NAME][GEOGRAPHIC_DATA]" at bounding box center [300, 72] width 161 height 14
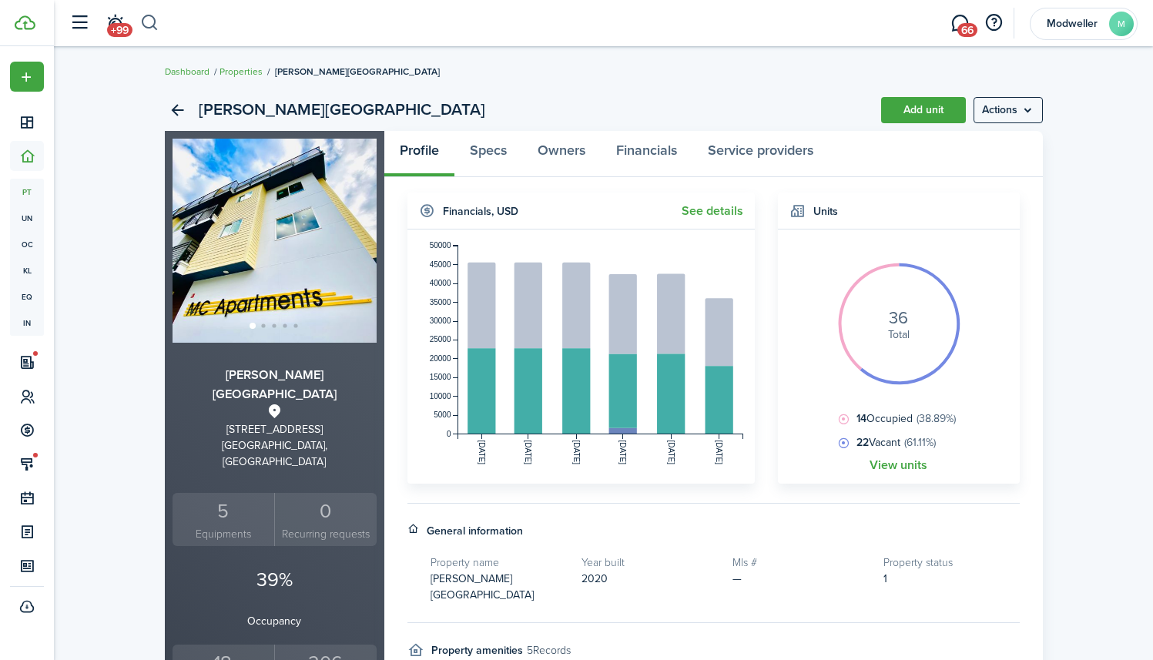
click at [145, 28] on button "button" at bounding box center [149, 23] width 19 height 26
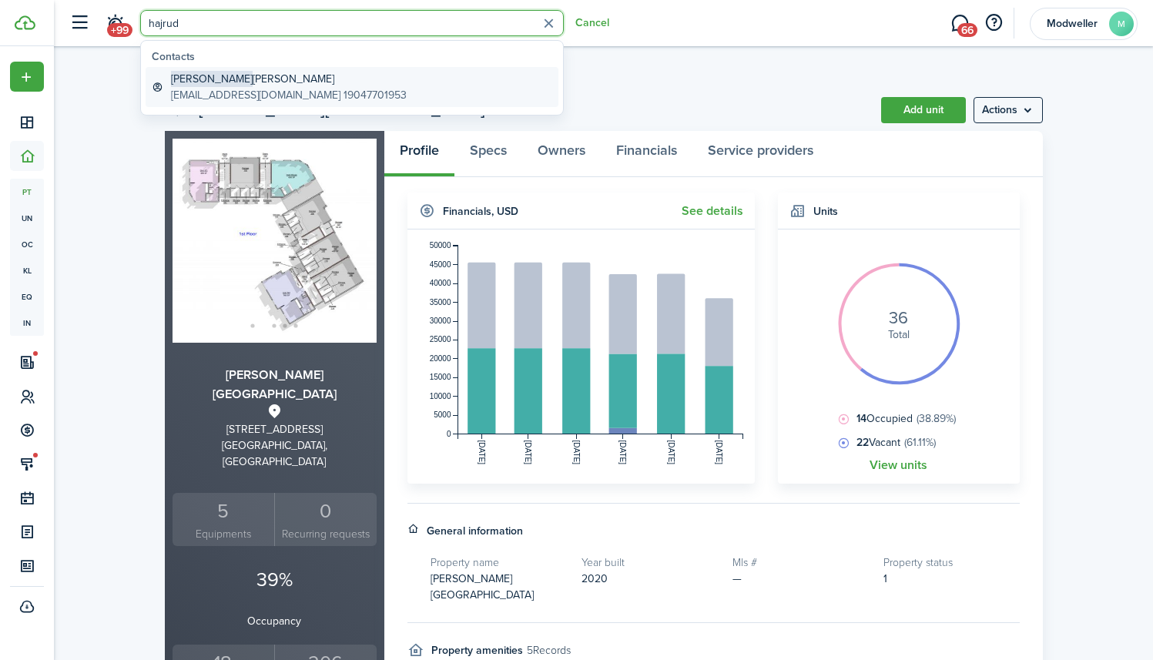
type input "hajrud"
click at [246, 80] on global-search-item-title "[PERSON_NAME] [PERSON_NAME]" at bounding box center [289, 79] width 236 height 16
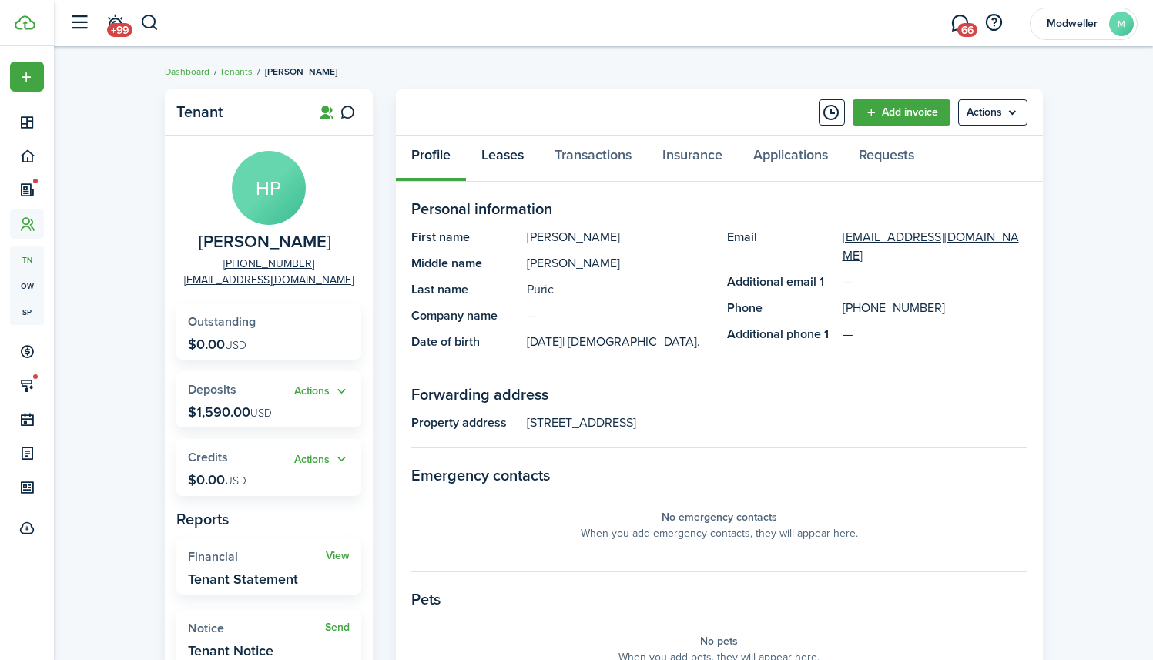
click at [517, 153] on link "Leases" at bounding box center [502, 159] width 73 height 46
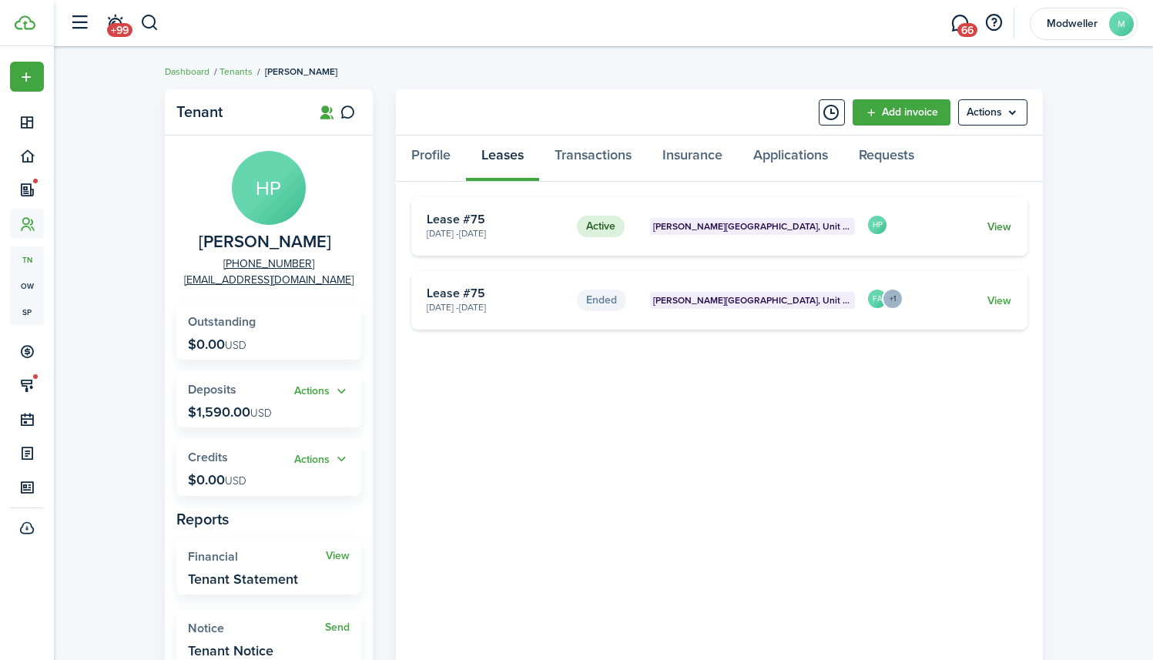
click at [999, 225] on link "View" at bounding box center [999, 227] width 24 height 16
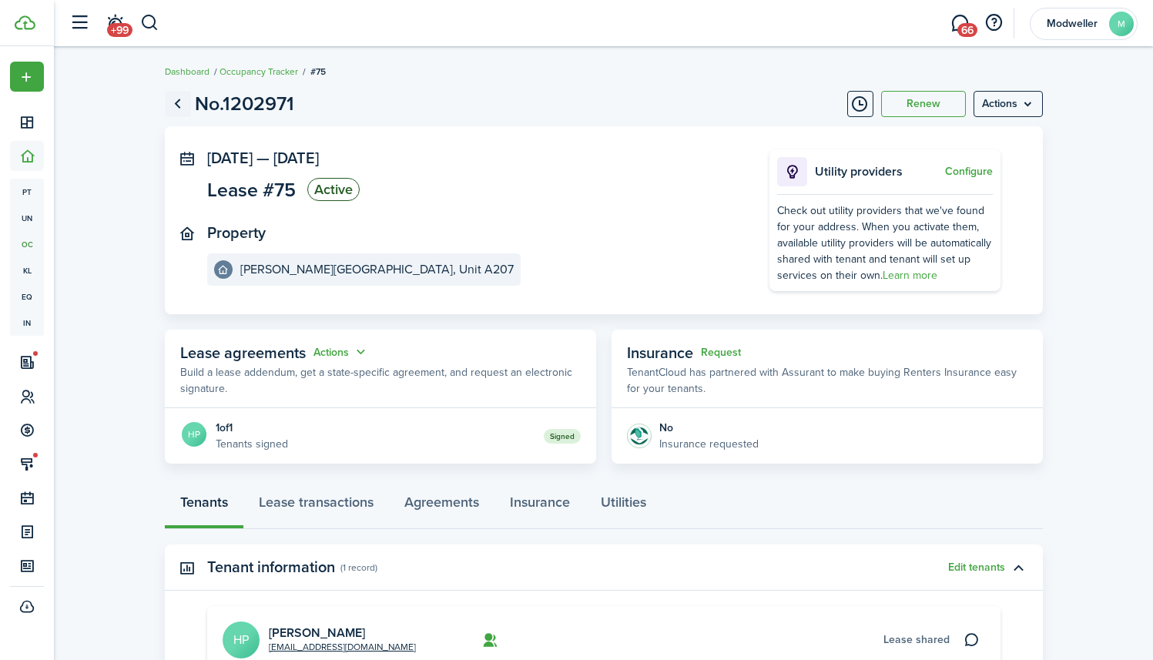
click at [183, 100] on link "Go back" at bounding box center [178, 104] width 26 height 26
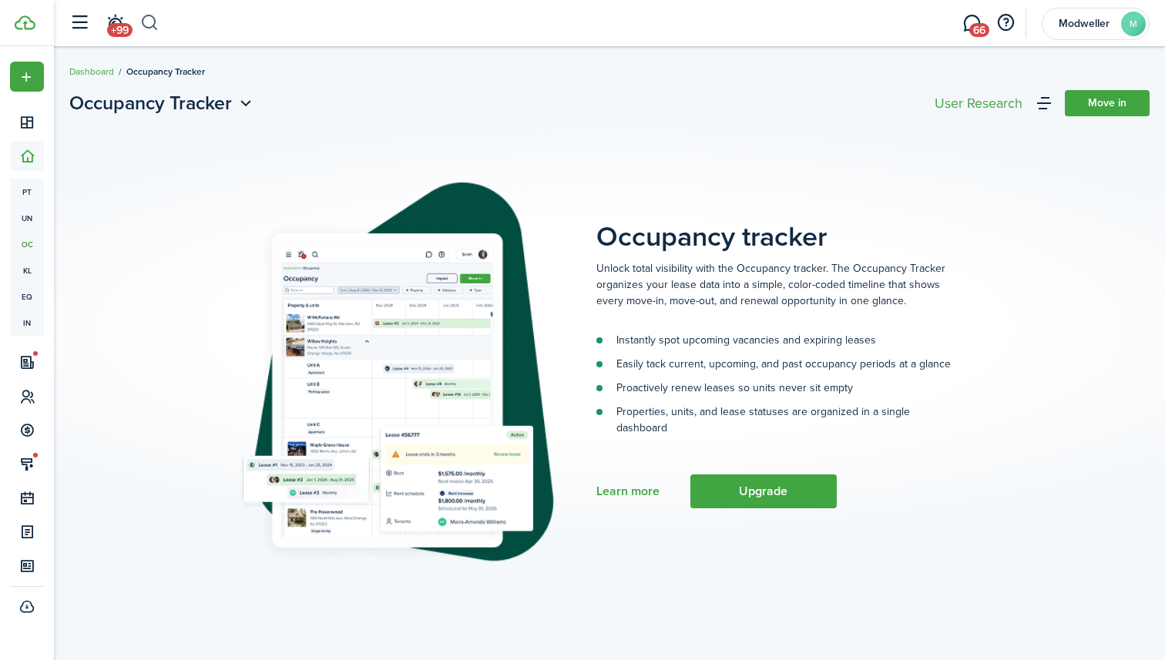
click at [150, 24] on button "button" at bounding box center [149, 23] width 19 height 26
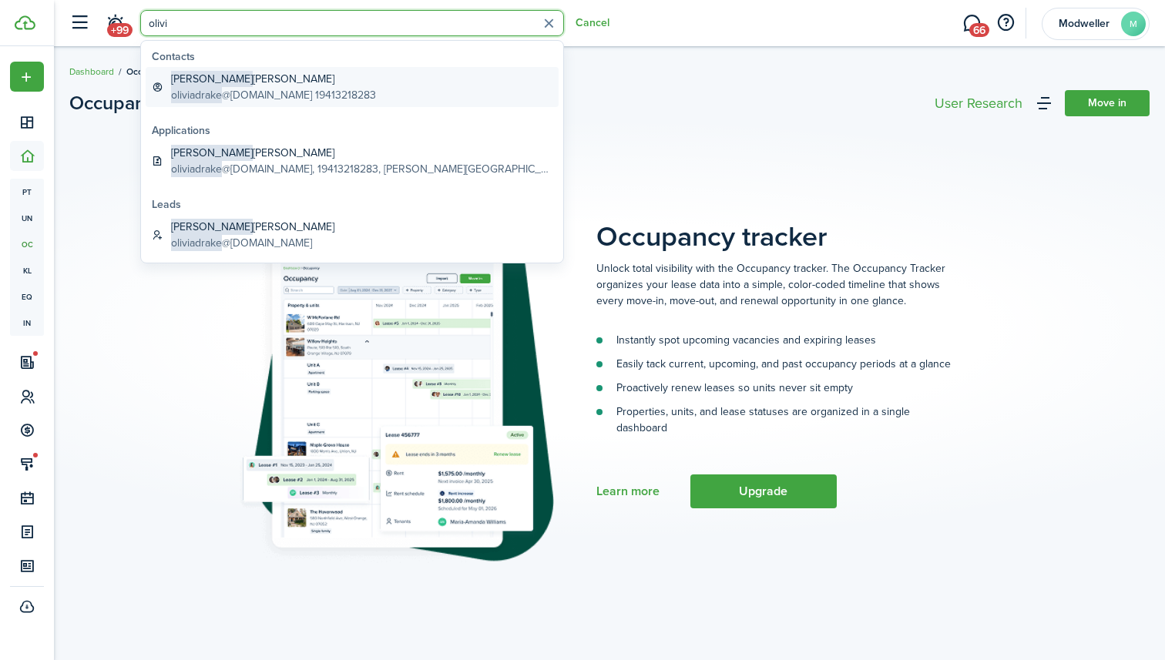
type input "olivi"
click at [225, 77] on global-search-item-title "[PERSON_NAME]" at bounding box center [273, 79] width 205 height 16
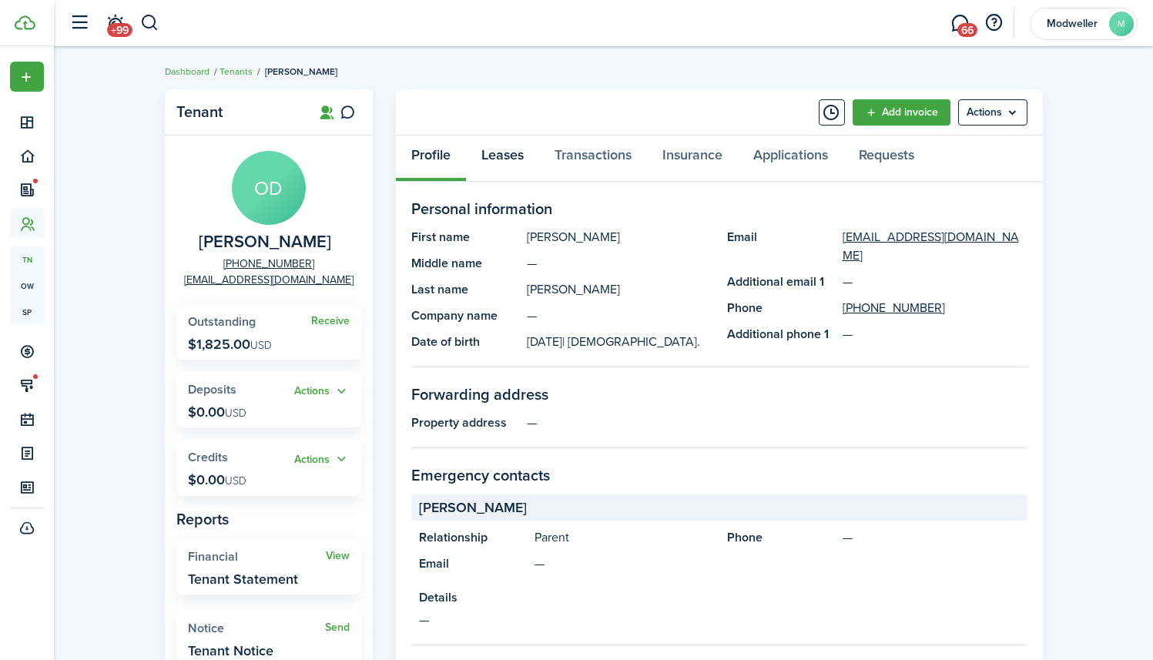
click at [521, 159] on link "Leases" at bounding box center [502, 159] width 73 height 46
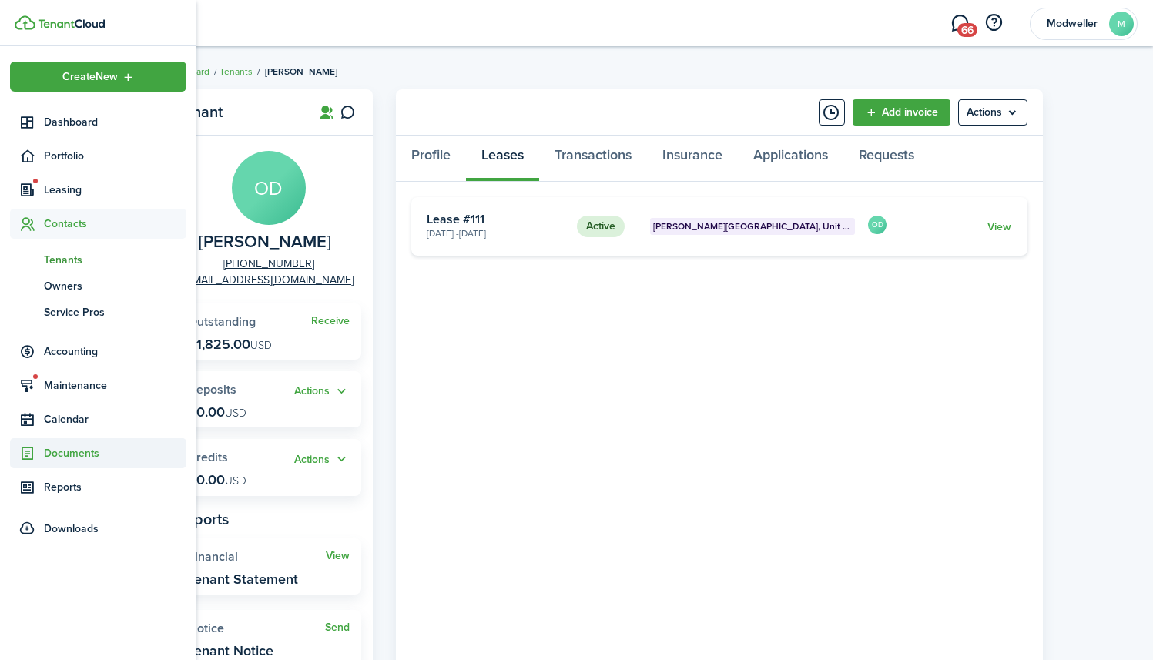
click at [45, 454] on span "Documents" at bounding box center [115, 453] width 142 height 16
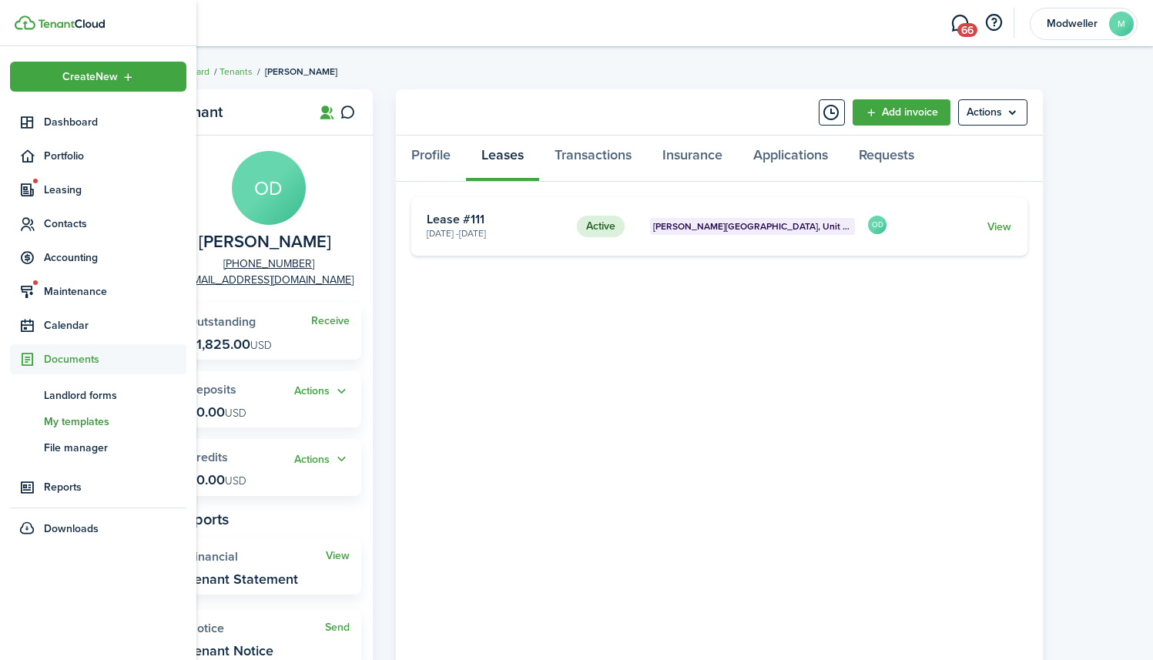
click at [72, 419] on span "My templates" at bounding box center [115, 422] width 142 height 16
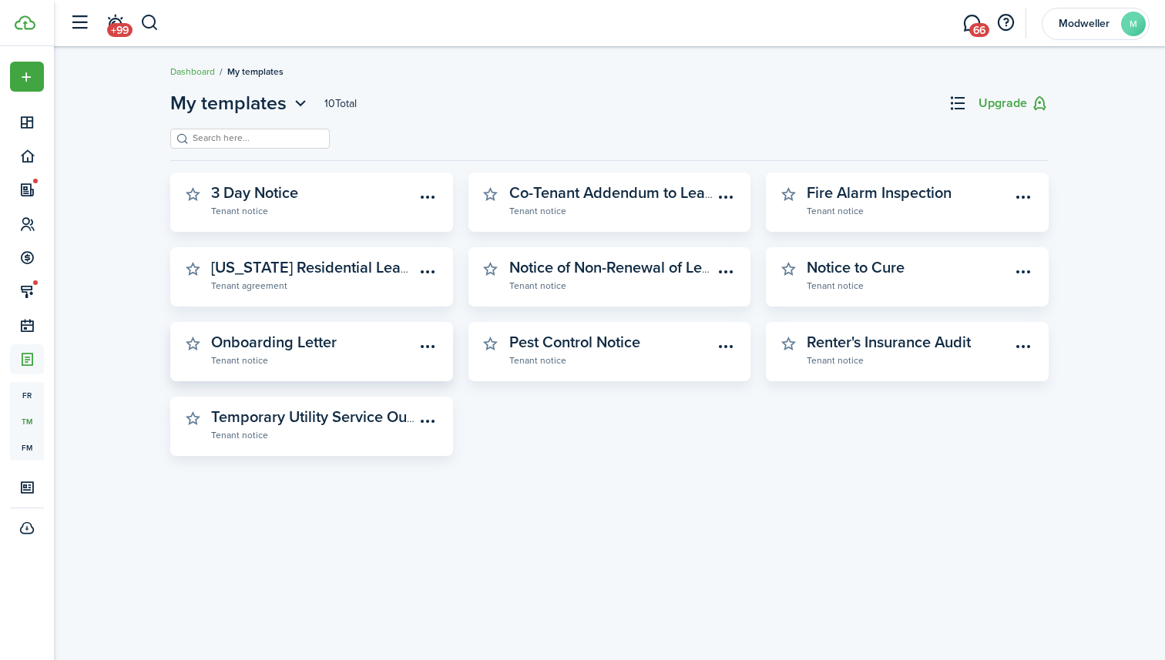
click at [347, 357] on widget-stats-subtitle "Tenant notice" at bounding box center [313, 359] width 204 height 15
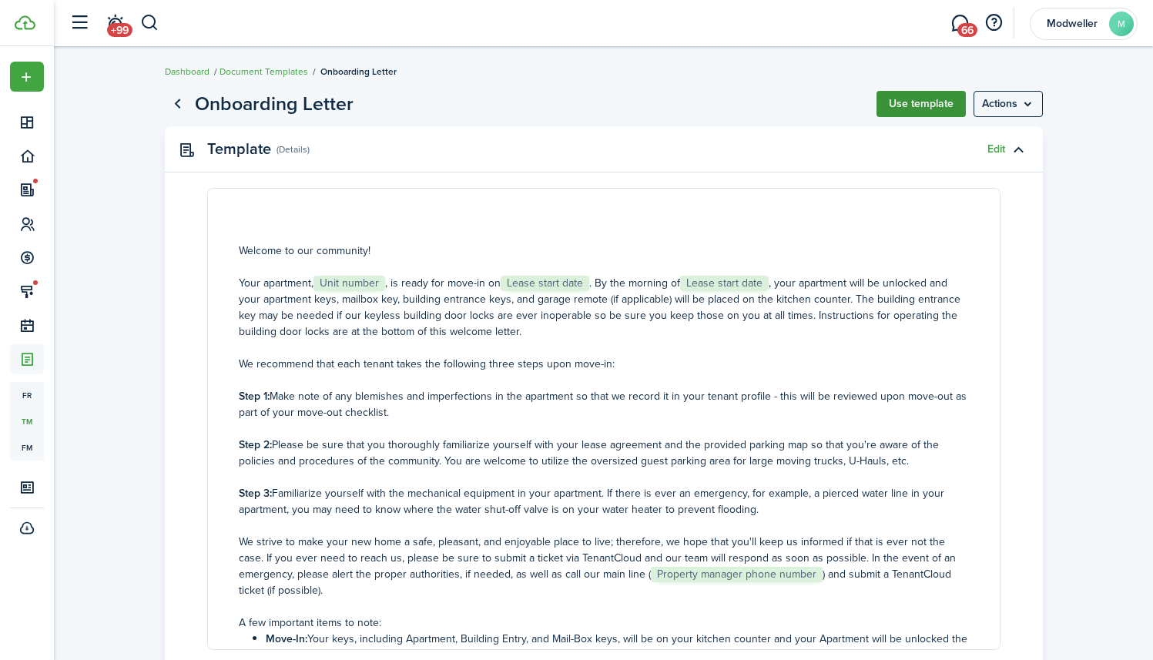
click at [940, 99] on button "Use template" at bounding box center [921, 104] width 89 height 26
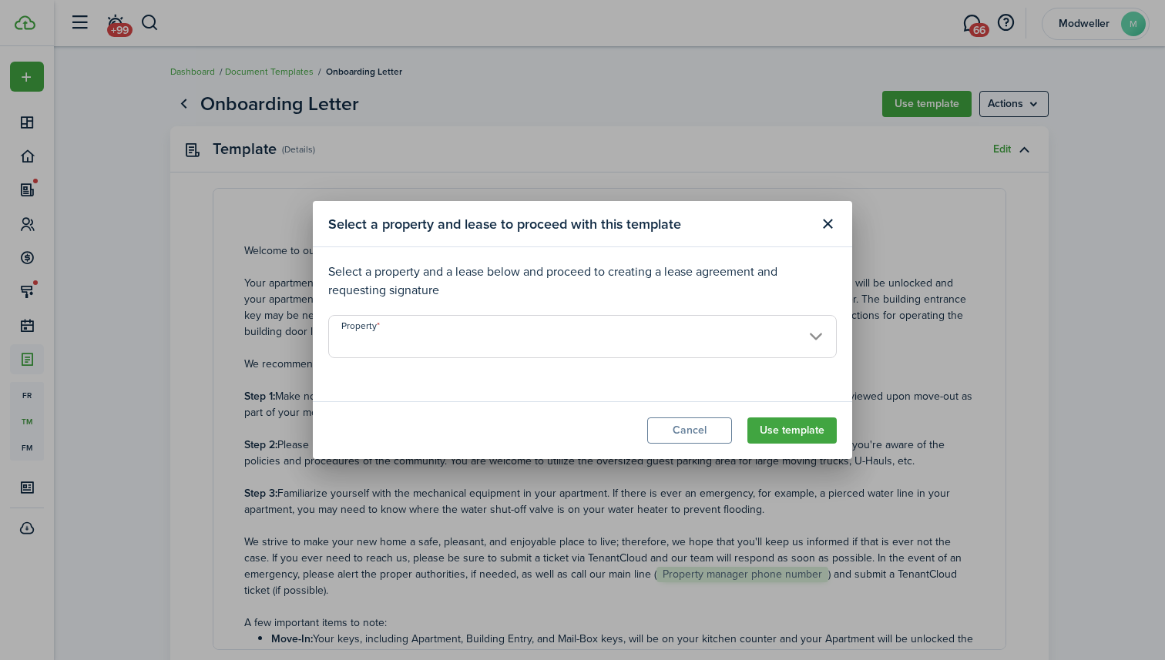
click at [485, 332] on input "Property" at bounding box center [582, 336] width 508 height 43
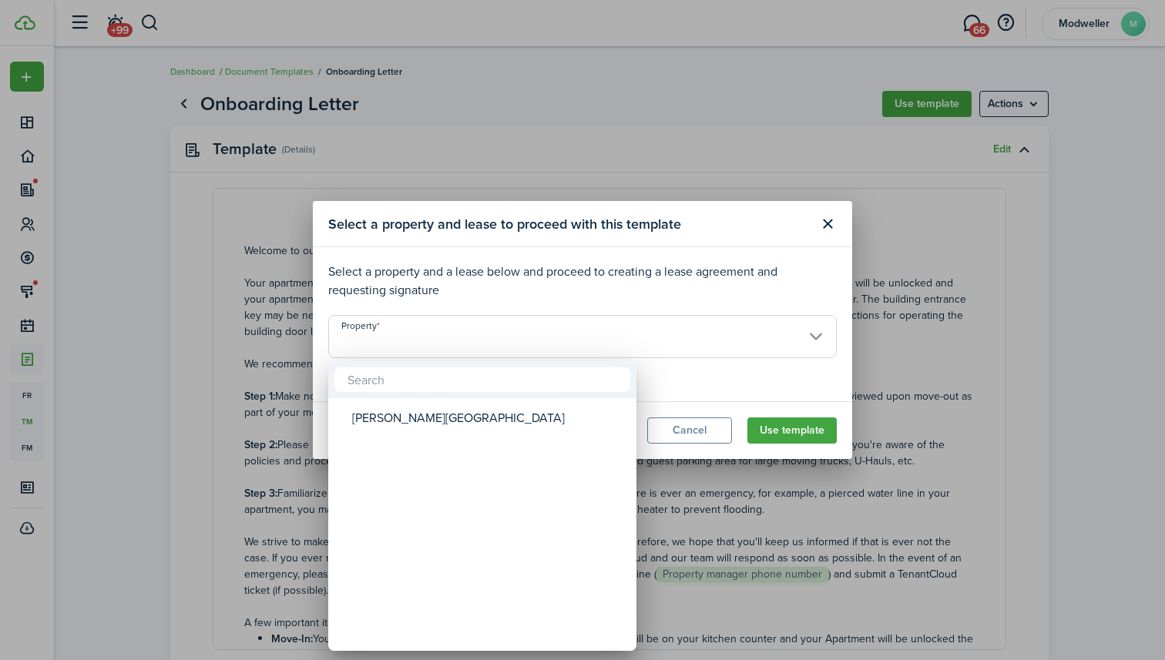
click at [448, 411] on div "[PERSON_NAME][GEOGRAPHIC_DATA]" at bounding box center [488, 418] width 273 height 35
type input "[PERSON_NAME][GEOGRAPHIC_DATA]"
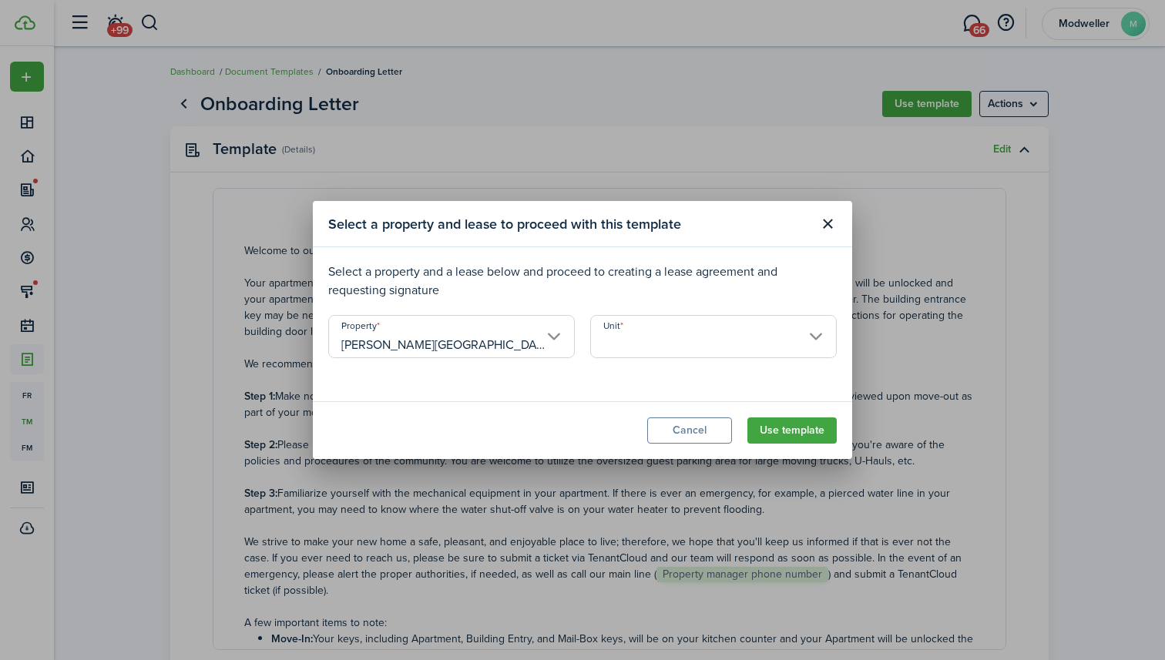
click at [703, 340] on input "Unit" at bounding box center [713, 336] width 246 height 43
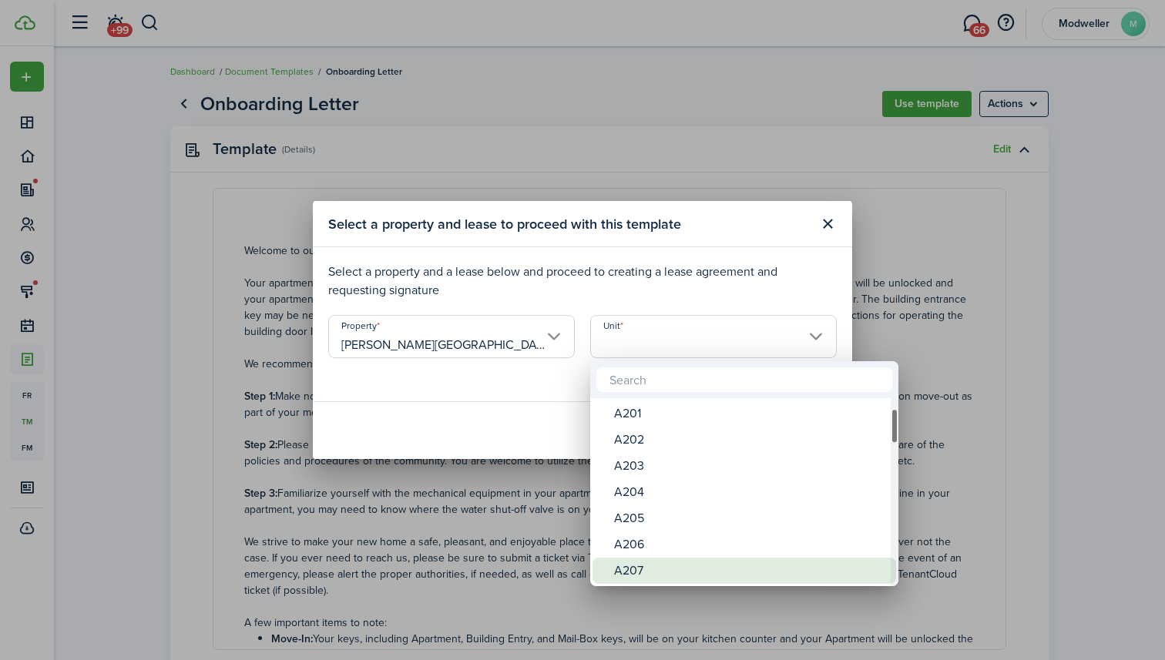
click at [659, 565] on div "A207" at bounding box center [750, 571] width 273 height 26
type input "A207"
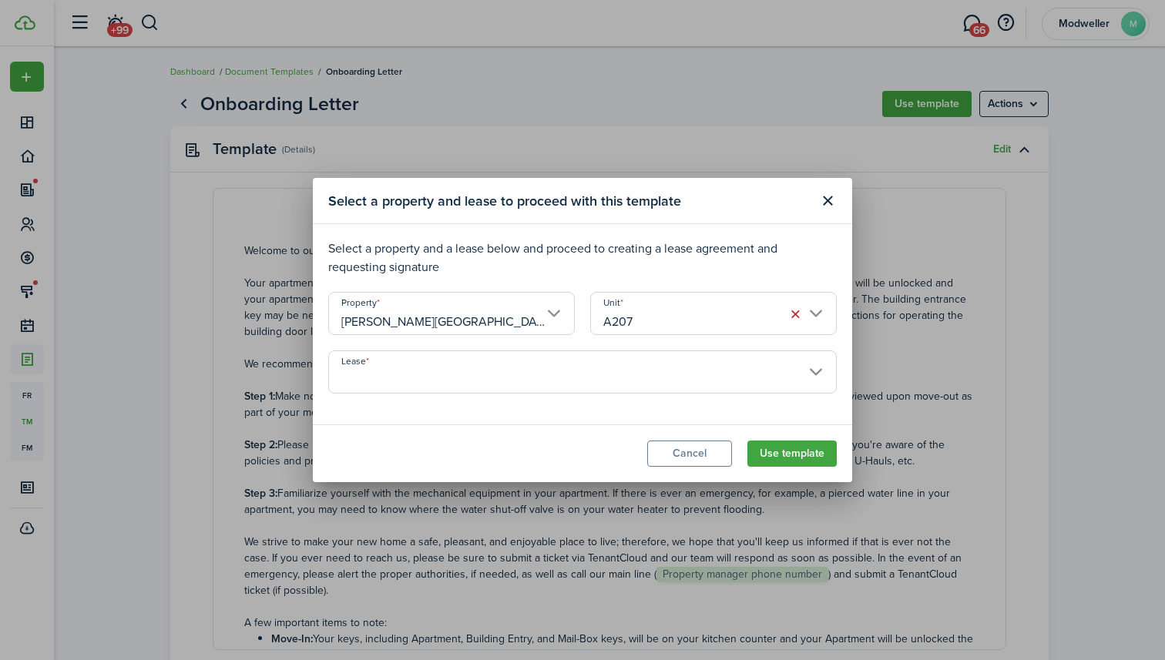
click at [513, 374] on input "Lease" at bounding box center [582, 371] width 508 height 43
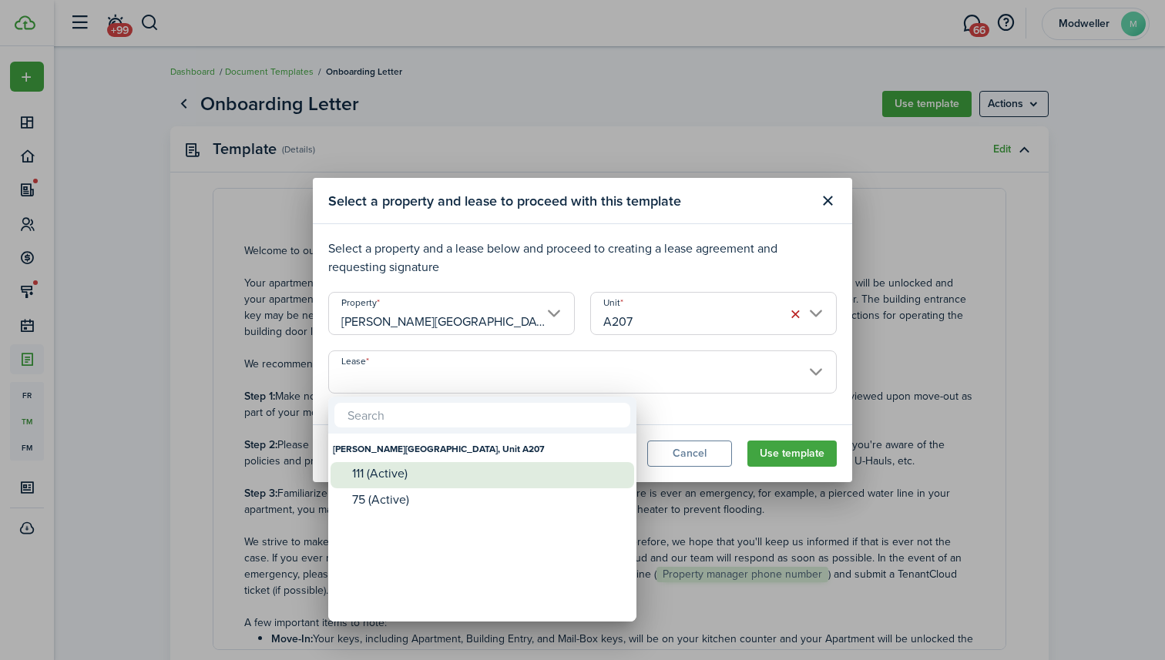
click at [430, 474] on div "111 (Active)" at bounding box center [488, 474] width 273 height 14
type input "[PERSON_NAME][GEOGRAPHIC_DATA], Unit A207. Lease #111 (Active)"
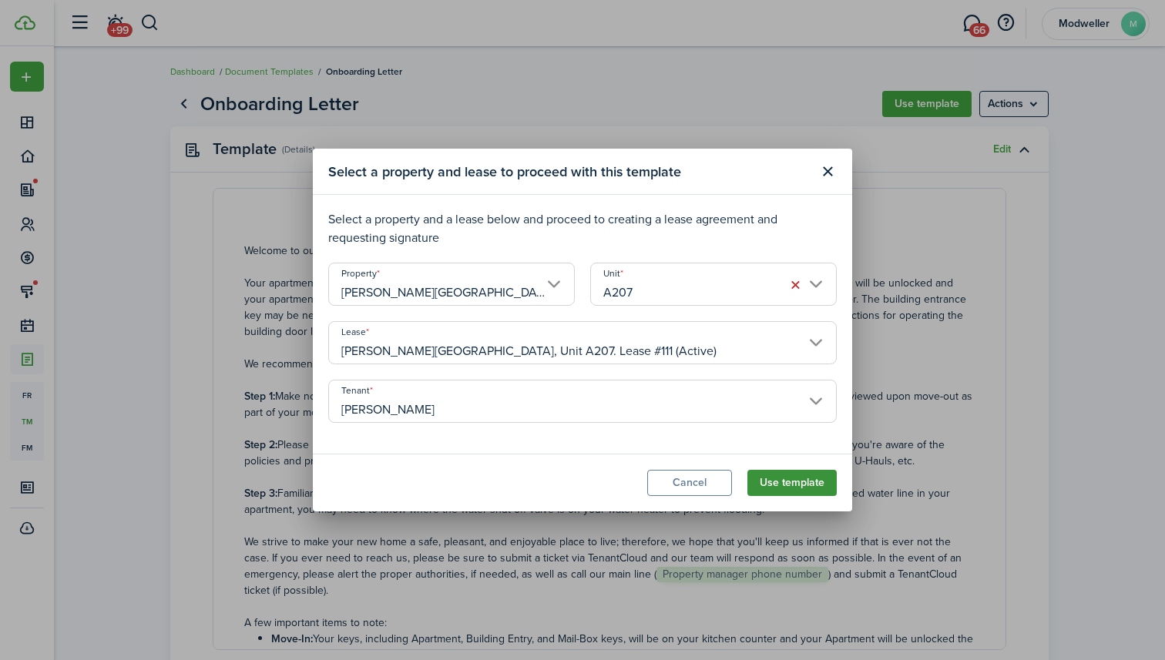
click at [806, 480] on button "Use template" at bounding box center [791, 483] width 89 height 26
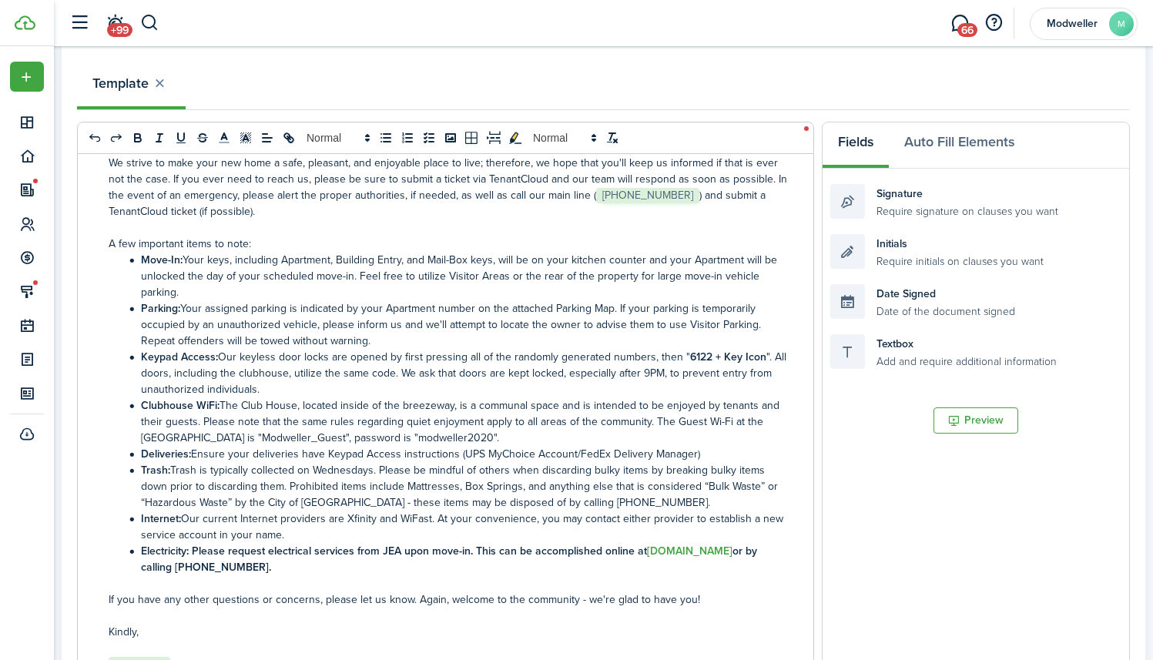
scroll to position [289, 0]
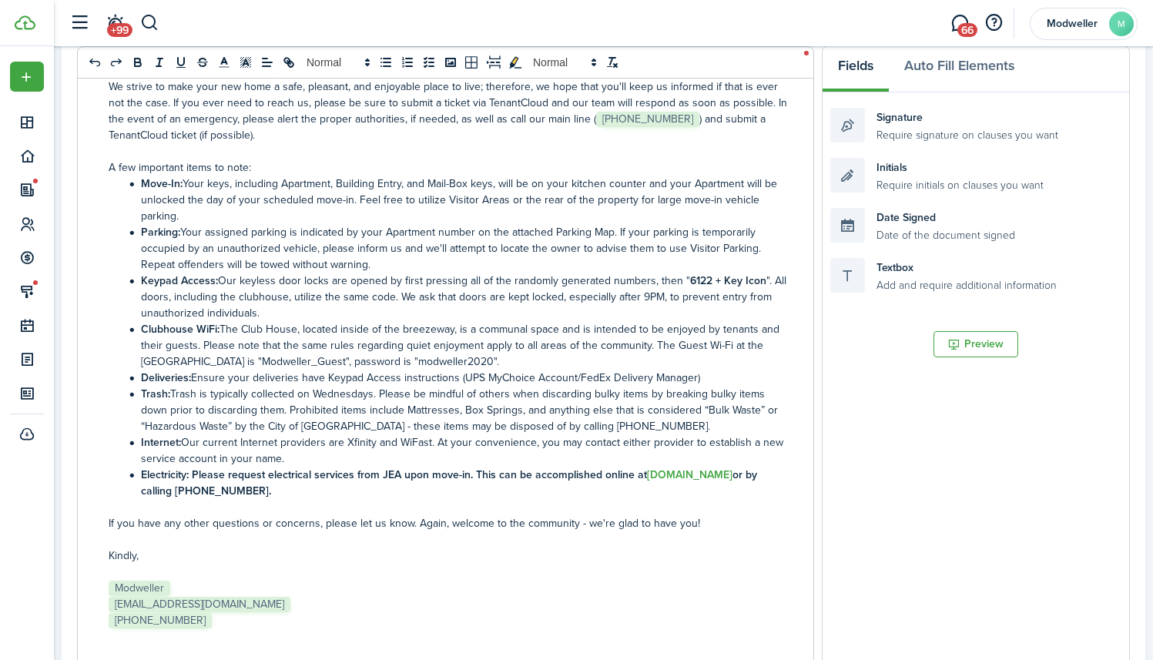
click at [139, 178] on li "Move-In: Your keys, including Apartment, Building Entry, and Mail-Box keys, wil…" at bounding box center [457, 200] width 665 height 49
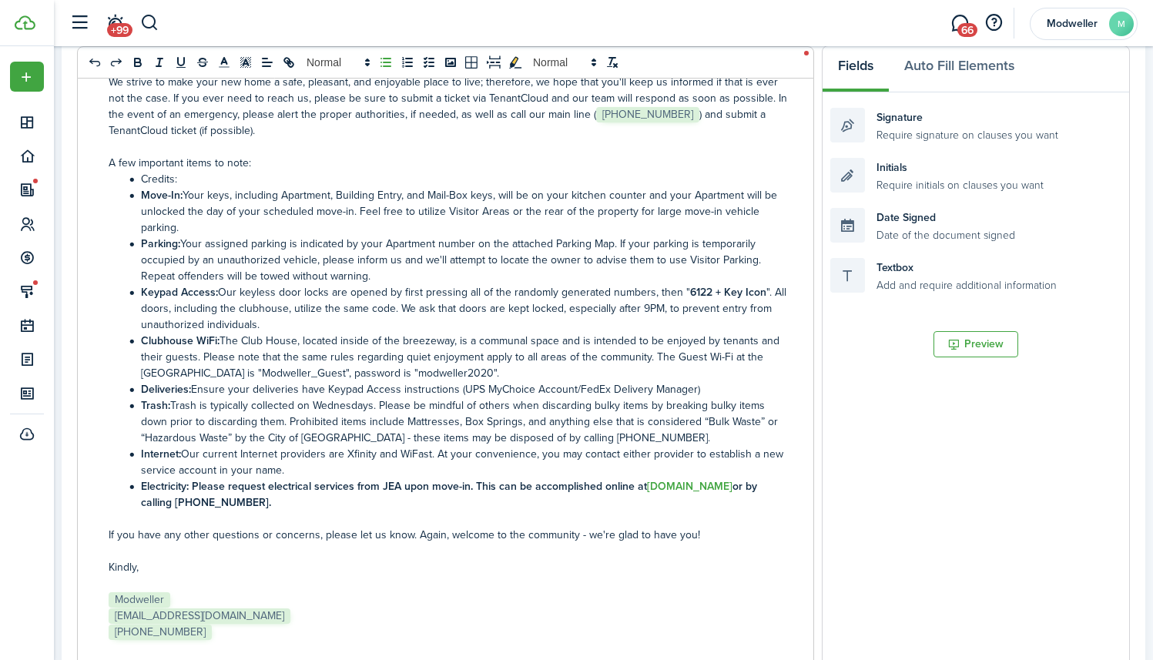
drag, startPoint x: 180, startPoint y: 179, endPoint x: 137, endPoint y: 183, distance: 43.2
click at [137, 183] on li "Credits:" at bounding box center [457, 179] width 665 height 16
click at [199, 173] on li "Credits:" at bounding box center [457, 179] width 665 height 16
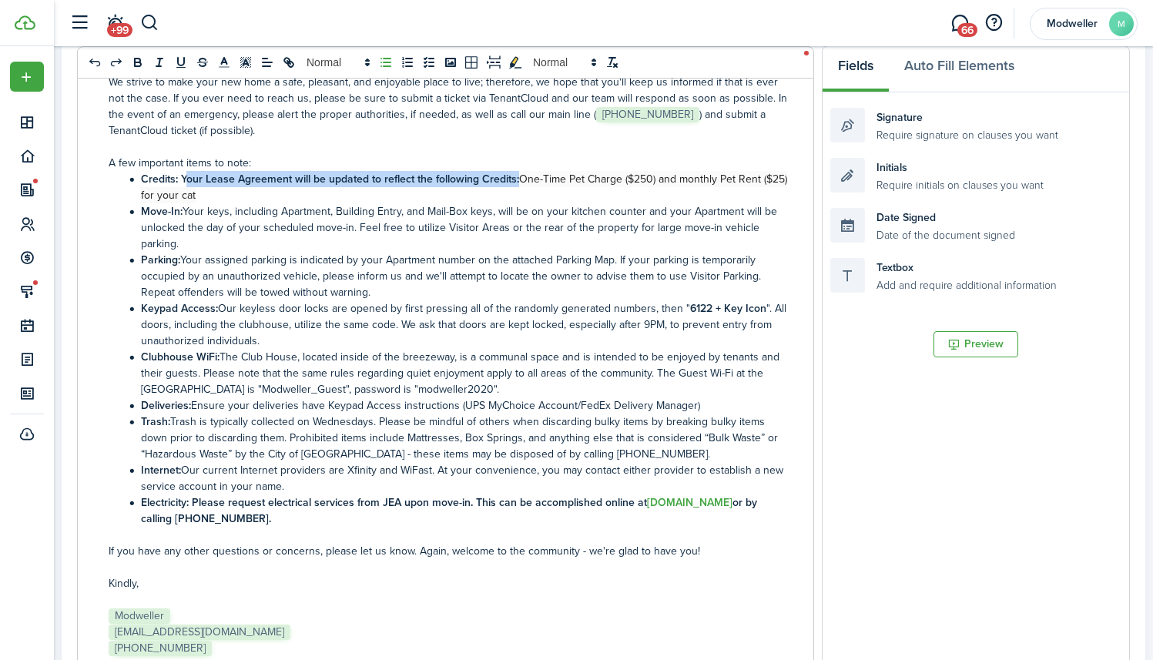
drag, startPoint x: 183, startPoint y: 180, endPoint x: 517, endPoint y: 174, distance: 333.6
click at [517, 174] on strong "Credits: Your Lease Agreement will be updated to reflect the following Credits:" at bounding box center [330, 179] width 378 height 16
click at [342, 196] on li "Credits: Your Lease Agreement will be updated to reflect the following Credits:…" at bounding box center [457, 187] width 665 height 32
drag, startPoint x: 234, startPoint y: 200, endPoint x: 183, endPoint y: 183, distance: 54.6
click at [183, 183] on li "Credits: Your Lease Agreement will be updated to reflect the following Credits:…" at bounding box center [457, 187] width 665 height 32
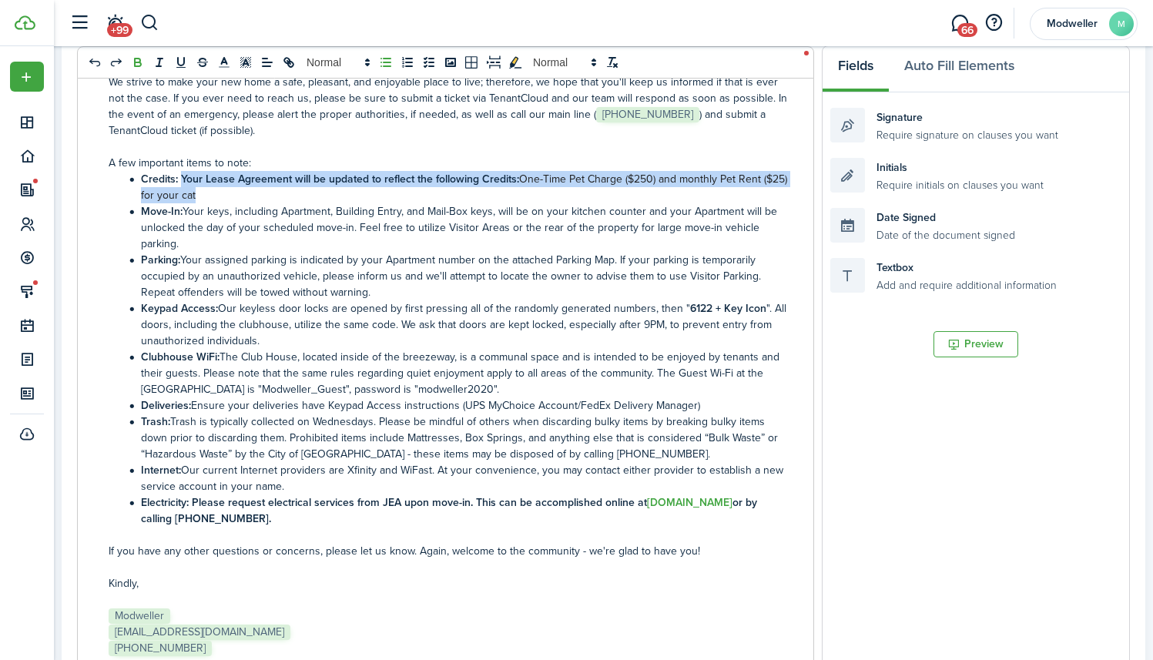
click at [128, 59] on button "bold" at bounding box center [138, 62] width 22 height 18
click at [132, 60] on icon "bold" at bounding box center [138, 62] width 14 height 14
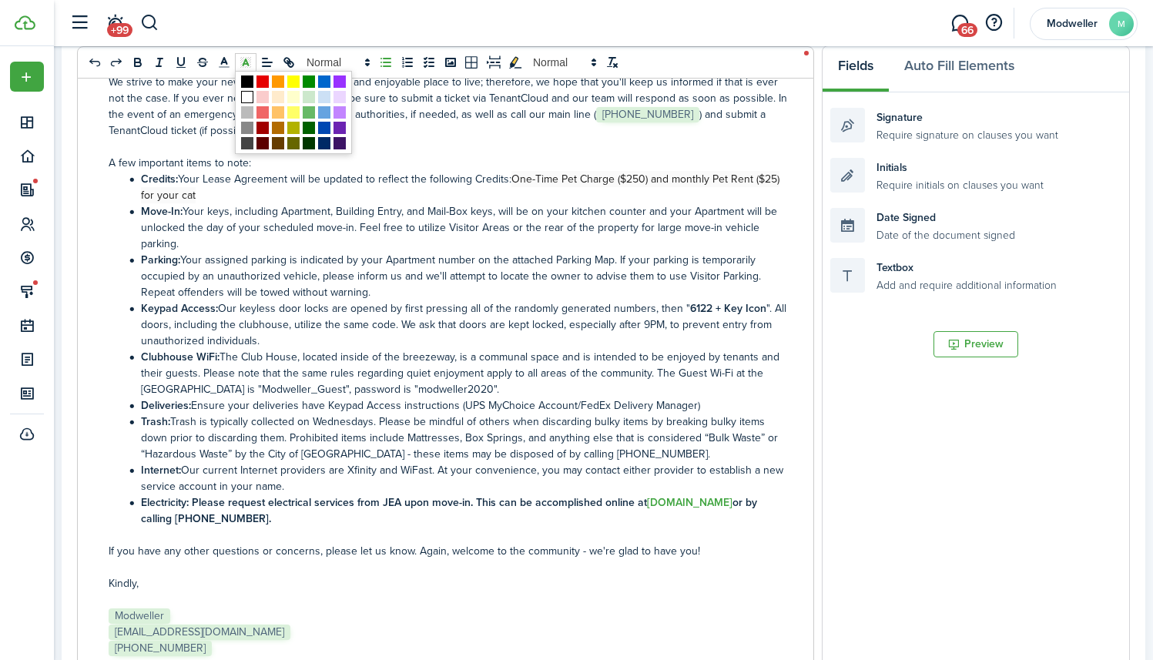
click at [246, 65] on icon at bounding box center [246, 62] width 14 height 14
click at [249, 82] on span at bounding box center [247, 81] width 12 height 12
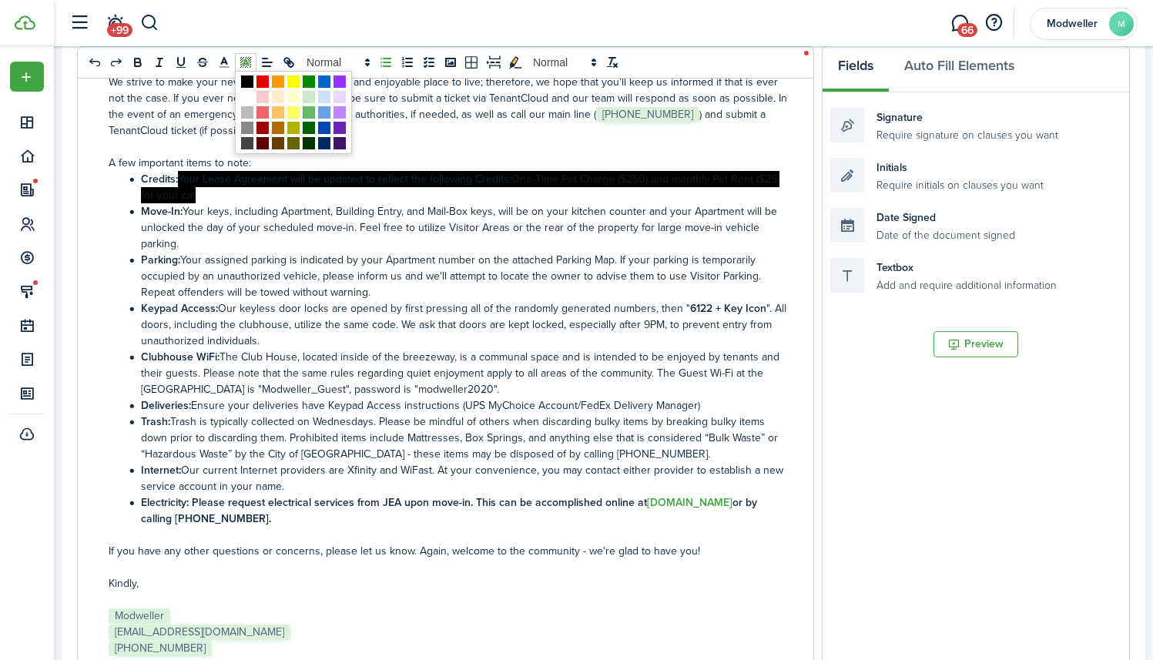
click at [246, 67] on icon at bounding box center [246, 62] width 14 height 14
click at [251, 94] on span at bounding box center [247, 97] width 12 height 12
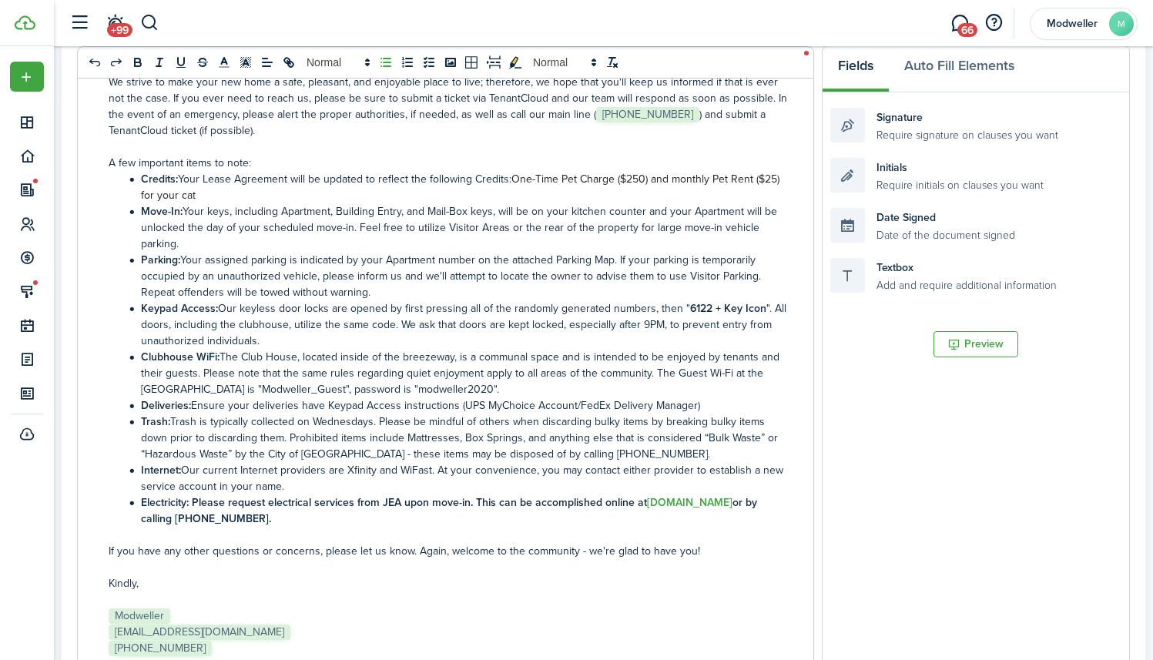
click at [283, 176] on li "Credits: Your Lease Agreement will be updated to reflect the following Credits:…" at bounding box center [457, 187] width 665 height 32
click at [517, 179] on span "One-Time Pet Charge ($250) and monthly Pet Rent ($25) for your cat" at bounding box center [460, 187] width 639 height 32
drag, startPoint x: 684, startPoint y: 179, endPoint x: 655, endPoint y: 182, distance: 28.7
click at [655, 182] on span "One-Time Pet Charge ($250) and monthly Pet Rent ($25) for your cat" at bounding box center [460, 187] width 639 height 32
click at [453, 180] on li "Credits: Your Lease Agreement will be updated to reflect the following Credits:…" at bounding box center [457, 187] width 665 height 32
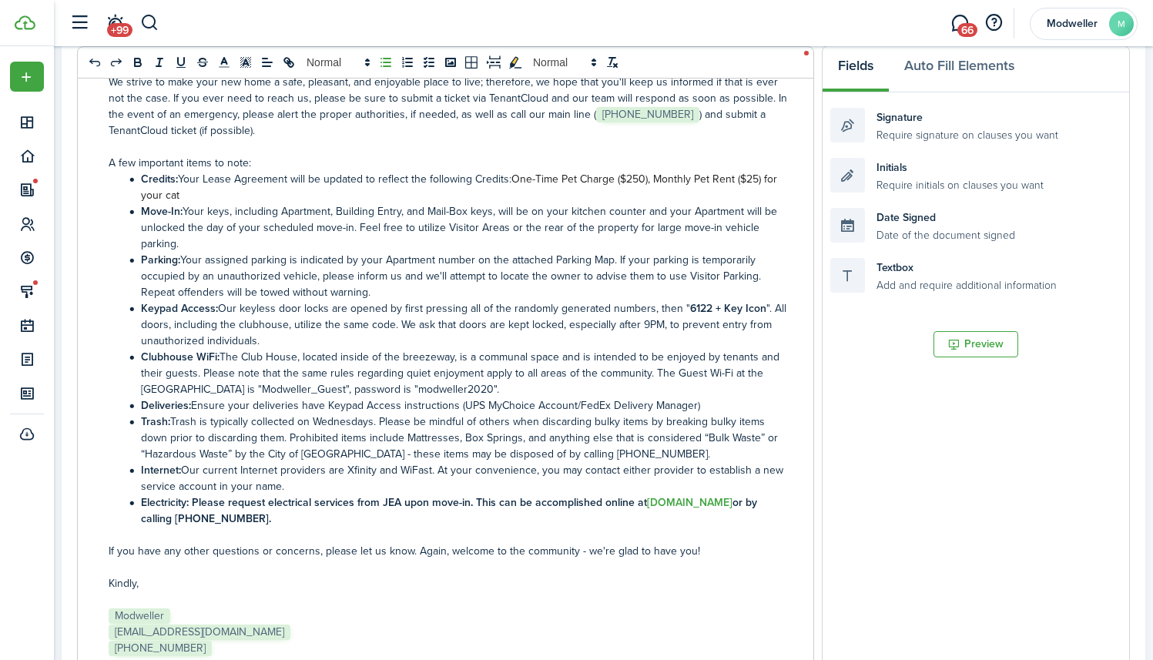
click at [206, 195] on li "Credits: Your Lease Agreement will be updated to reflect the following Credits:…" at bounding box center [457, 187] width 665 height 32
drag, startPoint x: 193, startPoint y: 195, endPoint x: 763, endPoint y: 179, distance: 569.4
click at [763, 179] on li "Credits: Your Lease Agreement will be updated to reflect the following Credits:…" at bounding box center [457, 187] width 665 height 32
click at [506, 188] on li "Credits: Your Lease Agreement will be updated to reflect the following Credits:…" at bounding box center [457, 187] width 665 height 32
click at [416, 196] on li "Credits: Your Lease Agreement will be updated to reflect the following Credits …" at bounding box center [457, 187] width 665 height 32
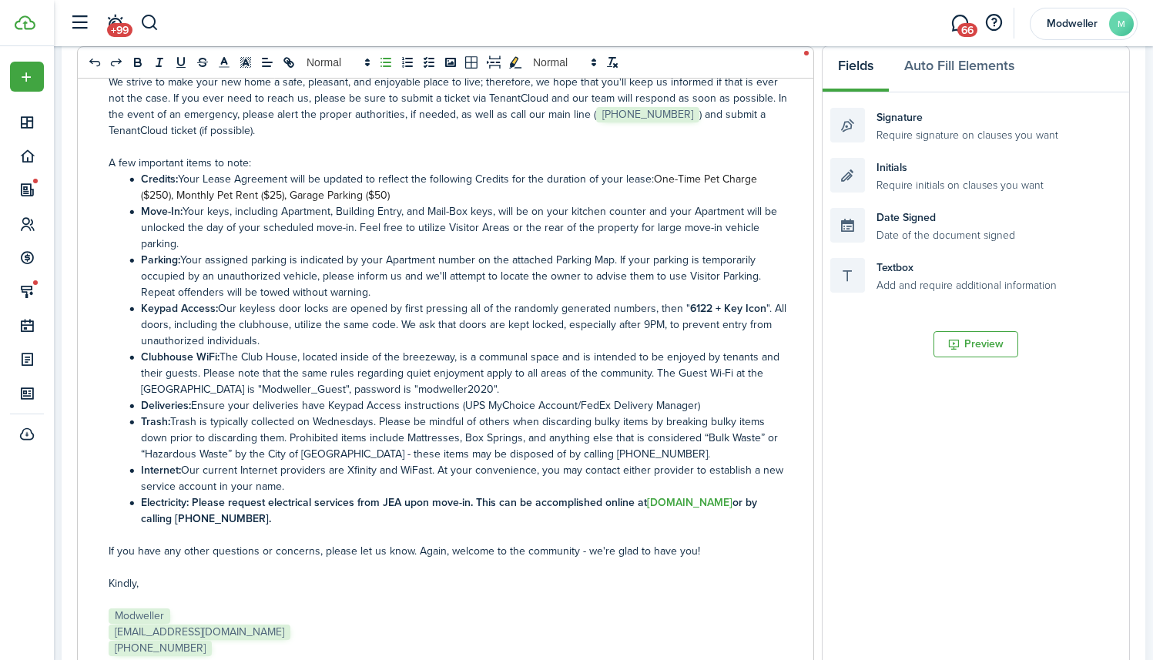
click at [293, 193] on span "One-Time Pet Charge ($250), Monthly Pet Rent ($25), Garage Parking ($50)" at bounding box center [449, 187] width 616 height 32
click at [441, 195] on li "Credits: Your Lease Agreement will be updated to reflect the following Credits …" at bounding box center [457, 187] width 665 height 32
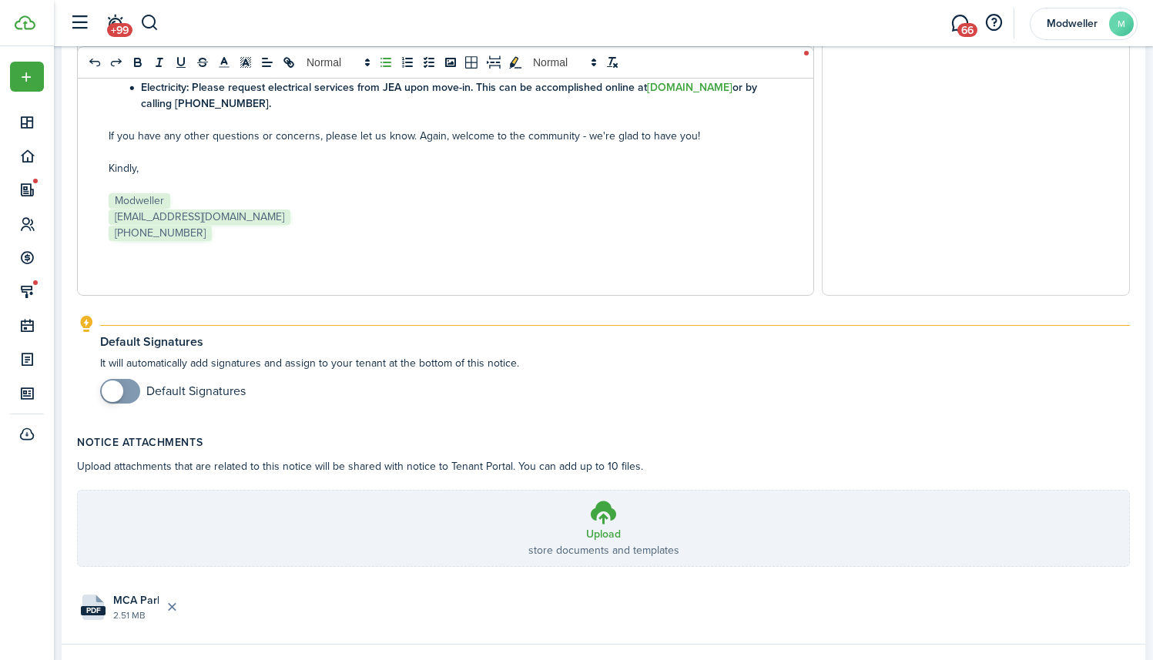
scroll to position [772, 0]
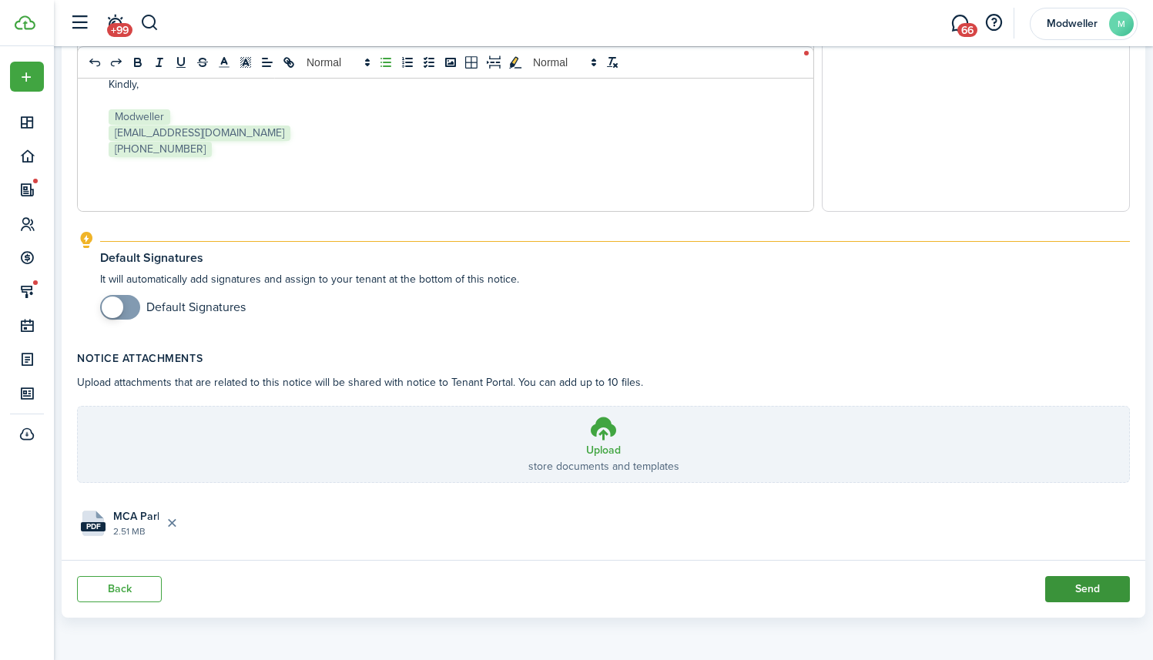
click at [1087, 587] on button "Send" at bounding box center [1087, 589] width 85 height 26
